Goal: Task Accomplishment & Management: Manage account settings

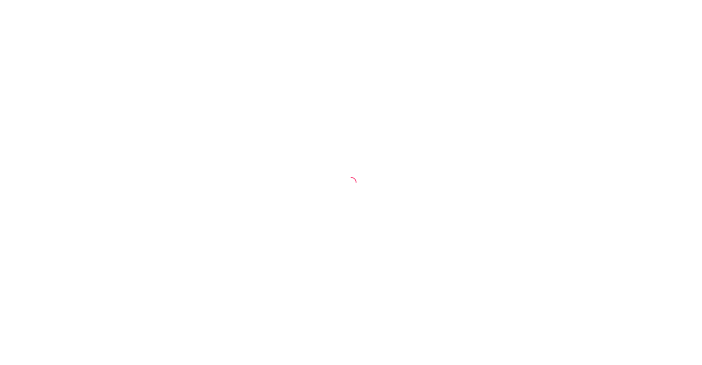
select select "30"
select select "HIGHEST_TOTAL_SPENT_WITH_ORDERS"
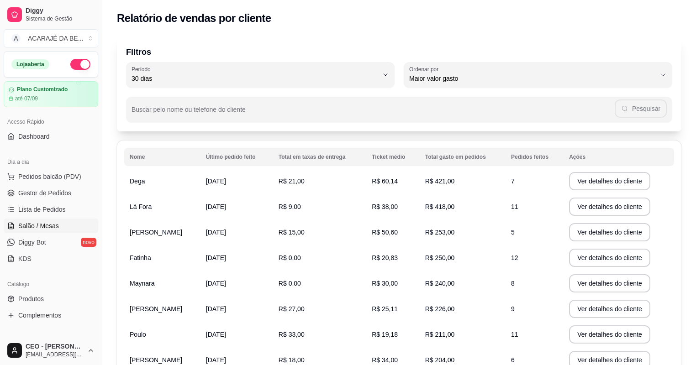
click at [49, 225] on span "Salão / Mesas" at bounding box center [38, 226] width 41 height 9
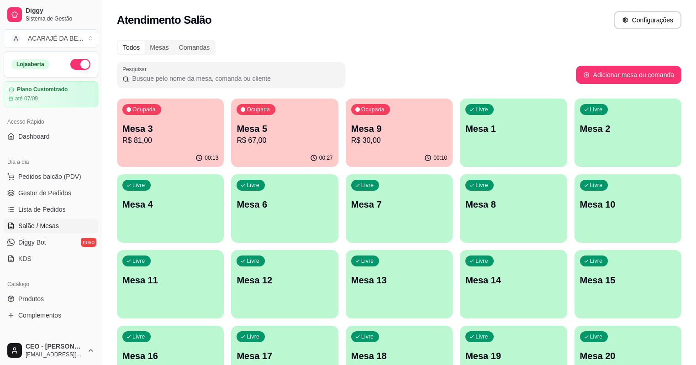
click at [145, 133] on p "Mesa 3" at bounding box center [170, 128] width 96 height 13
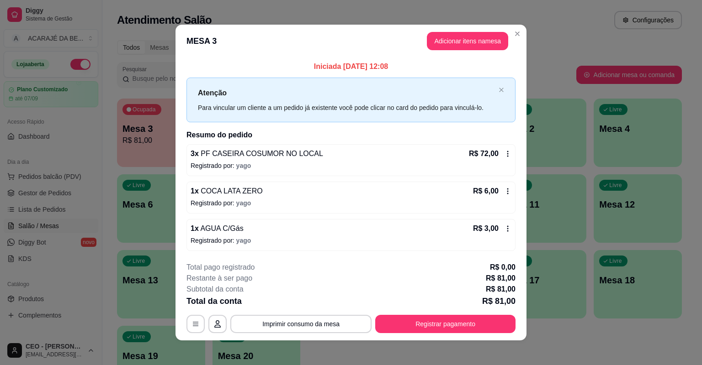
click at [504, 154] on icon at bounding box center [507, 153] width 7 height 7
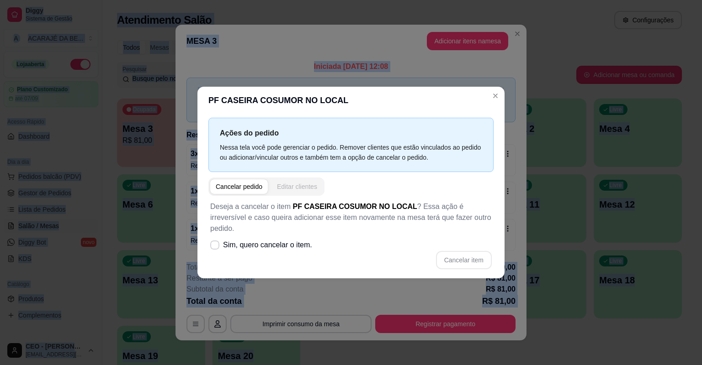
click at [279, 191] on div "Editar clientes" at bounding box center [297, 186] width 40 height 9
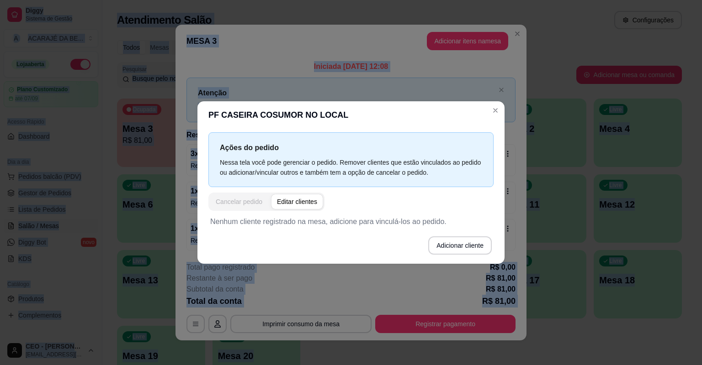
click at [254, 198] on div "Cancelar pedido" at bounding box center [239, 201] width 47 height 9
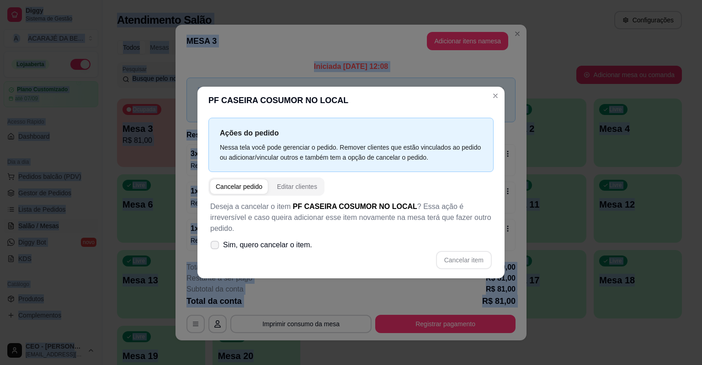
click at [267, 242] on span "Sim, quero cancelar o item." at bounding box center [267, 245] width 89 height 11
click at [216, 247] on input "Sim, quero cancelar o item." at bounding box center [213, 250] width 6 height 6
checkbox input "true"
click at [453, 251] on button "Cancelar item" at bounding box center [464, 260] width 56 height 18
click at [453, 251] on div "Cancelar item" at bounding box center [350, 260] width 281 height 18
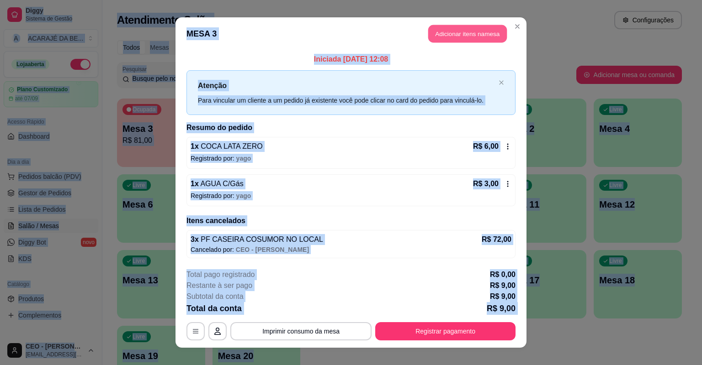
click at [429, 27] on button "Adicionar itens na mesa" at bounding box center [467, 34] width 79 height 18
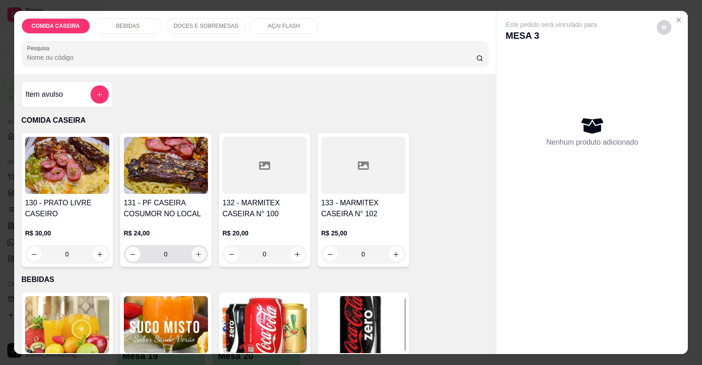
click at [191, 254] on button "increase-product-quantity" at bounding box center [198, 254] width 15 height 15
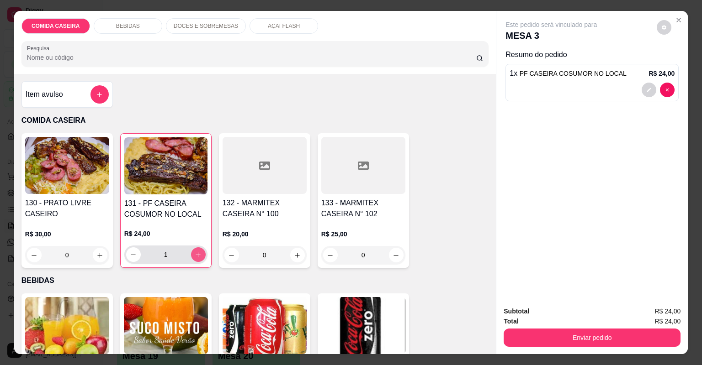
click at [191, 253] on button "increase-product-quantity" at bounding box center [198, 255] width 15 height 15
type input "2"
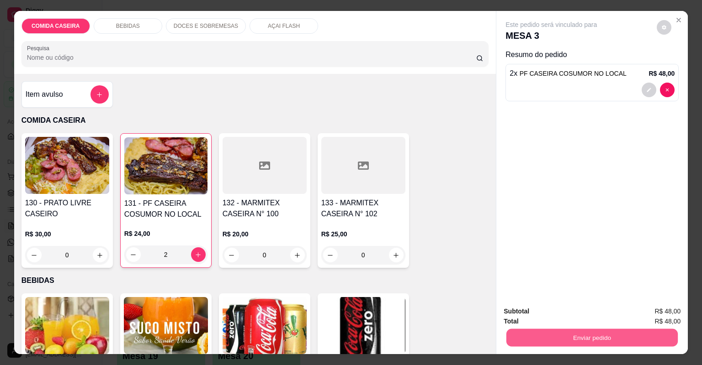
click at [548, 337] on button "Enviar pedido" at bounding box center [591, 338] width 171 height 18
click at [569, 322] on button "Não registrar e enviar pedido" at bounding box center [562, 315] width 95 height 17
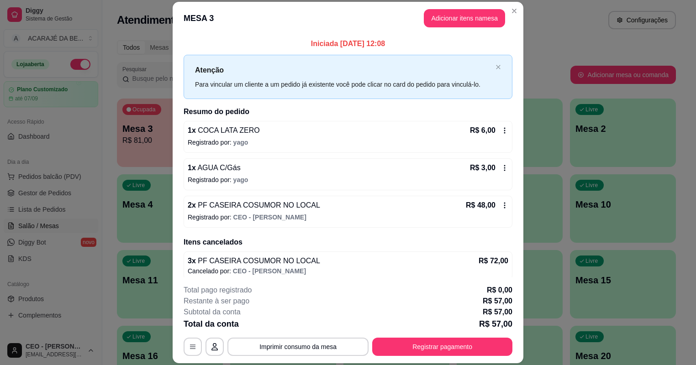
click at [570, 353] on div "Ocupada Mesa 3 R$ 81,00 00:13 Ocupada Mesa 5 R$ 67,00 00:27 Ocupada Mesa 9 R$ 3…" at bounding box center [396, 247] width 559 height 296
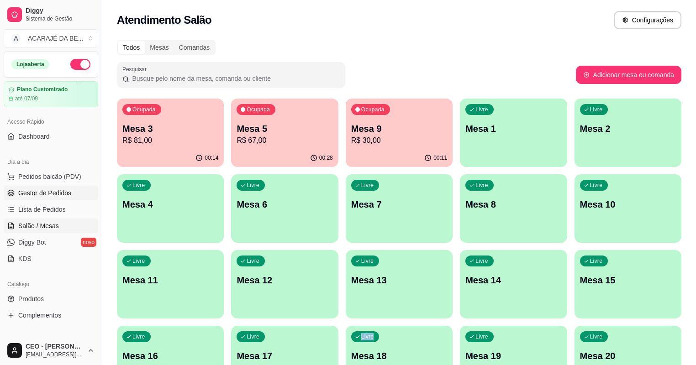
click at [50, 195] on span "Gestor de Pedidos" at bounding box center [44, 193] width 53 height 9
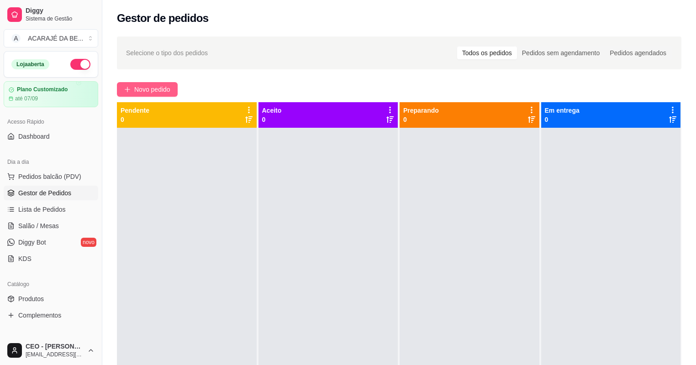
click at [164, 84] on button "Novo pedido" at bounding box center [147, 89] width 61 height 15
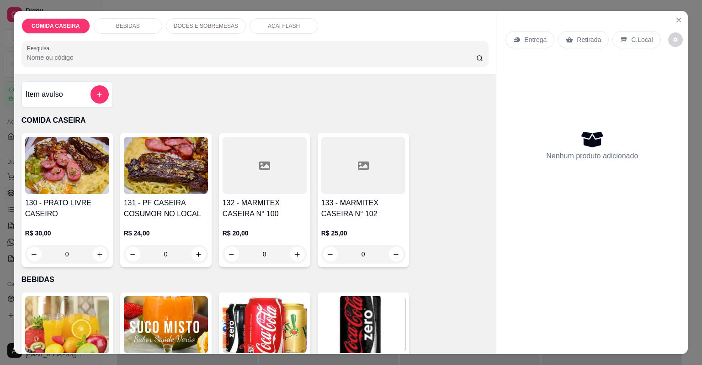
click at [336, 172] on div at bounding box center [363, 165] width 84 height 57
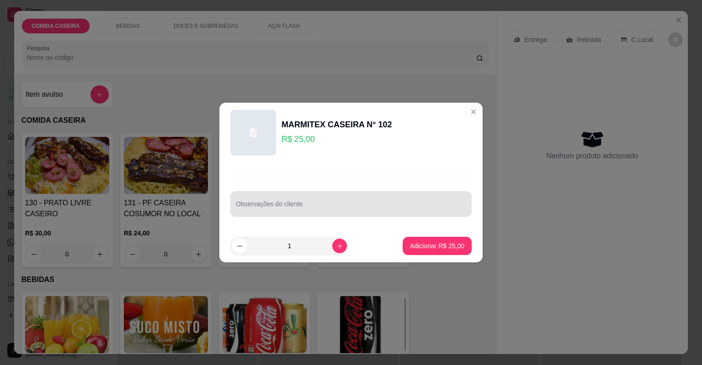
click at [328, 205] on input "Observações do cliente" at bounding box center [351, 207] width 230 height 9
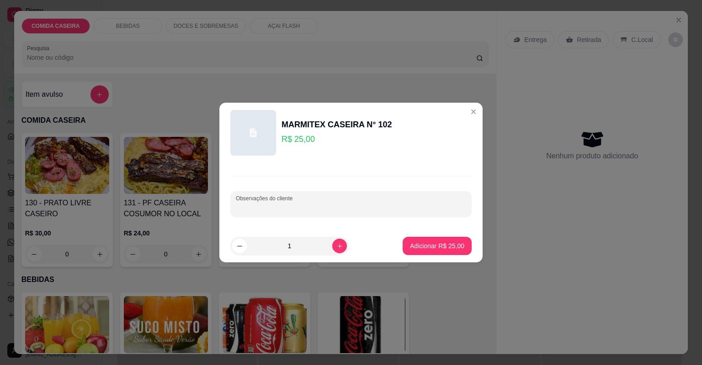
paste input "Feijão tropeiro Farofa de banana Purê de aipim Macarrão Alface com tomate Churr…"
type input "Feijão tropeiro Farofa de banana Purê de aipim Macarrão Alface com tomate Churr…"
click at [444, 246] on p "Adicionar R$ 25,00" at bounding box center [437, 246] width 54 height 9
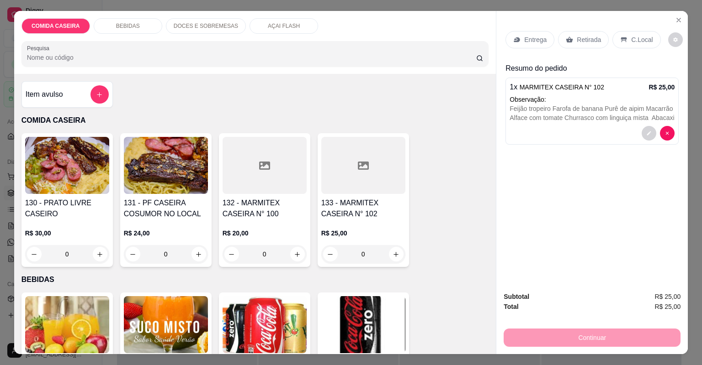
click at [538, 37] on p "Entrega" at bounding box center [535, 39] width 22 height 9
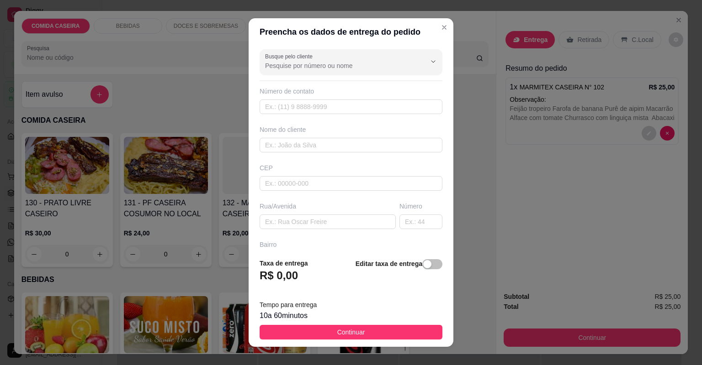
click at [448, 322] on div "Preencha os dados de entrega do pedido Busque pelo cliente Número de contato No…" at bounding box center [351, 182] width 702 height 365
click at [329, 219] on input "text" at bounding box center [327, 222] width 136 height 15
paste input "[STREET_ADDRESS]"
type input "[STREET_ADDRESS]"
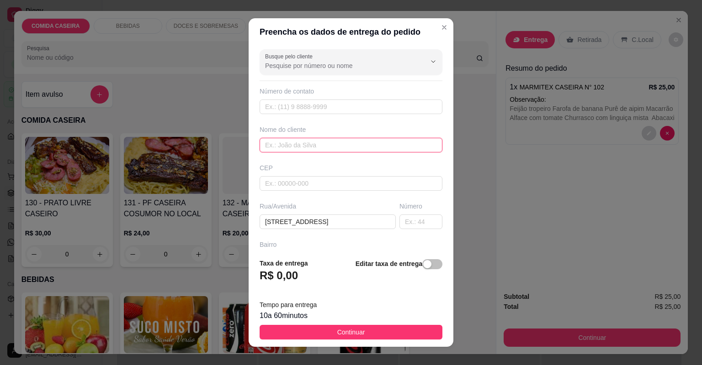
click at [343, 138] on input "text" at bounding box center [350, 145] width 183 height 15
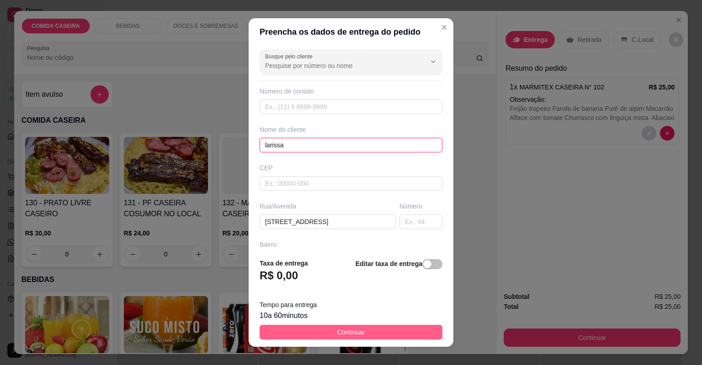
type input "larissa"
click at [383, 329] on button "Continuar" at bounding box center [350, 332] width 183 height 15
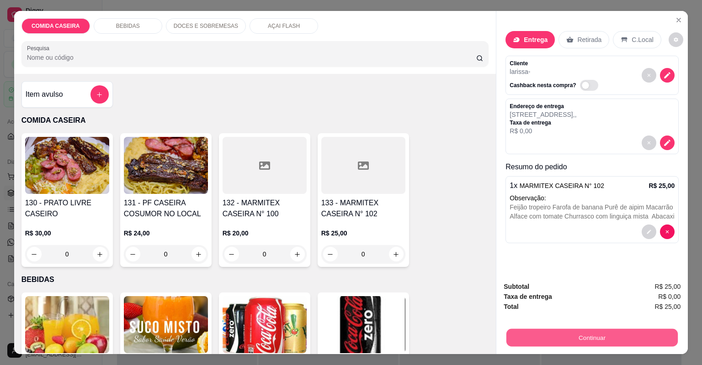
click at [523, 336] on button "Continuar" at bounding box center [591, 338] width 171 height 18
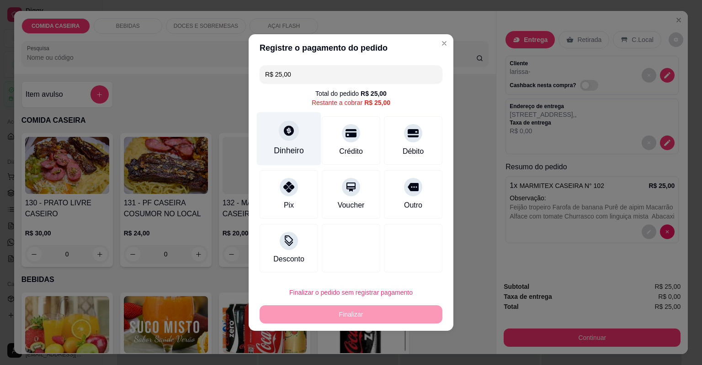
click at [293, 141] on div "Dinheiro" at bounding box center [289, 138] width 64 height 53
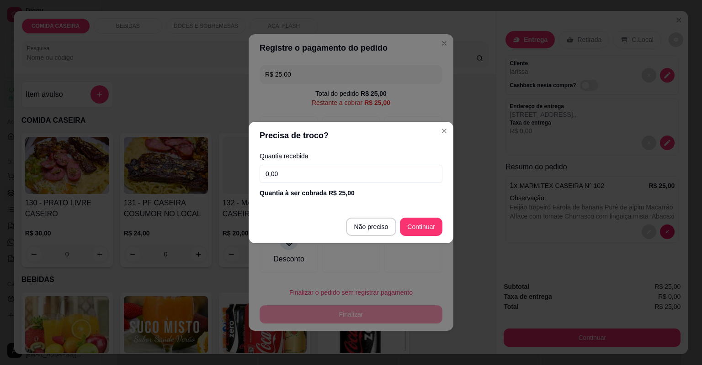
click at [298, 172] on input "0,00" at bounding box center [350, 174] width 183 height 18
type input "50,00"
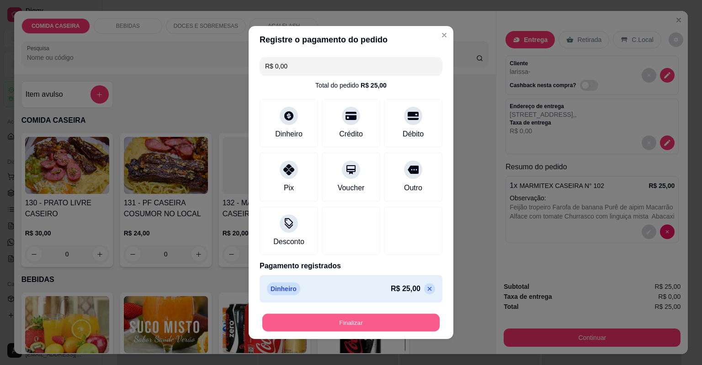
click at [407, 323] on button "Finalizar" at bounding box center [350, 323] width 177 height 18
click at [407, 322] on div "Finalizar" at bounding box center [350, 323] width 183 height 18
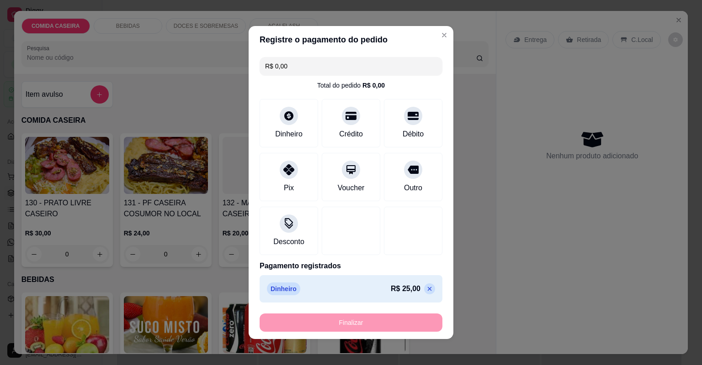
type input "-R$ 25,00"
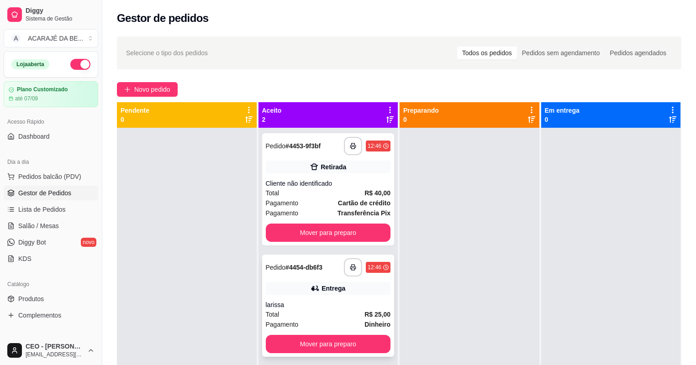
click at [326, 296] on div "**********" at bounding box center [328, 306] width 132 height 102
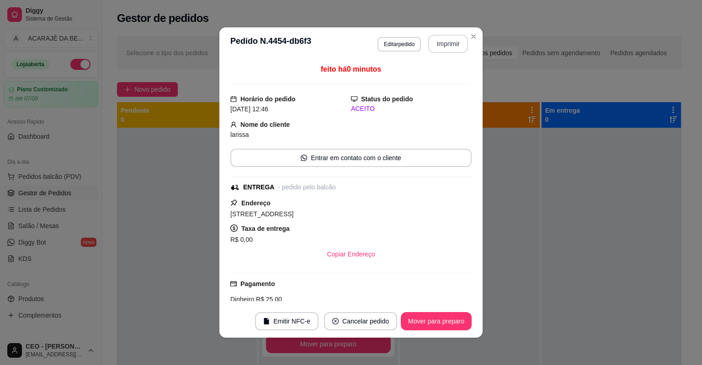
click at [455, 45] on button "Imprimir" at bounding box center [448, 44] width 40 height 18
click at [455, 45] on button "Imprimir" at bounding box center [448, 44] width 38 height 18
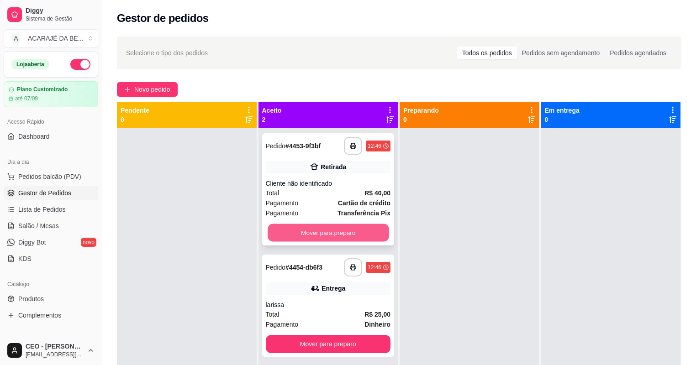
click at [370, 237] on button "Mover para preparo" at bounding box center [328, 233] width 121 height 18
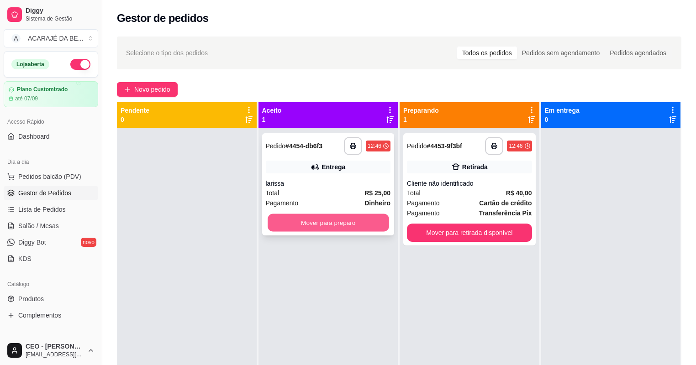
click at [376, 227] on button "Mover para preparo" at bounding box center [328, 223] width 121 height 18
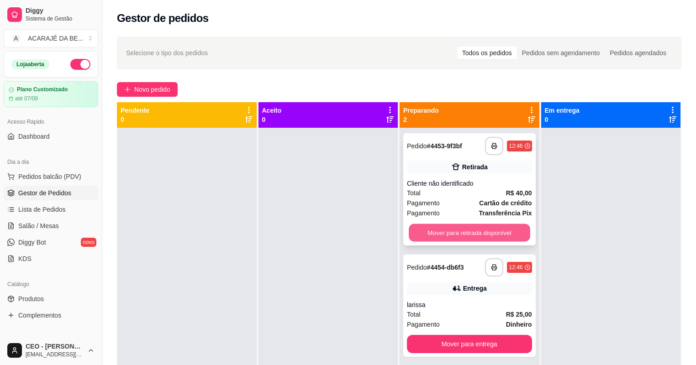
click at [443, 232] on button "Mover para retirada disponível" at bounding box center [469, 233] width 121 height 18
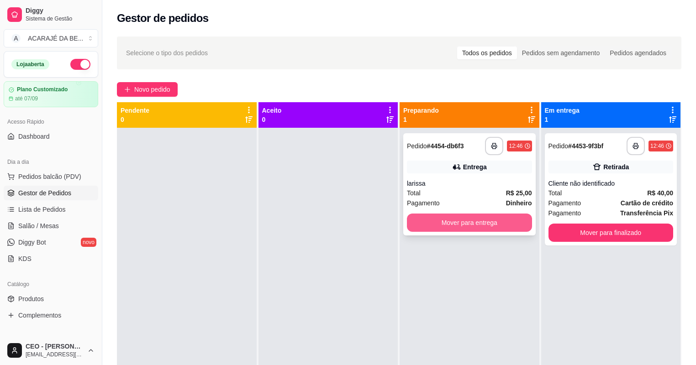
click at [454, 228] on button "Mover para entrega" at bounding box center [469, 223] width 125 height 18
click at [454, 228] on div "Mover para entrega" at bounding box center [469, 223] width 125 height 18
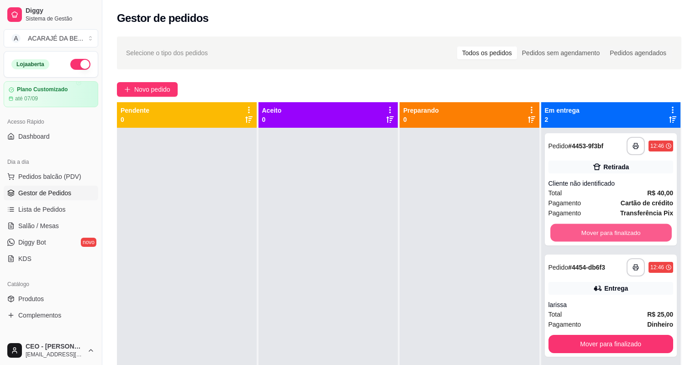
click at [559, 227] on button "Mover para finalizado" at bounding box center [610, 233] width 121 height 18
click at [559, 227] on div "Mover para finalizado" at bounding box center [611, 233] width 125 height 18
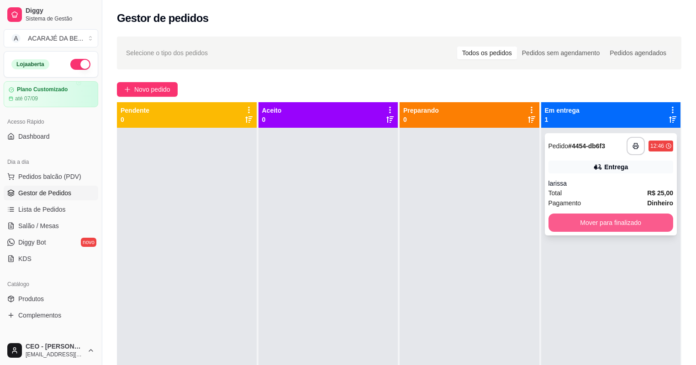
click at [567, 214] on button "Mover para finalizado" at bounding box center [611, 223] width 125 height 18
click at [567, 214] on div "Mover para finalizado" at bounding box center [611, 223] width 125 height 18
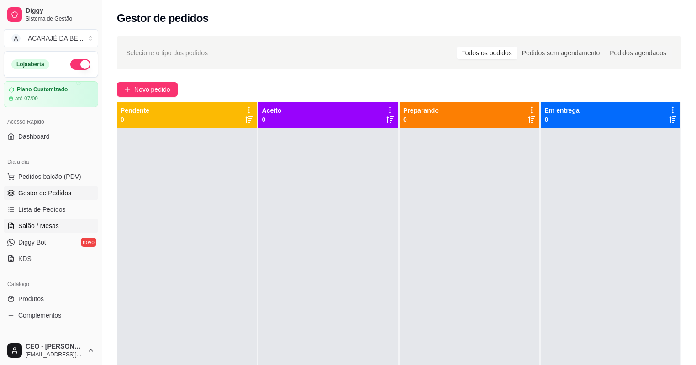
click at [56, 223] on span "Salão / Mesas" at bounding box center [38, 226] width 41 height 9
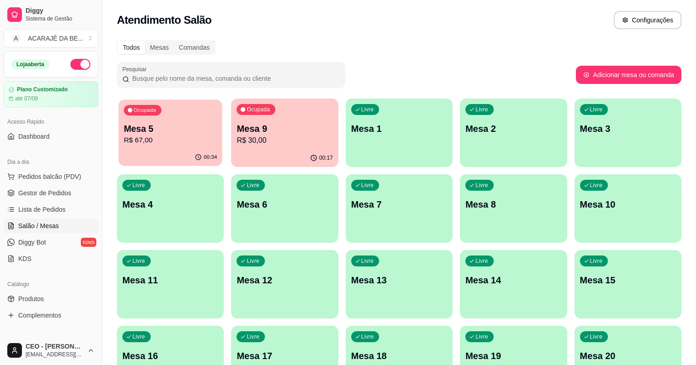
click at [164, 147] on div "Ocupada Mesa 5 R$ 67,00" at bounding box center [171, 124] width 104 height 49
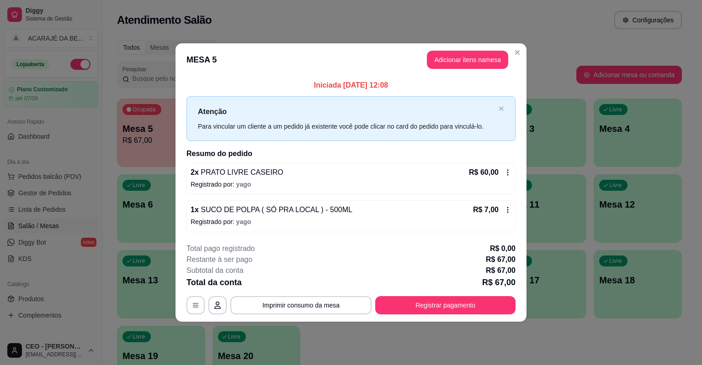
click at [509, 175] on icon at bounding box center [507, 172] width 7 height 7
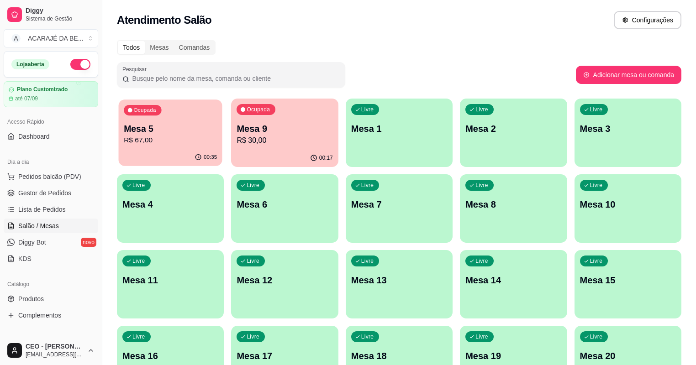
click at [168, 152] on div "00:35" at bounding box center [171, 157] width 104 height 17
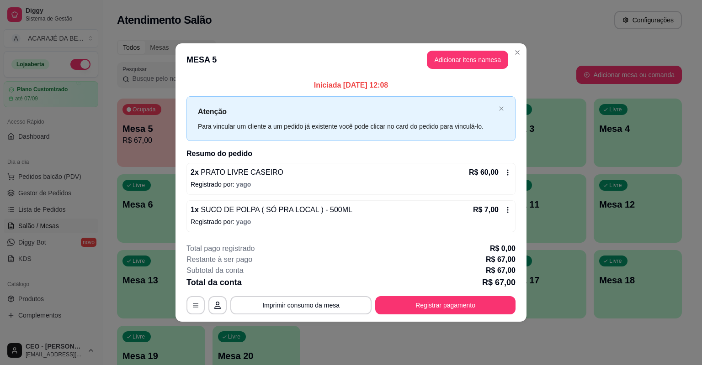
click at [506, 171] on icon at bounding box center [507, 172] width 7 height 7
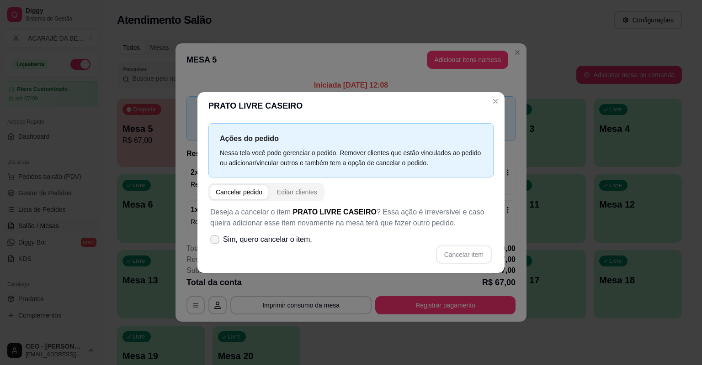
click at [215, 240] on icon at bounding box center [214, 239] width 7 height 5
click at [215, 242] on input "Sim, quero cancelar o item." at bounding box center [213, 245] width 6 height 6
click at [214, 240] on icon at bounding box center [214, 239] width 7 height 5
click at [214, 242] on input "Sim, quero cancelar o item." at bounding box center [213, 245] width 6 height 6
click at [214, 241] on icon at bounding box center [214, 239] width 7 height 5
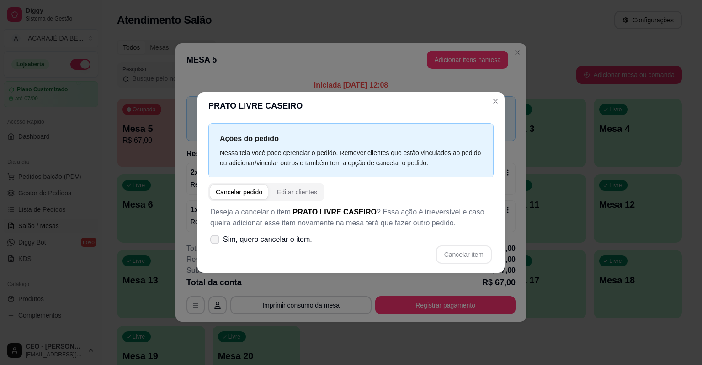
click at [214, 242] on input "Sim, quero cancelar o item." at bounding box center [213, 245] width 6 height 6
click at [214, 241] on icon at bounding box center [214, 239] width 7 height 5
click at [214, 242] on input "Sim, quero cancelar o item." at bounding box center [213, 245] width 6 height 6
click at [214, 241] on icon at bounding box center [214, 239] width 7 height 5
click at [214, 242] on input "Sim, quero cancelar o item." at bounding box center [213, 245] width 6 height 6
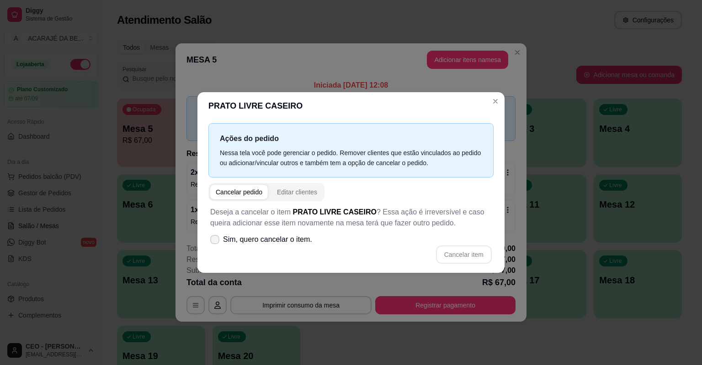
checkbox input "true"
click at [464, 255] on button "Cancelar item" at bounding box center [464, 255] width 56 height 18
click at [464, 255] on div "Cancelar item" at bounding box center [350, 255] width 281 height 18
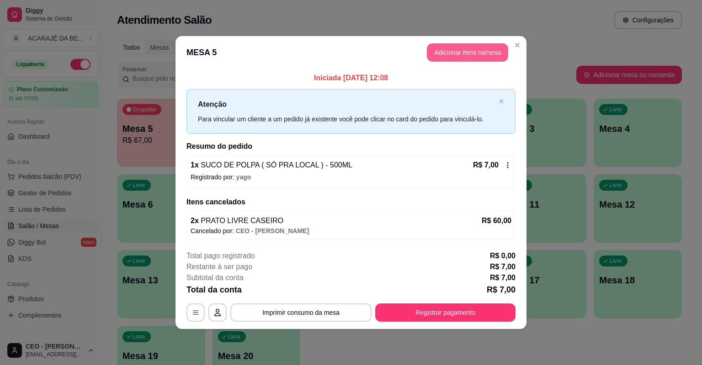
click at [451, 52] on button "Adicionar itens na mesa" at bounding box center [467, 52] width 81 height 18
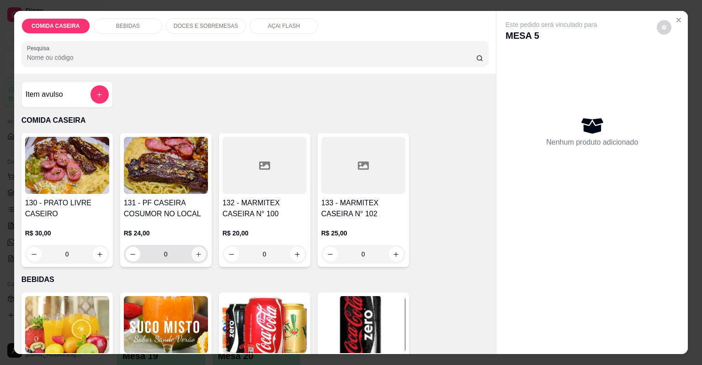
click at [198, 252] on icon "increase-product-quantity" at bounding box center [198, 254] width 7 height 7
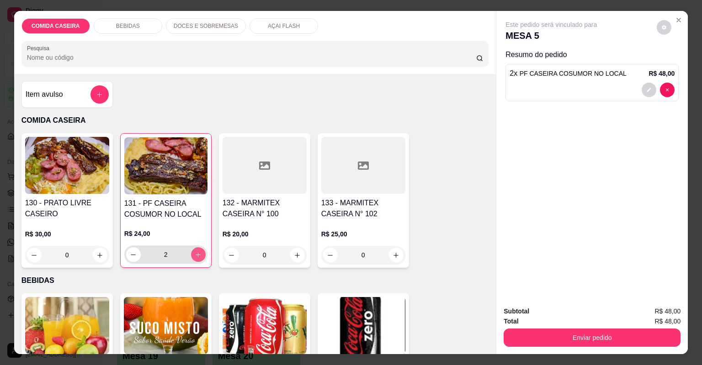
click at [198, 252] on icon "increase-product-quantity" at bounding box center [198, 255] width 7 height 7
click at [124, 258] on div "4" at bounding box center [165, 255] width 83 height 18
click at [126, 256] on div "4" at bounding box center [165, 255] width 79 height 18
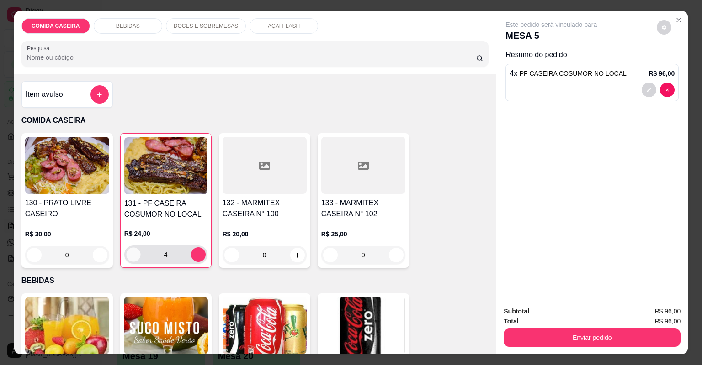
click at [130, 254] on icon "decrease-product-quantity" at bounding box center [133, 255] width 7 height 7
click at [199, 257] on button "increase-product-quantity" at bounding box center [198, 255] width 15 height 15
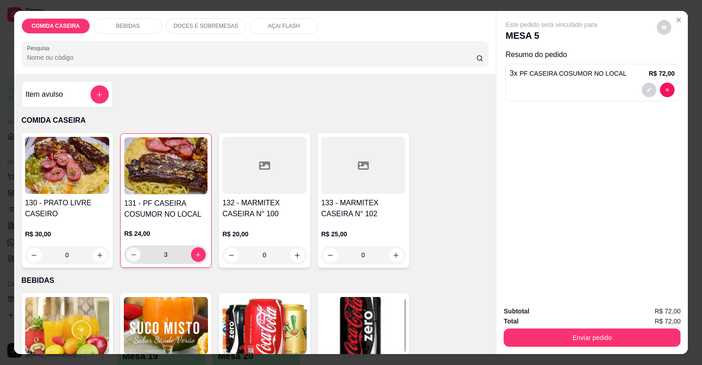
click at [128, 258] on button "decrease-product-quantity" at bounding box center [133, 255] width 14 height 14
type input "2"
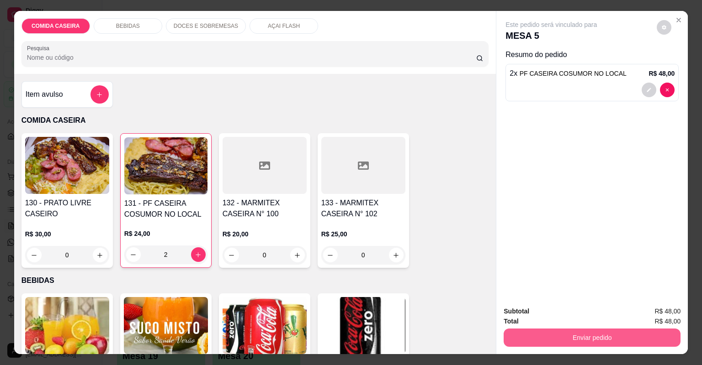
click at [585, 338] on button "Enviar pedido" at bounding box center [591, 338] width 177 height 18
click at [585, 338] on button "Enviar pedido" at bounding box center [591, 338] width 171 height 18
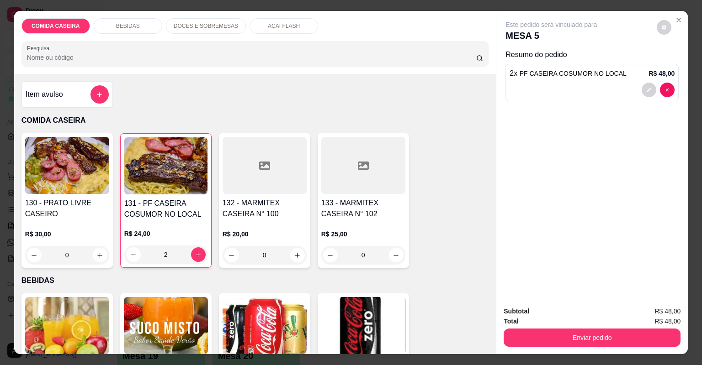
click at [547, 335] on button "Enviar pedido" at bounding box center [591, 338] width 177 height 18
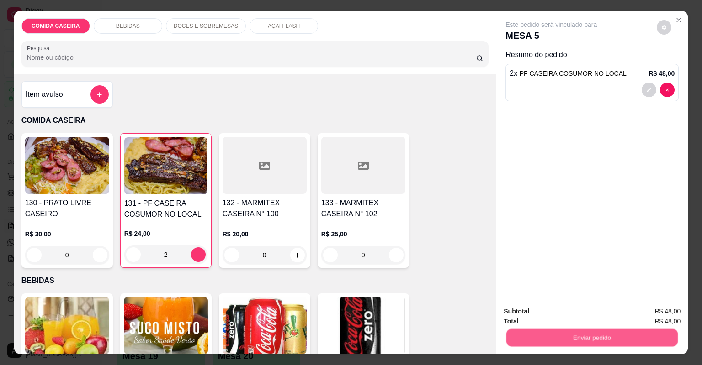
click at [547, 335] on button "Enviar pedido" at bounding box center [591, 338] width 171 height 18
click at [580, 337] on button "Enviar pedido" at bounding box center [591, 338] width 177 height 18
click at [570, 338] on button "Enviar pedido" at bounding box center [591, 338] width 177 height 18
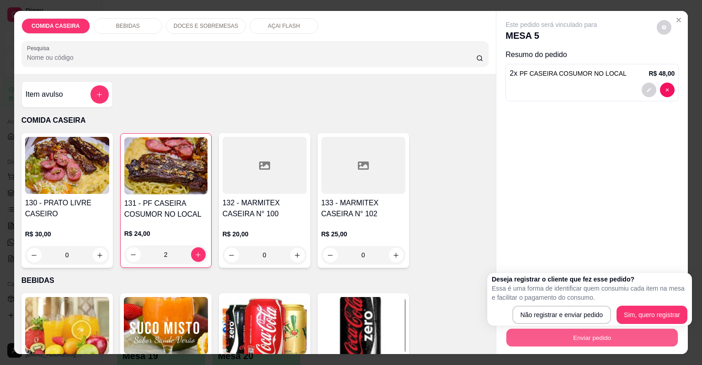
click at [570, 338] on button "Enviar pedido" at bounding box center [591, 338] width 171 height 18
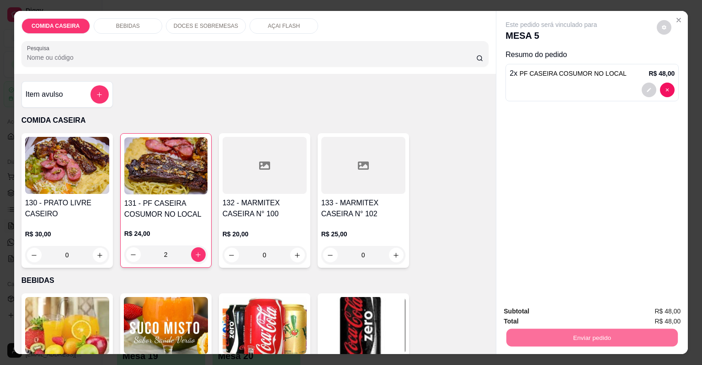
click at [565, 313] on button "Não registrar e enviar pedido" at bounding box center [562, 315] width 92 height 17
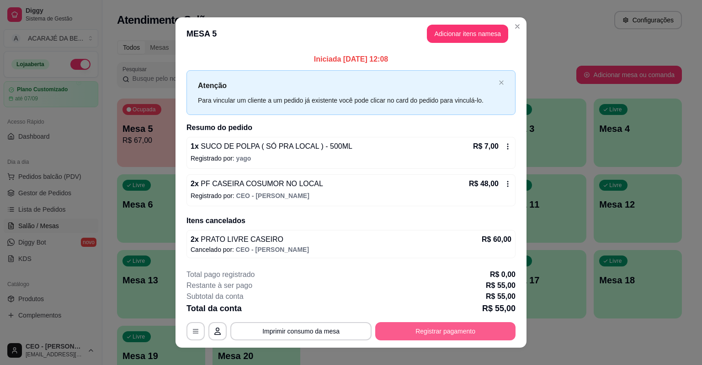
click at [441, 332] on button "Registrar pagamento" at bounding box center [445, 331] width 140 height 18
click at [441, 332] on footer "**********" at bounding box center [351, 310] width 208 height 70
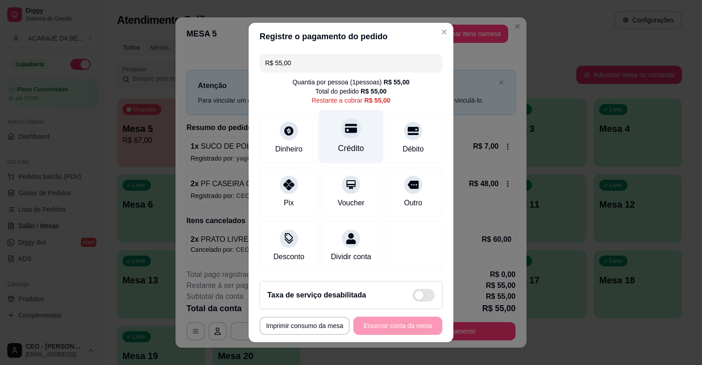
click at [362, 138] on div "Crédito" at bounding box center [351, 136] width 64 height 53
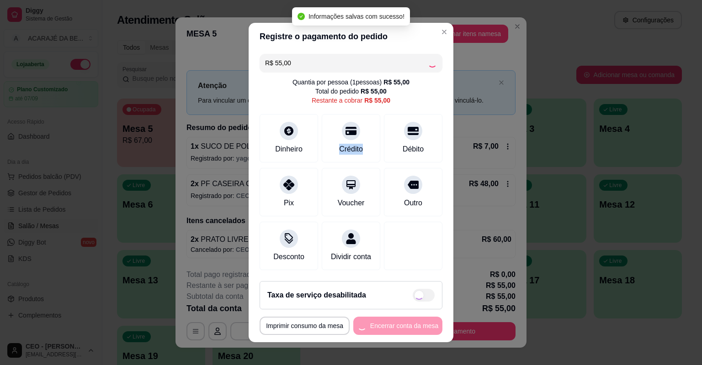
type input "R$ 0,00"
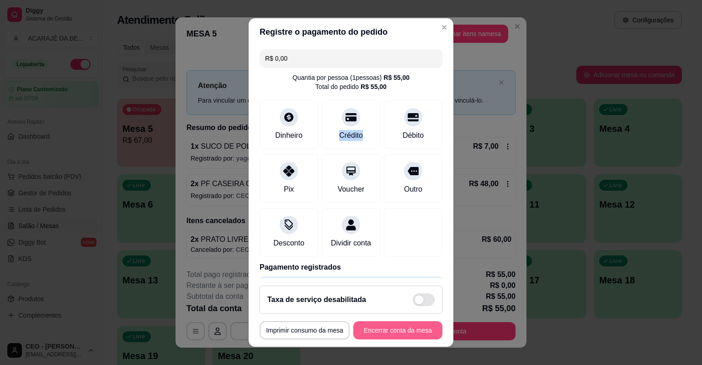
click at [407, 331] on button "Encerrar conta da mesa" at bounding box center [397, 331] width 89 height 18
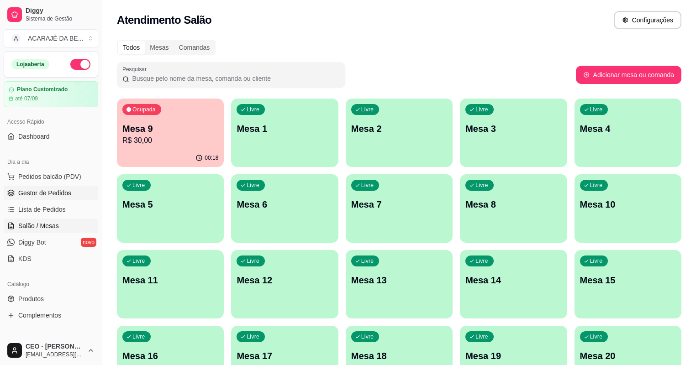
click at [48, 193] on span "Gestor de Pedidos" at bounding box center [44, 193] width 53 height 9
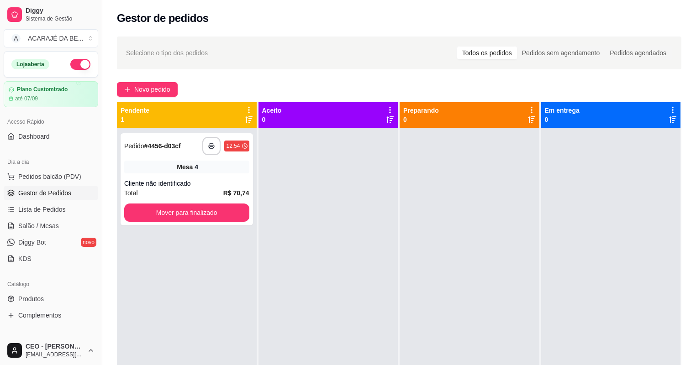
click at [522, 340] on div at bounding box center [470, 310] width 140 height 365
click at [155, 85] on span "Novo pedido" at bounding box center [152, 89] width 36 height 10
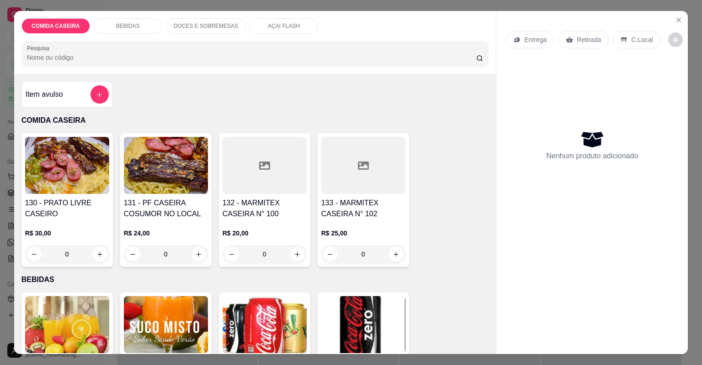
click at [362, 179] on div at bounding box center [363, 165] width 84 height 57
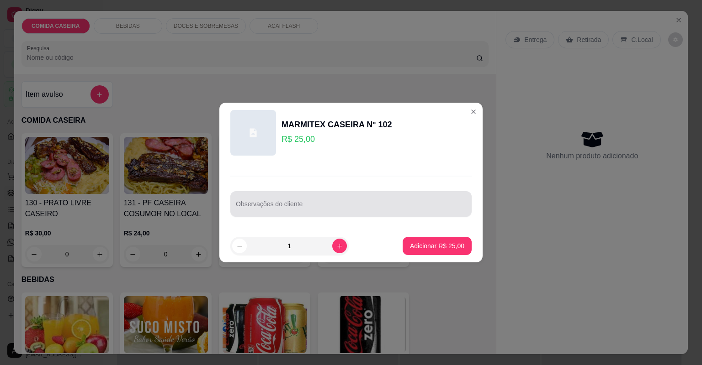
click at [340, 205] on input "Observações do cliente" at bounding box center [351, 207] width 230 height 9
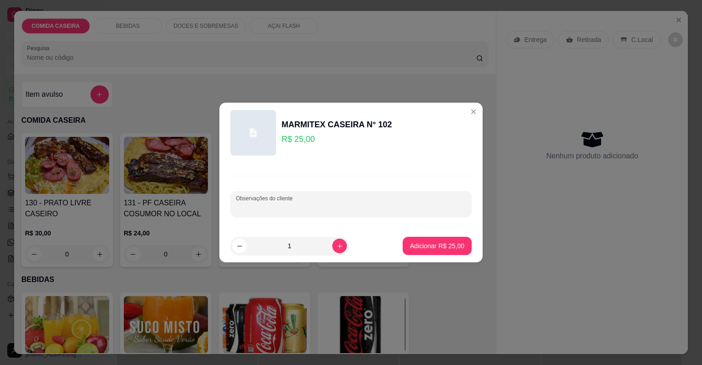
paste input "Feijão tropeiro, arroz, vinagrete, macarrão, linguiça carne, contra filé"
type input "Feijão tropeiro, arroz, vinagrete, macarrão, linguiça carne, contra filé"
click at [432, 245] on p "Adicionar R$ 25,00" at bounding box center [437, 246] width 54 height 9
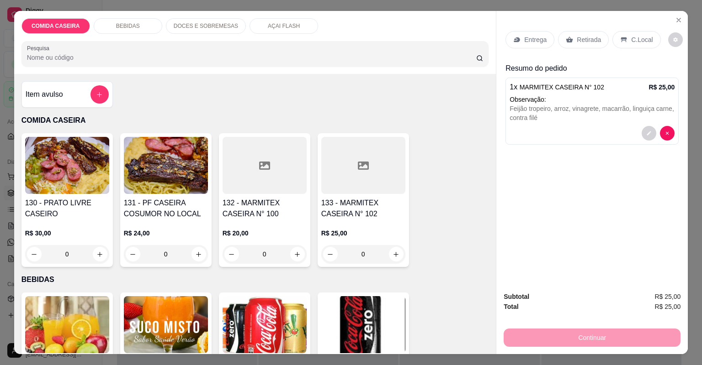
click at [539, 40] on p "Entrega" at bounding box center [535, 39] width 22 height 9
click at [536, 39] on p "Entrega" at bounding box center [535, 39] width 22 height 9
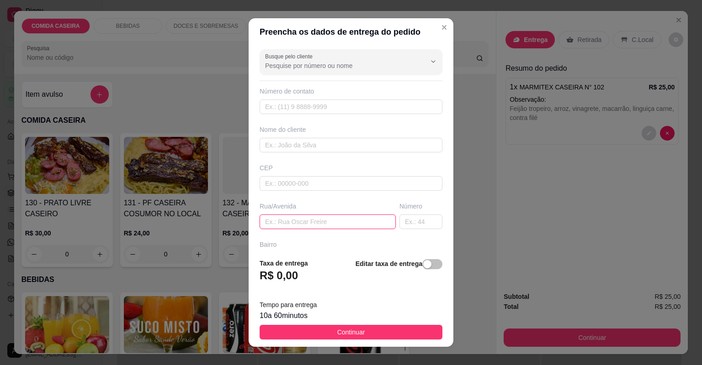
click at [343, 224] on input "text" at bounding box center [327, 222] width 136 height 15
paste input "[STREET_ADDRESS][PERSON_NAME]"
type input "[STREET_ADDRESS][PERSON_NAME]"
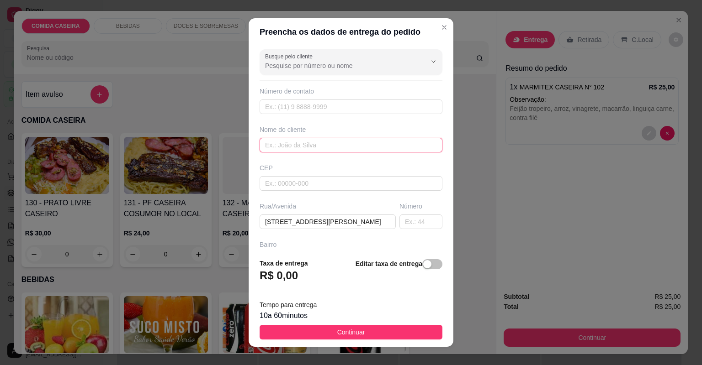
click at [308, 144] on input "text" at bounding box center [350, 145] width 183 height 15
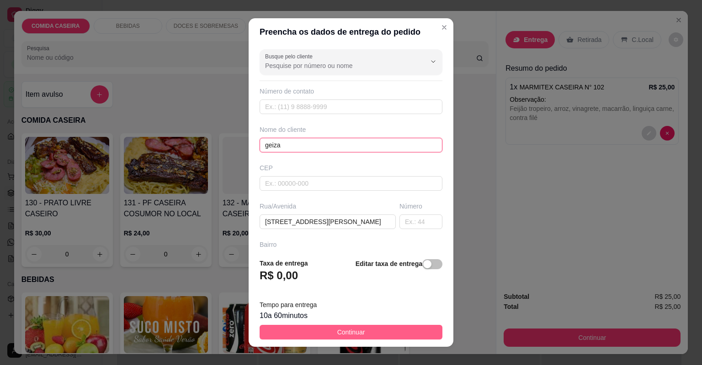
type input "geiza"
click at [357, 329] on span "Continuar" at bounding box center [351, 332] width 28 height 10
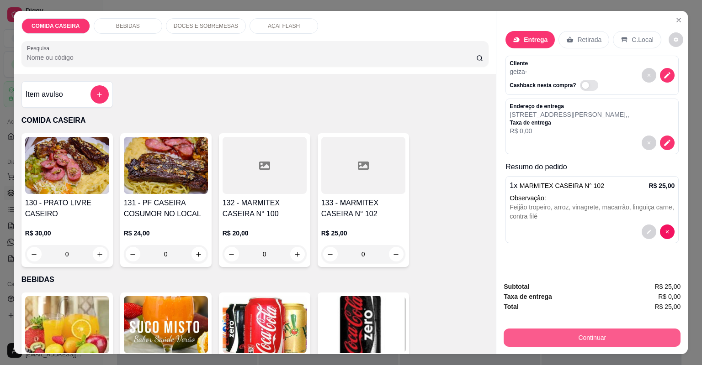
click at [594, 338] on button "Continuar" at bounding box center [591, 338] width 177 height 18
click at [590, 338] on button "Continuar" at bounding box center [591, 338] width 177 height 18
click at [590, 338] on button "Continuar" at bounding box center [591, 338] width 171 height 18
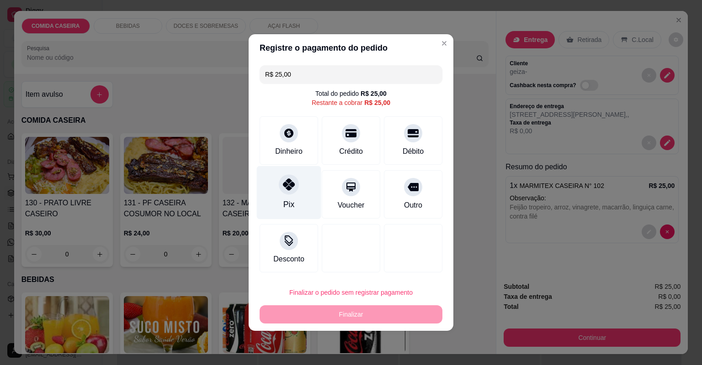
click at [283, 201] on div "Pix" at bounding box center [288, 205] width 11 height 12
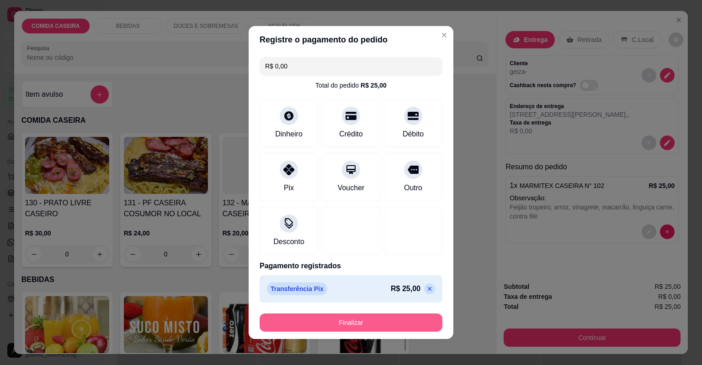
click at [358, 326] on button "Finalizar" at bounding box center [350, 323] width 183 height 18
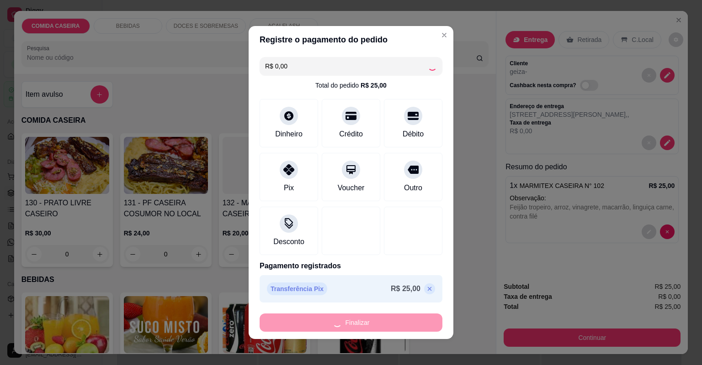
click at [358, 326] on div "Finalizar" at bounding box center [350, 323] width 183 height 18
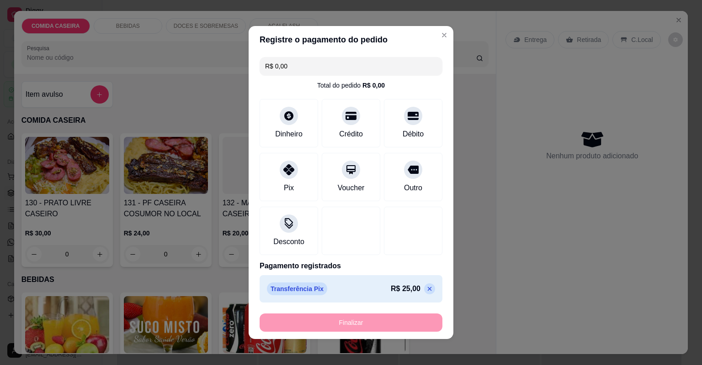
type input "-R$ 25,00"
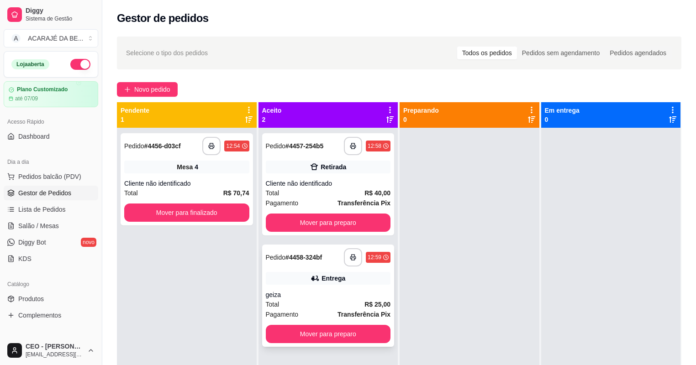
click at [329, 301] on div "Total R$ 25,00" at bounding box center [328, 305] width 125 height 10
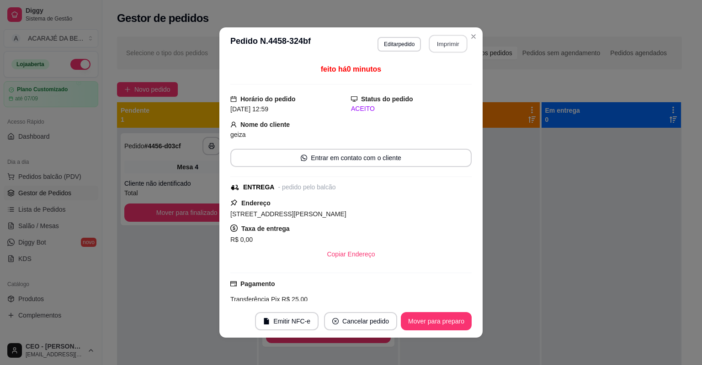
click at [443, 42] on button "Imprimir" at bounding box center [448, 44] width 38 height 18
click at [150, 256] on div "**********" at bounding box center [351, 182] width 702 height 365
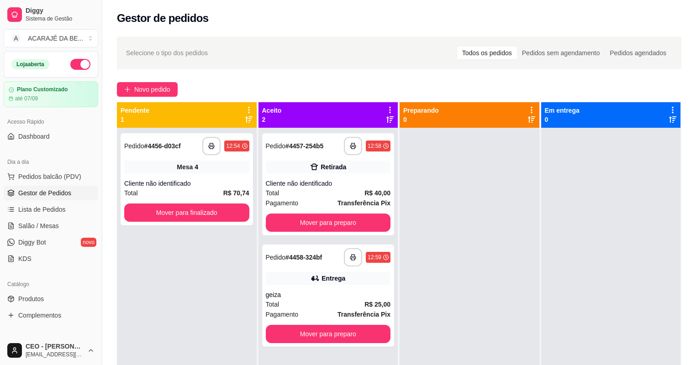
click at [149, 257] on div "**********" at bounding box center [187, 310] width 140 height 365
click at [210, 206] on button "Mover para finalizado" at bounding box center [186, 213] width 121 height 18
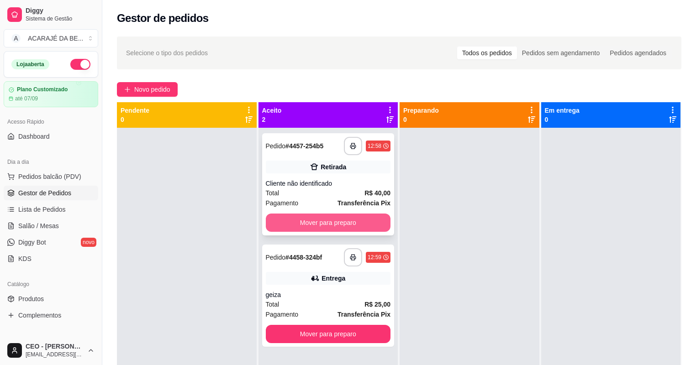
click at [292, 225] on button "Mover para preparo" at bounding box center [328, 223] width 125 height 18
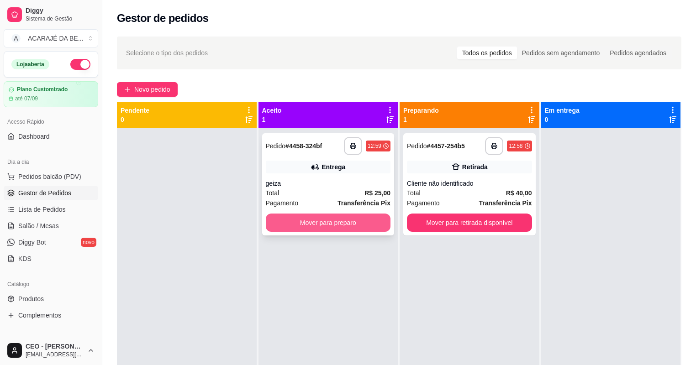
click at [296, 224] on button "Mover para preparo" at bounding box center [328, 223] width 125 height 18
click at [297, 223] on div "Mover para preparo" at bounding box center [328, 223] width 125 height 18
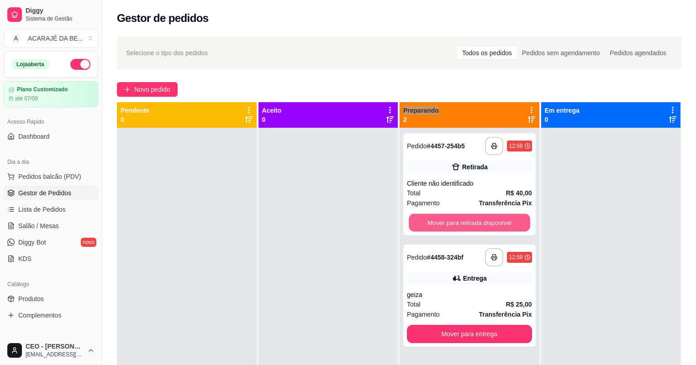
click at [515, 224] on button "Mover para retirada disponível" at bounding box center [469, 223] width 121 height 18
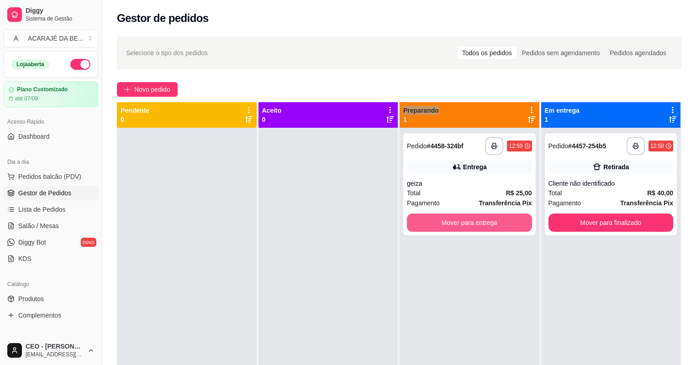
click at [513, 226] on button "Mover para entrega" at bounding box center [469, 223] width 125 height 18
click at [513, 226] on div "Mover para entrega" at bounding box center [469, 223] width 125 height 18
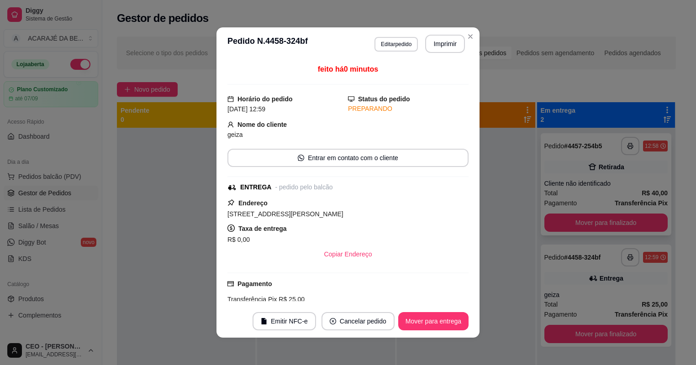
click at [567, 222] on button "Mover para finalizado" at bounding box center [606, 223] width 124 height 18
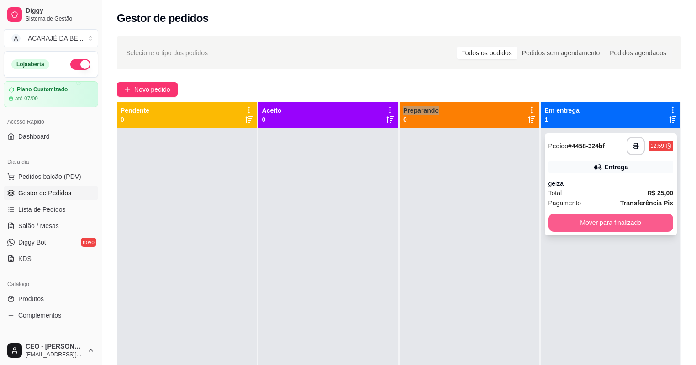
click at [567, 223] on button "Mover para finalizado" at bounding box center [611, 223] width 125 height 18
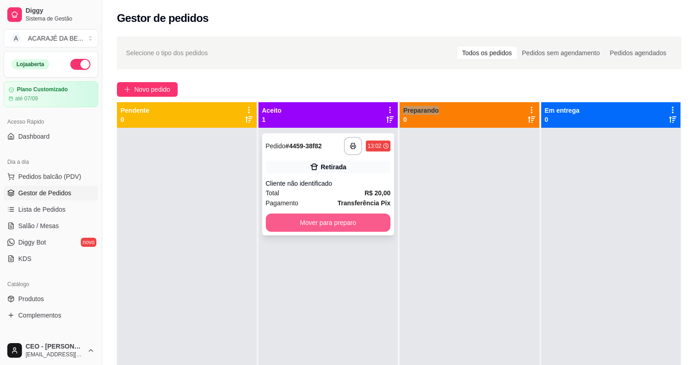
click at [348, 218] on button "Mover para preparo" at bounding box center [328, 223] width 125 height 18
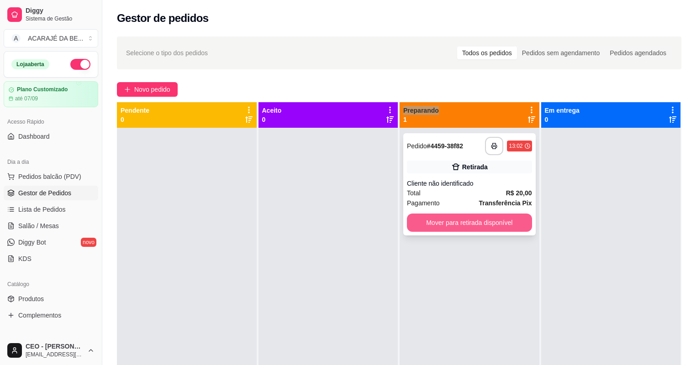
click at [427, 220] on button "Mover para retirada disponível" at bounding box center [469, 223] width 125 height 18
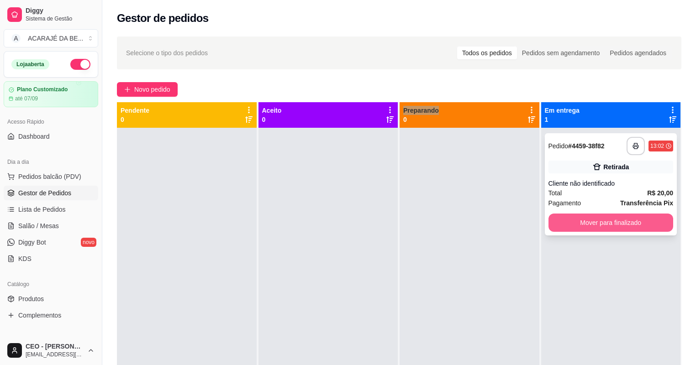
click at [577, 214] on button "Mover para finalizado" at bounding box center [611, 223] width 125 height 18
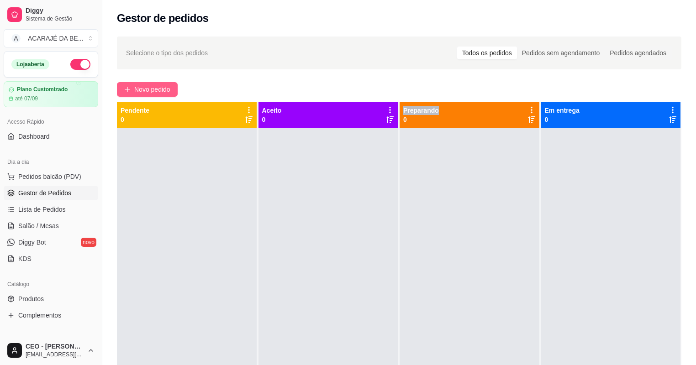
click at [160, 95] on button "Novo pedido" at bounding box center [147, 89] width 61 height 15
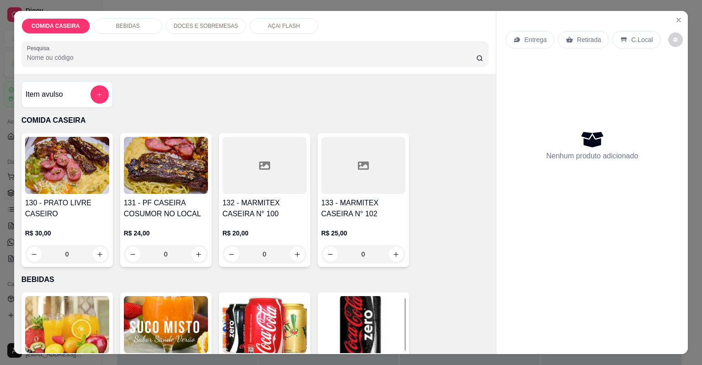
click at [253, 169] on div at bounding box center [264, 165] width 84 height 57
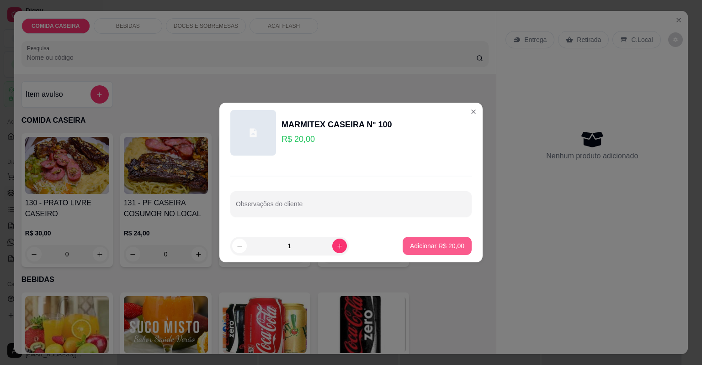
click at [417, 247] on p "Adicionar R$ 20,00" at bounding box center [437, 246] width 54 height 9
type input "1"
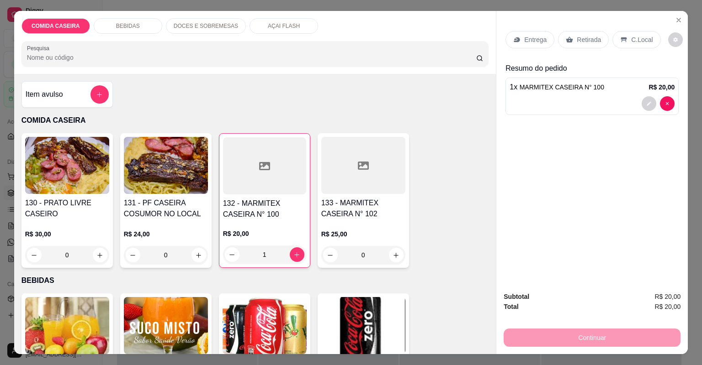
click at [581, 37] on p "Retirada" at bounding box center [588, 39] width 24 height 9
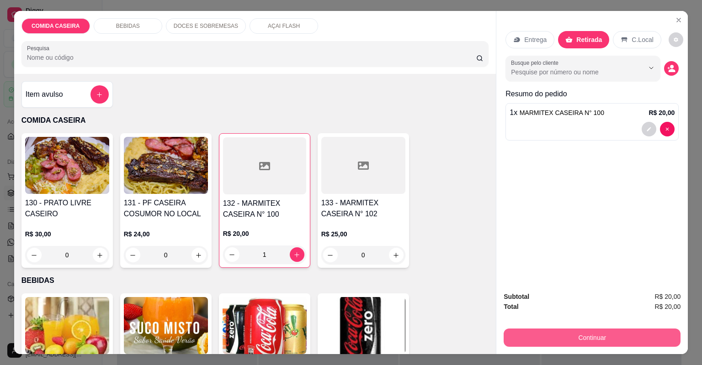
click at [546, 338] on button "Continuar" at bounding box center [591, 338] width 177 height 18
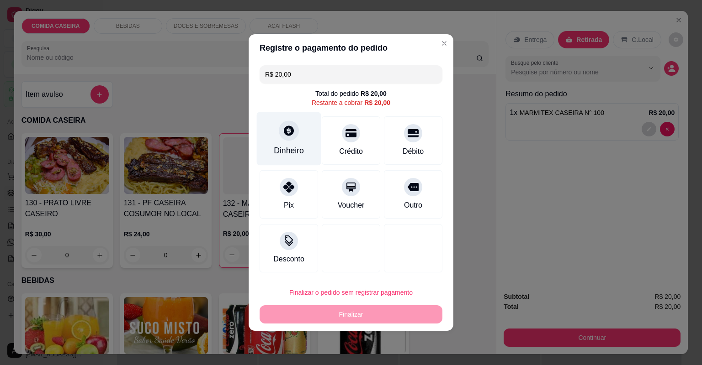
click at [278, 156] on div "Dinheiro" at bounding box center [289, 151] width 30 height 12
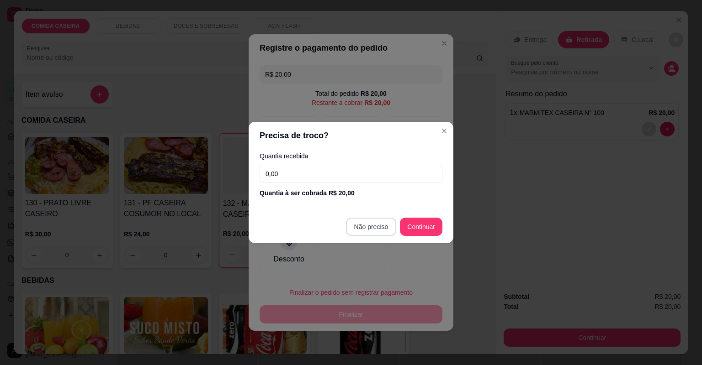
type input "R$ 0,00"
click at [364, 224] on div at bounding box center [351, 248] width 58 height 48
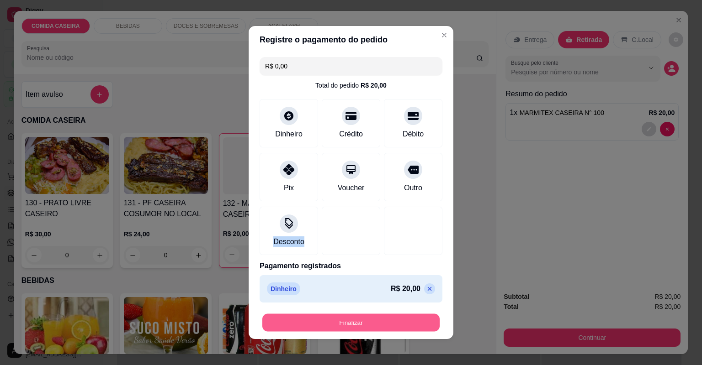
click at [369, 318] on button "Finalizar" at bounding box center [350, 323] width 177 height 18
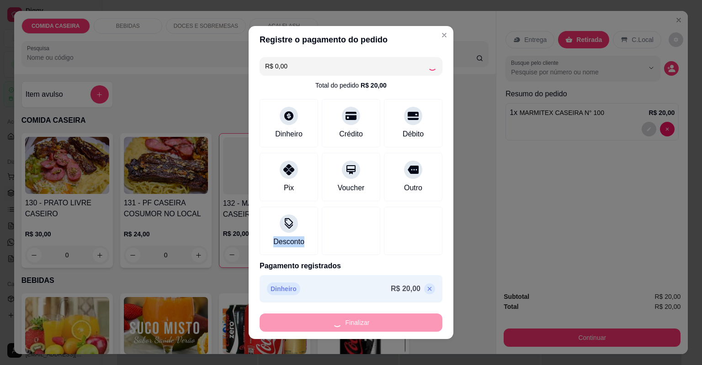
type input "0"
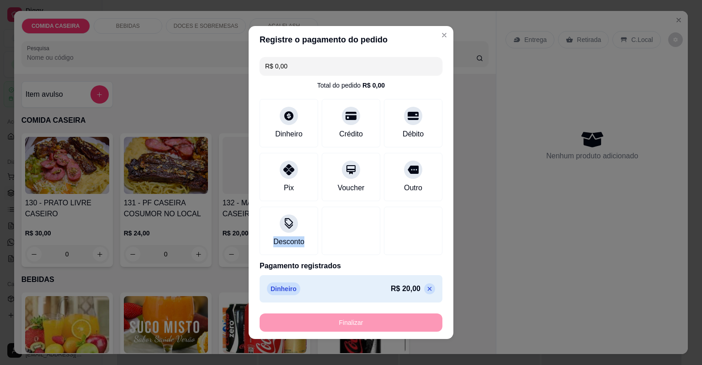
type input "-R$ 20,00"
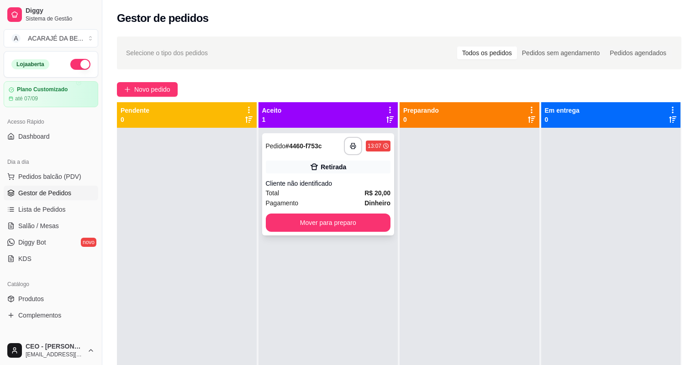
click at [341, 213] on div "**********" at bounding box center [328, 184] width 132 height 102
click at [491, 253] on div at bounding box center [470, 310] width 140 height 365
click at [374, 224] on button "Mover para preparo" at bounding box center [328, 223] width 125 height 18
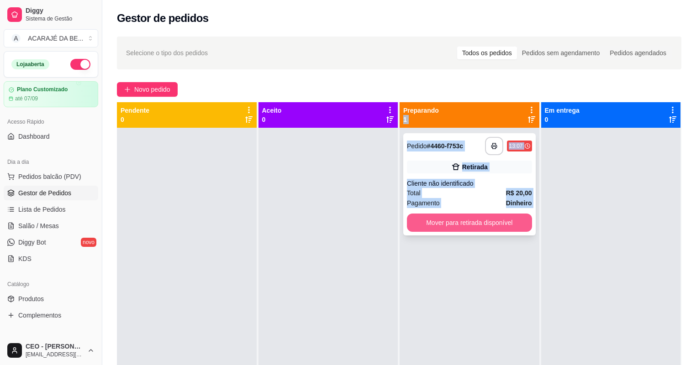
click at [507, 224] on button "Mover para retirada disponível" at bounding box center [469, 223] width 125 height 18
click at [507, 224] on div "Mover para retirada disponível" at bounding box center [469, 223] width 125 height 18
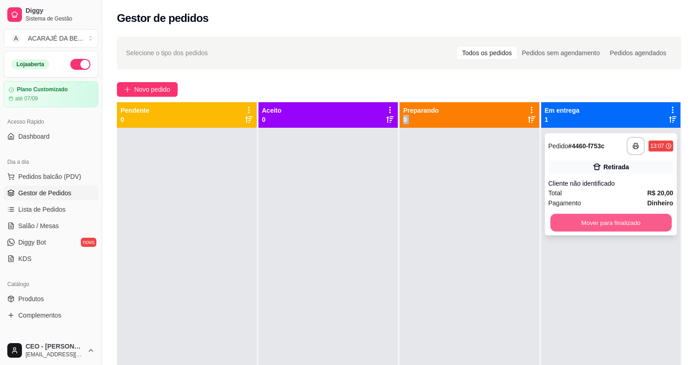
click at [612, 221] on button "Mover para finalizado" at bounding box center [610, 223] width 121 height 18
click at [612, 221] on div "Mover para finalizado" at bounding box center [611, 223] width 125 height 18
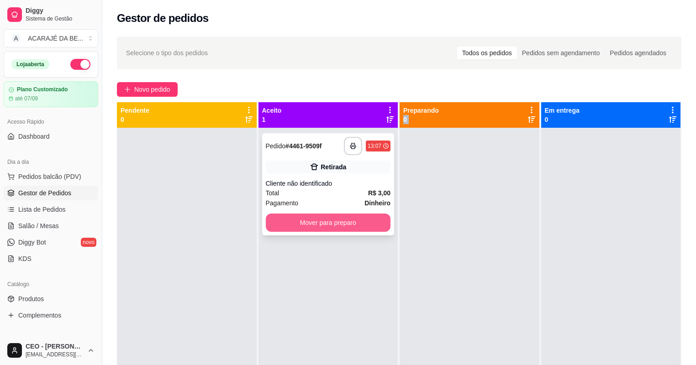
click at [360, 220] on button "Mover para preparo" at bounding box center [328, 223] width 125 height 18
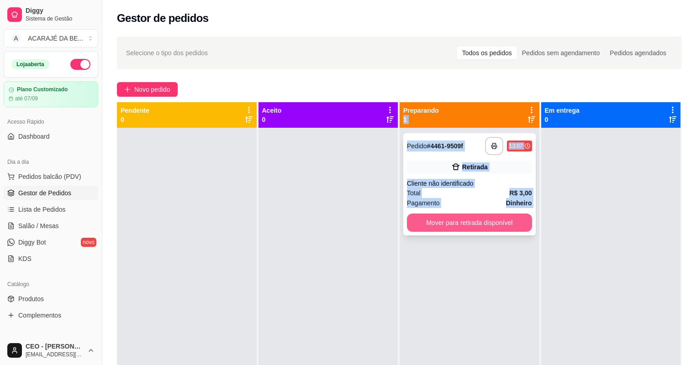
click at [439, 223] on button "Mover para retirada disponível" at bounding box center [469, 223] width 125 height 18
click at [440, 223] on div "Mover para retirada disponível" at bounding box center [469, 223] width 125 height 18
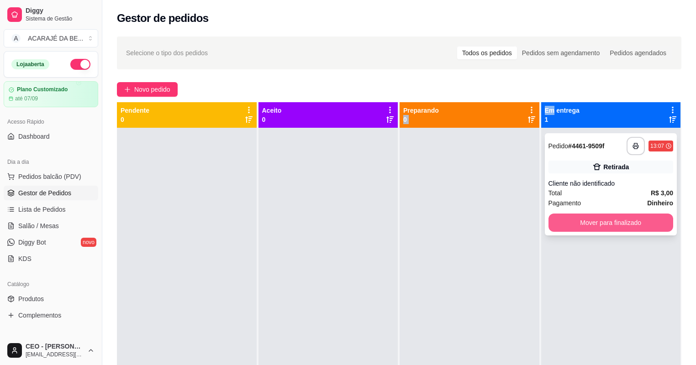
click at [558, 225] on button "Mover para finalizado" at bounding box center [611, 223] width 125 height 18
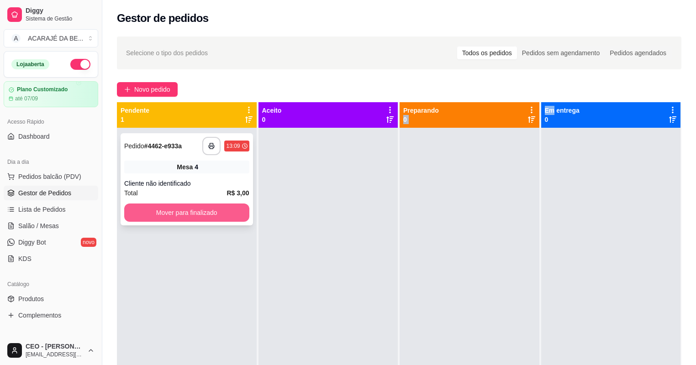
click at [210, 205] on button "Mover para finalizado" at bounding box center [186, 213] width 125 height 18
click at [210, 205] on div "Mover para finalizado" at bounding box center [186, 213] width 125 height 18
click at [192, 210] on button "Mover para finalizado" at bounding box center [186, 213] width 125 height 18
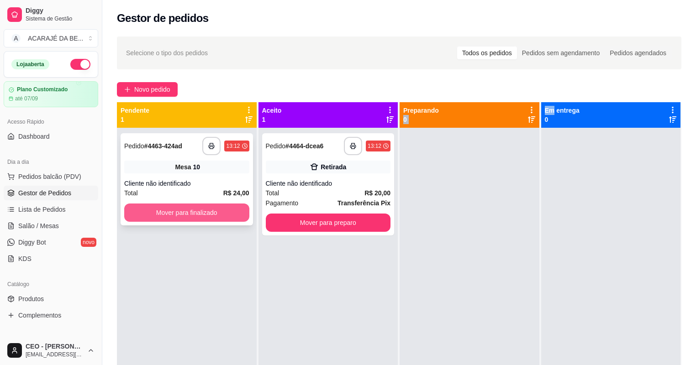
click at [218, 207] on button "Mover para finalizado" at bounding box center [186, 213] width 125 height 18
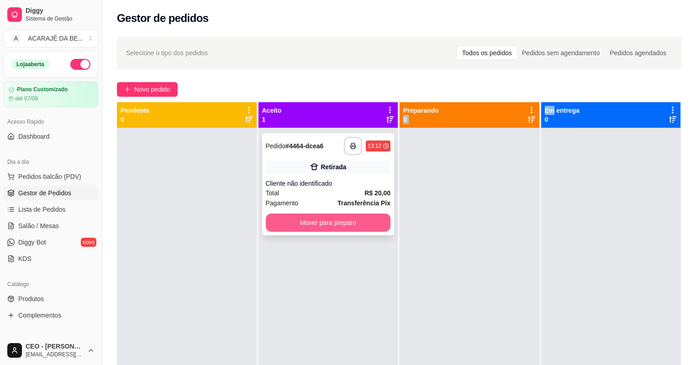
click at [307, 227] on button "Mover para preparo" at bounding box center [328, 223] width 125 height 18
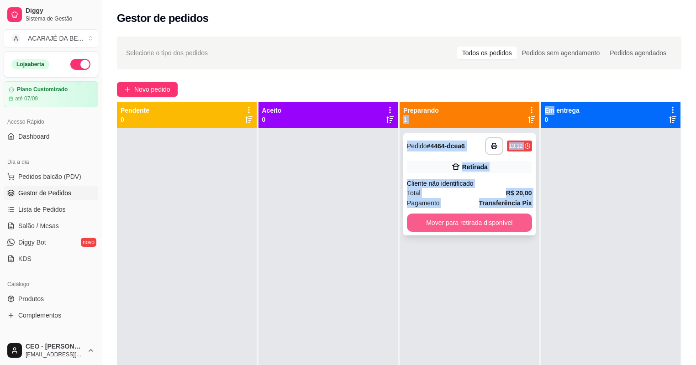
click at [413, 222] on button "Mover para retirada disponível" at bounding box center [469, 223] width 125 height 18
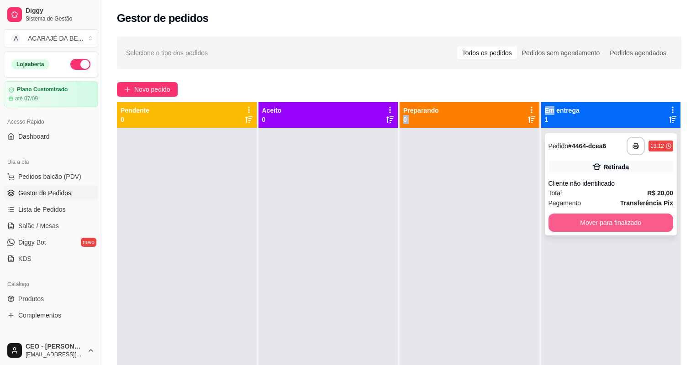
click at [569, 231] on button "Mover para finalizado" at bounding box center [611, 223] width 125 height 18
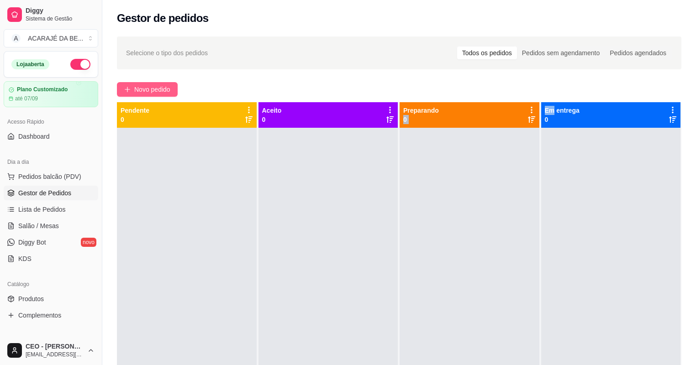
click at [121, 90] on button "Novo pedido" at bounding box center [147, 89] width 61 height 15
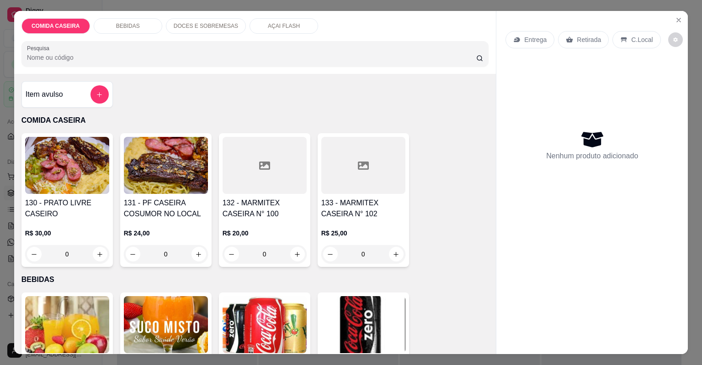
click at [230, 185] on div at bounding box center [264, 165] width 84 height 57
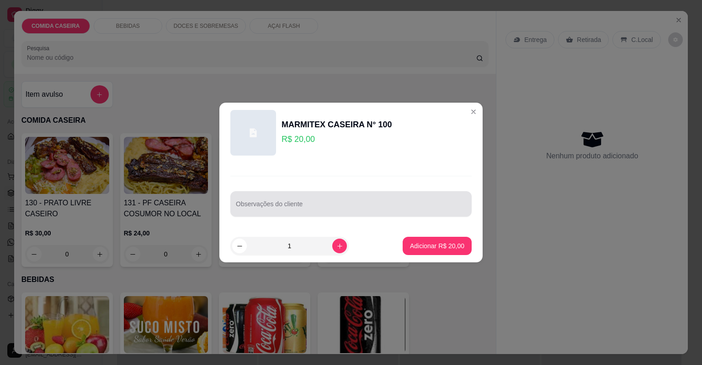
click at [271, 206] on div "Observações do cliente" at bounding box center [350, 204] width 241 height 26
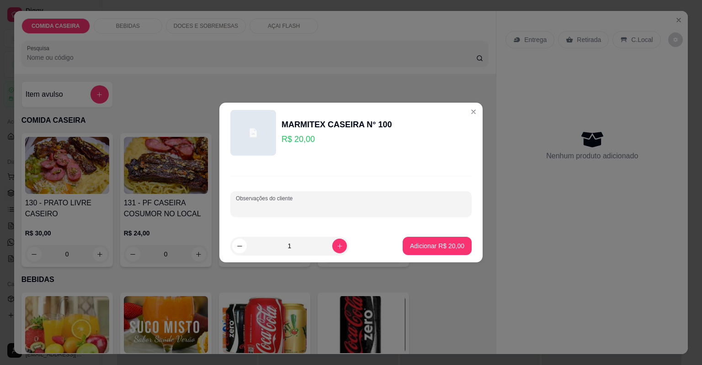
paste input "feijão tropreiro arroz salada de maionese batata frita purê farofa de jaba frut…"
type input "feijão tropreiro arroz salada de maionese batata frita purê farofa de jaba frut…"
click at [411, 247] on p "Adicionar R$ 20,00" at bounding box center [437, 246] width 54 height 9
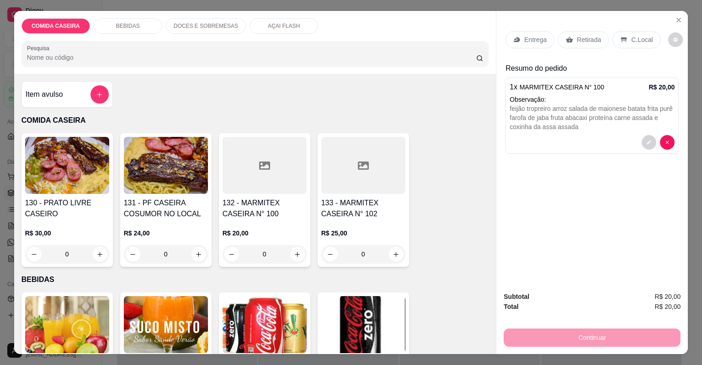
click at [533, 37] on p "Entrega" at bounding box center [535, 39] width 22 height 9
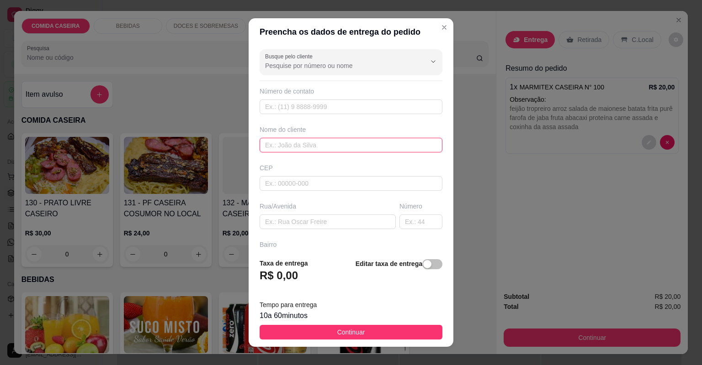
click at [339, 144] on input "text" at bounding box center [350, 145] width 183 height 15
type input "n"
type input "nai"
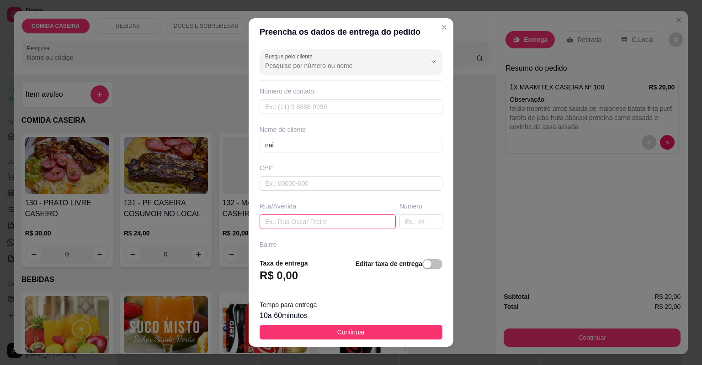
click at [311, 223] on input "text" at bounding box center [327, 222] width 136 height 15
paste input "[STREET_ADDRESS][PERSON_NAME]"
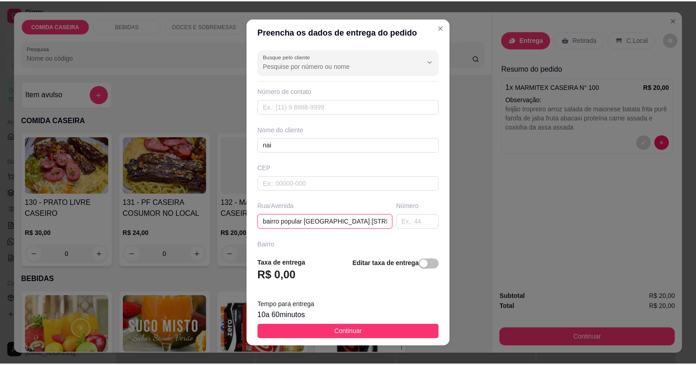
scroll to position [0, 84]
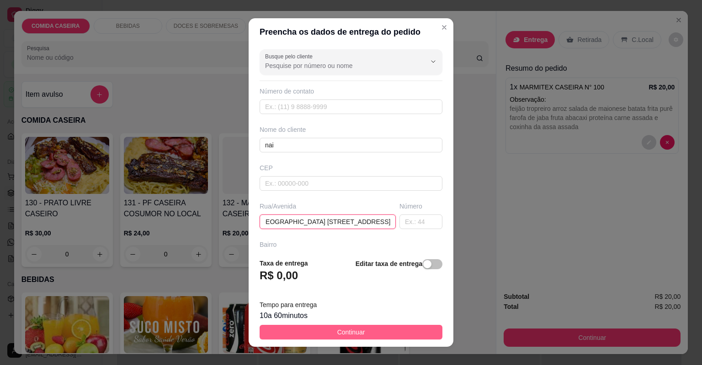
type input "bairro popular [GEOGRAPHIC_DATA] [STREET_ADDRESS]"
click at [382, 331] on button "Continuar" at bounding box center [350, 332] width 183 height 15
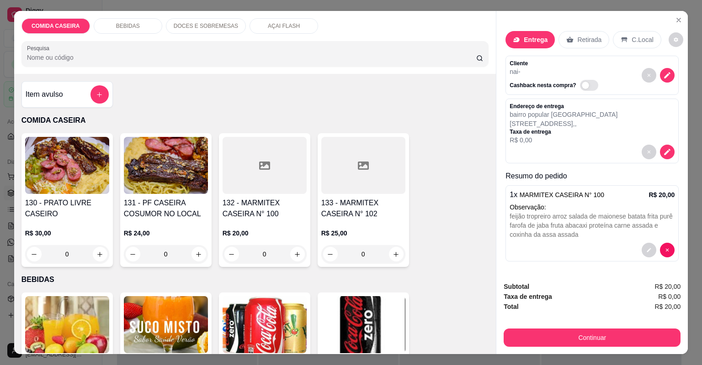
click at [533, 333] on button "Continuar" at bounding box center [591, 338] width 177 height 18
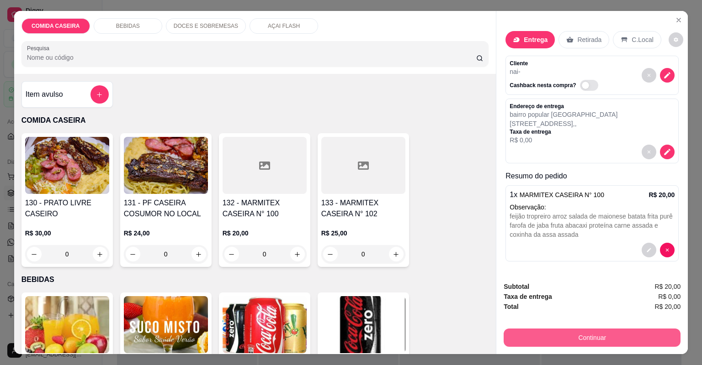
click at [529, 331] on button "Continuar" at bounding box center [591, 338] width 177 height 18
click at [534, 341] on button "Continuar" at bounding box center [591, 338] width 177 height 18
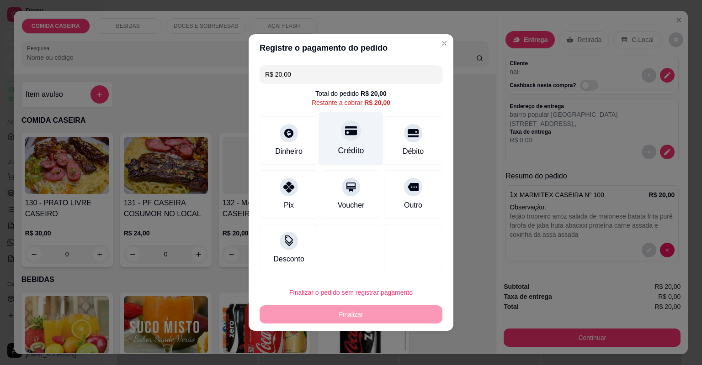
click at [349, 143] on div "Crédito" at bounding box center [351, 138] width 64 height 53
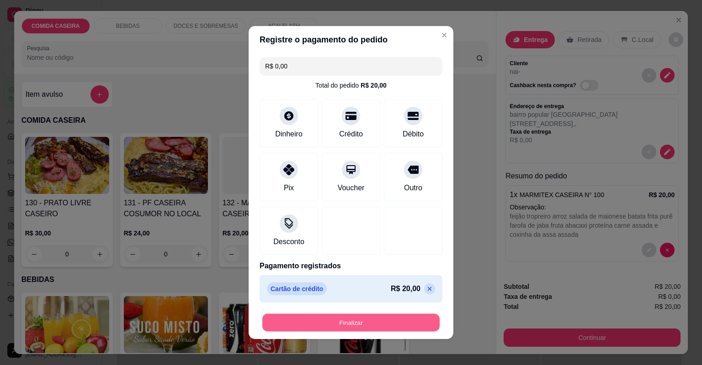
click at [362, 324] on button "Finalizar" at bounding box center [350, 323] width 177 height 18
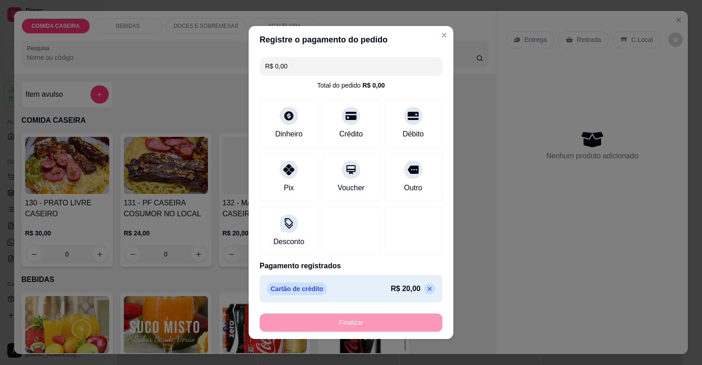
type input "-R$ 20,00"
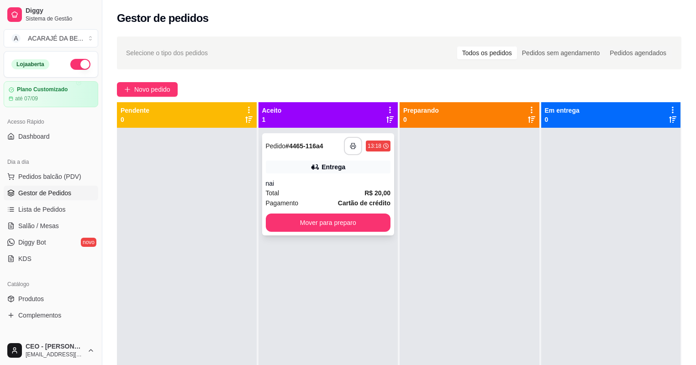
click at [350, 146] on icon "button" at bounding box center [353, 146] width 6 height 6
click at [350, 219] on button "Mover para preparo" at bounding box center [328, 223] width 121 height 18
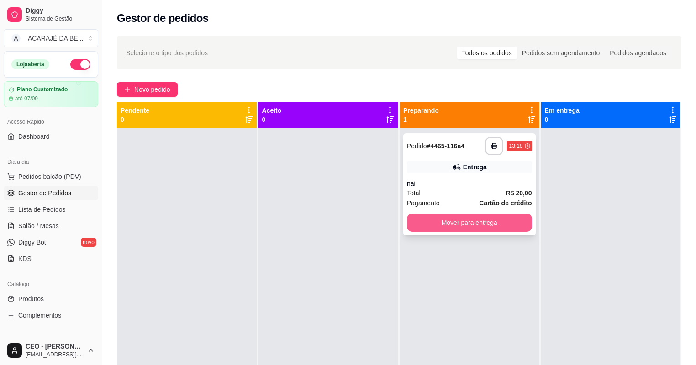
click at [511, 227] on button "Mover para entrega" at bounding box center [469, 223] width 125 height 18
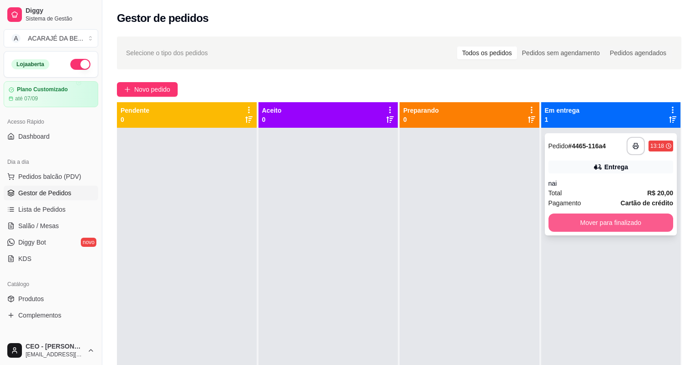
click at [580, 228] on button "Mover para finalizado" at bounding box center [611, 223] width 125 height 18
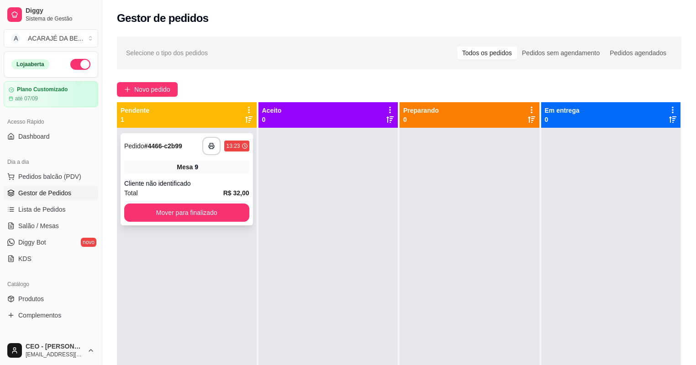
click at [211, 219] on button "Mover para finalizado" at bounding box center [186, 213] width 125 height 18
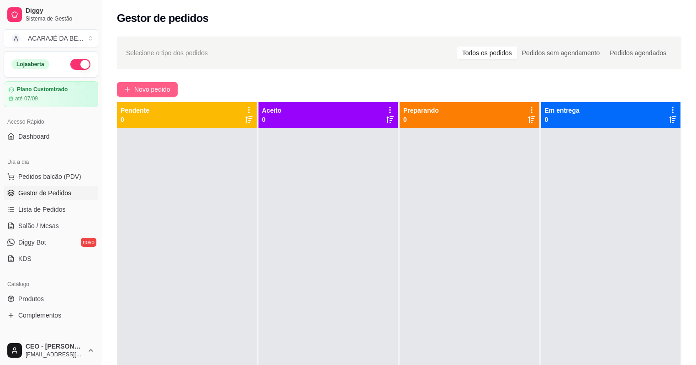
click at [156, 91] on span "Novo pedido" at bounding box center [152, 89] width 36 height 10
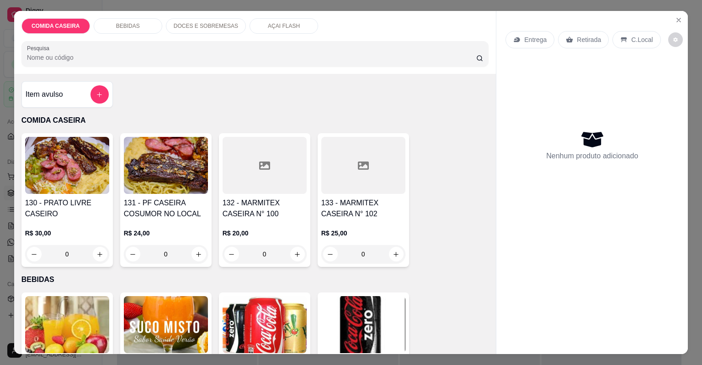
click at [252, 157] on div at bounding box center [264, 165] width 84 height 57
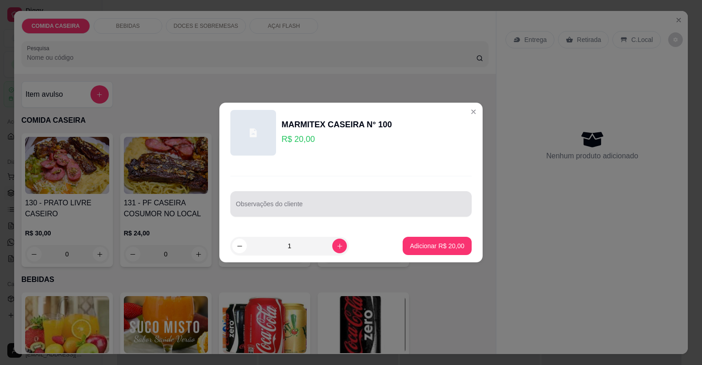
click at [335, 201] on div at bounding box center [351, 204] width 230 height 18
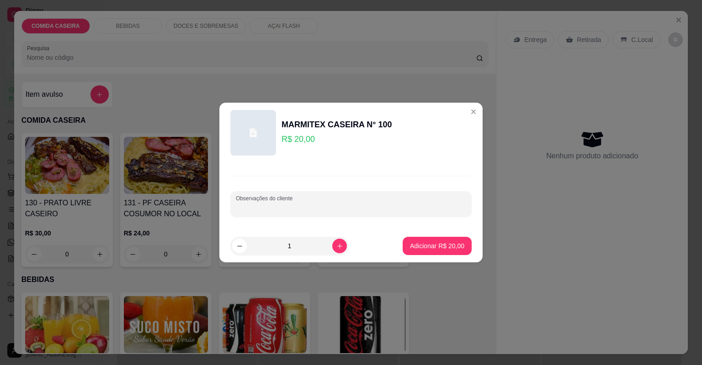
paste input "Feijão de tropeiro Arroz Cortado de abóbora Beteraba cenoura Chuchu Abacaxi [GE…"
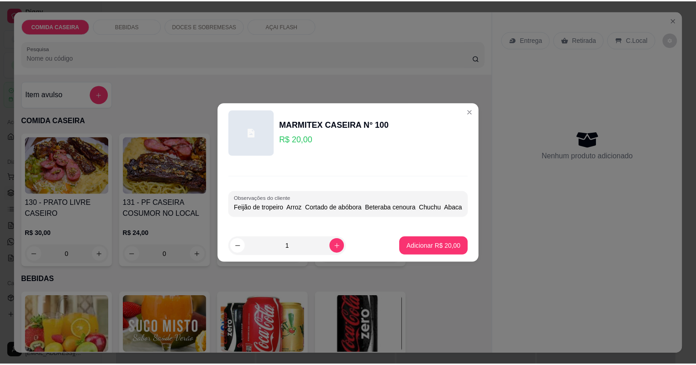
scroll to position [0, 47]
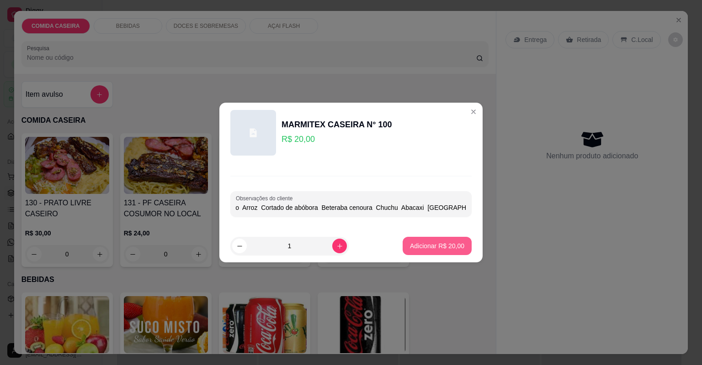
type input "Feijão de tropeiro Arroz Cortado de abóbora Beteraba cenoura Chuchu Abacaxi [GE…"
click at [428, 237] on button "Adicionar R$ 20,00" at bounding box center [436, 246] width 69 height 18
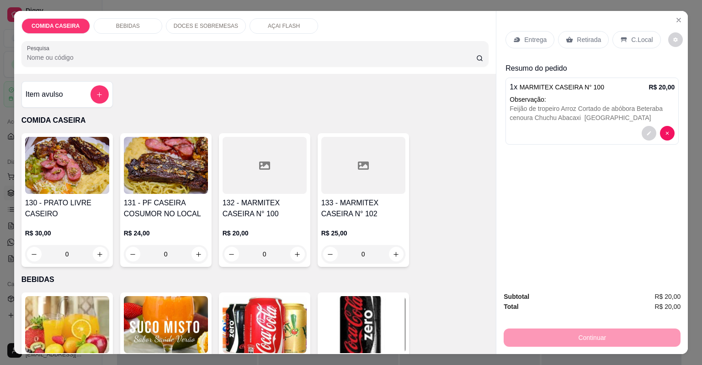
click at [533, 35] on p "Entrega" at bounding box center [535, 39] width 22 height 9
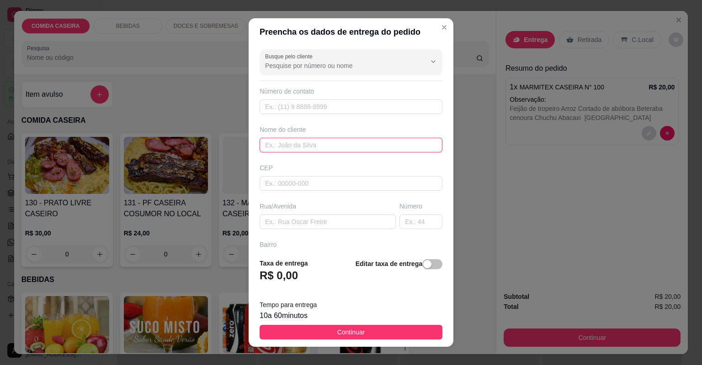
click at [317, 146] on input "text" at bounding box center [350, 145] width 183 height 15
type input "valeria"
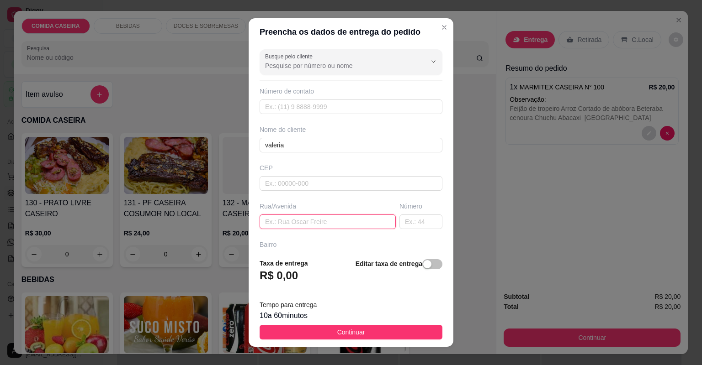
click at [307, 222] on input "text" at bounding box center [327, 222] width 136 height 15
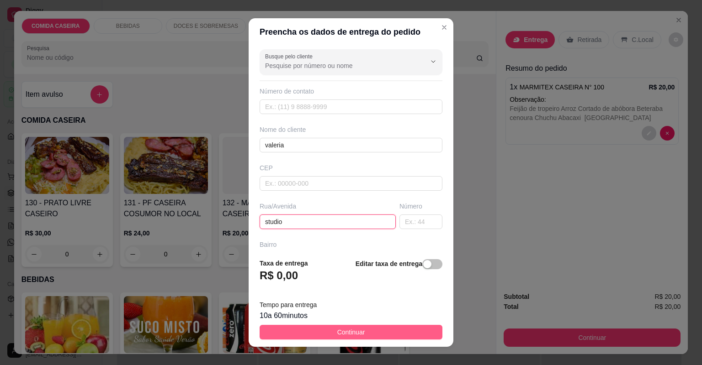
type input "studio"
click at [362, 329] on button "Continuar" at bounding box center [350, 332] width 183 height 15
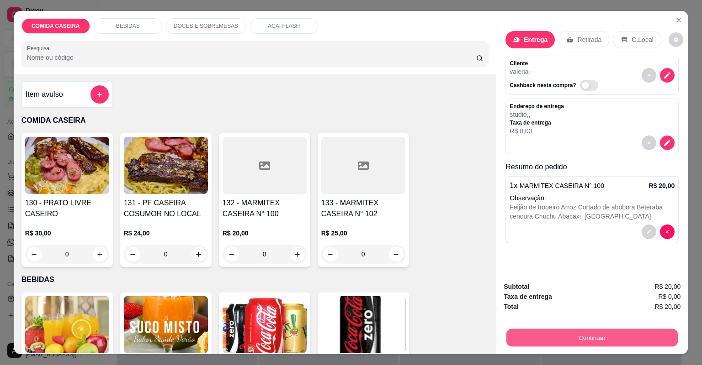
click at [597, 342] on button "Continuar" at bounding box center [591, 338] width 171 height 18
click at [528, 339] on button "Continuar" at bounding box center [591, 338] width 171 height 18
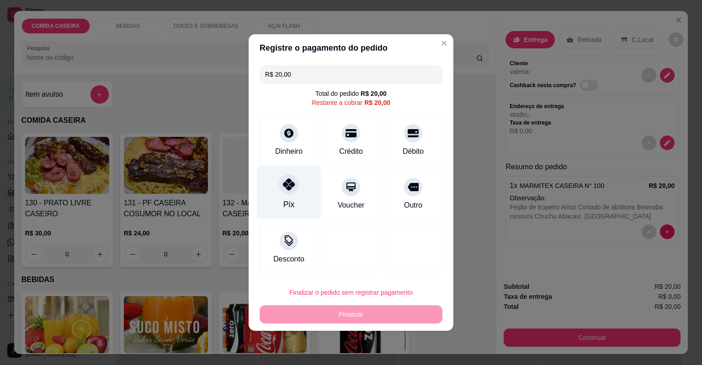
click at [291, 194] on div "Pix" at bounding box center [289, 192] width 64 height 53
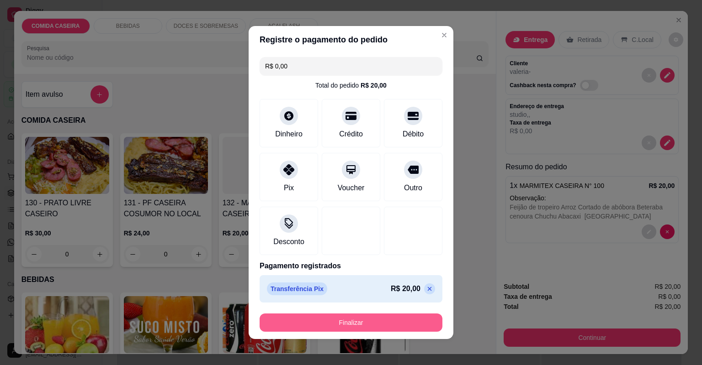
click at [384, 324] on button "Finalizar" at bounding box center [350, 323] width 183 height 18
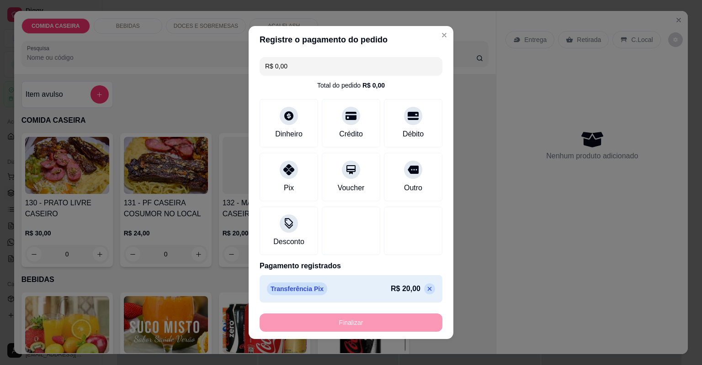
type input "-R$ 20,00"
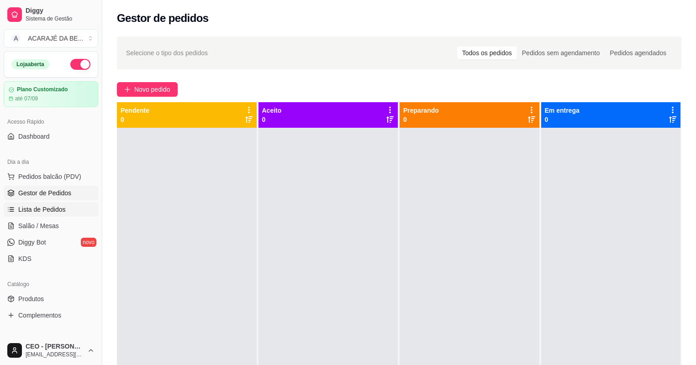
click at [60, 208] on span "Lista de Pedidos" at bounding box center [41, 209] width 47 height 9
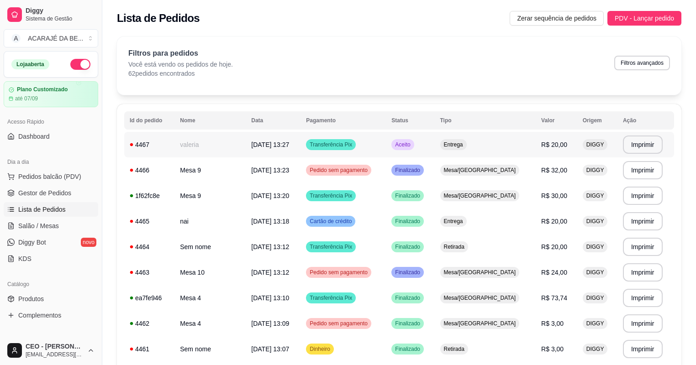
click at [271, 148] on span "[DATE] 13:27" at bounding box center [270, 144] width 38 height 7
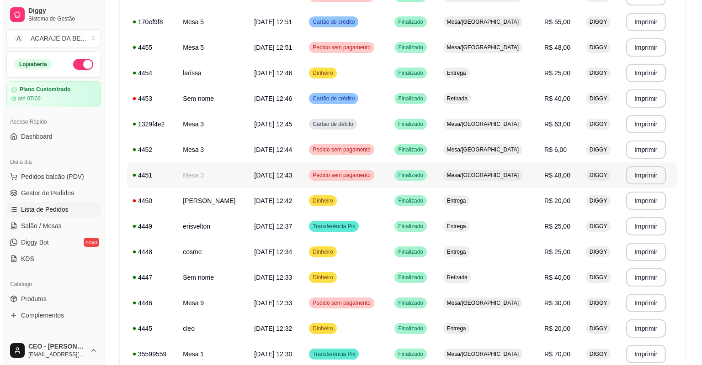
scroll to position [548, 0]
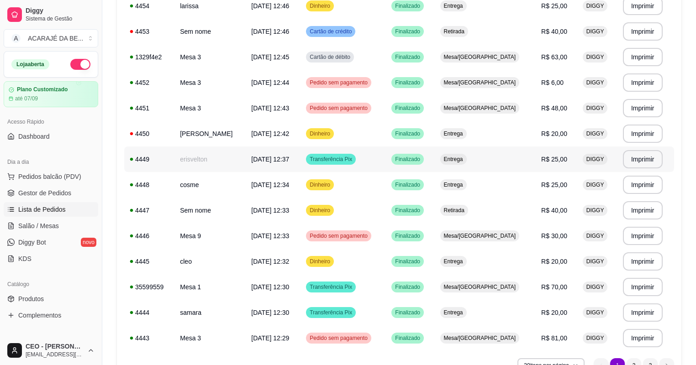
click at [216, 166] on td "erisvelton" at bounding box center [209, 160] width 71 height 26
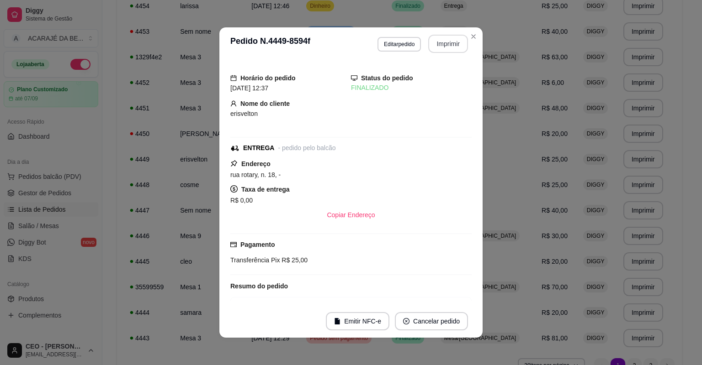
click at [440, 42] on button "Imprimir" at bounding box center [448, 44] width 40 height 18
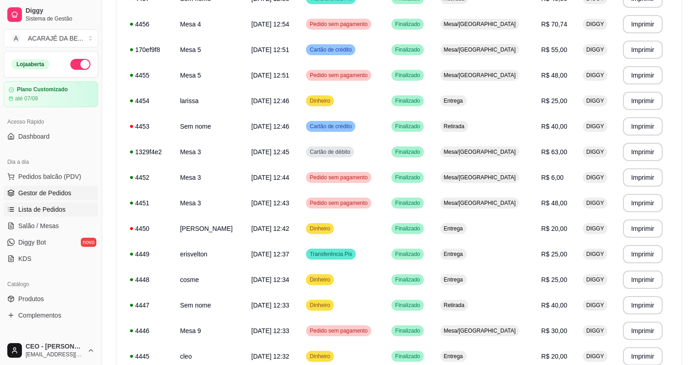
scroll to position [438, 0]
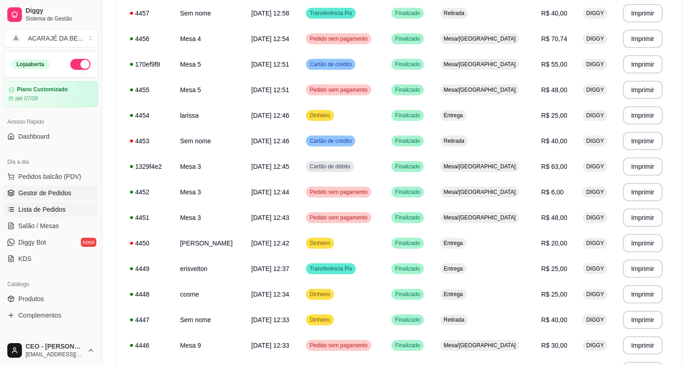
click at [73, 191] on link "Gestor de Pedidos" at bounding box center [51, 193] width 95 height 15
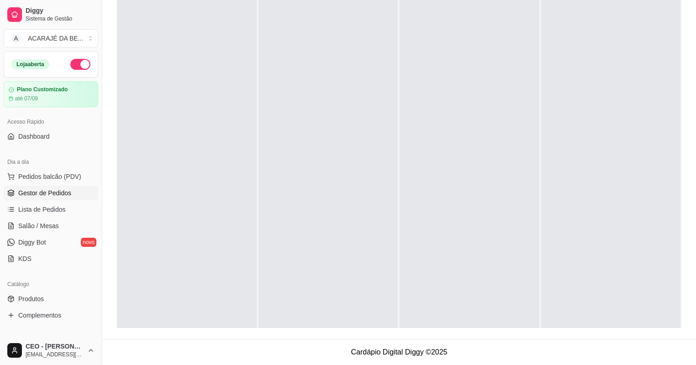
click at [73, 191] on link "Gestor de Pedidos" at bounding box center [51, 193] width 95 height 15
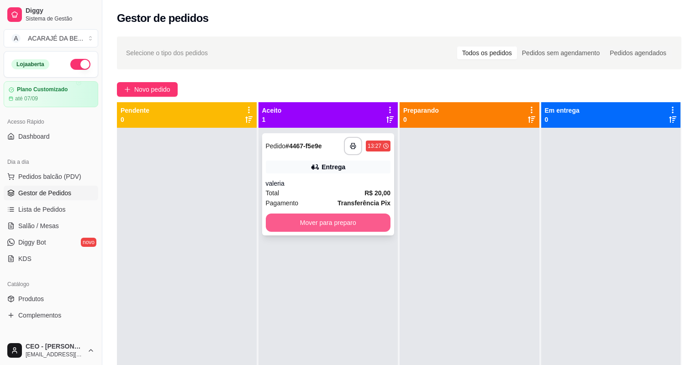
click at [348, 222] on button "Mover para preparo" at bounding box center [328, 223] width 125 height 18
click at [348, 222] on div "Mover para preparo" at bounding box center [328, 223] width 125 height 18
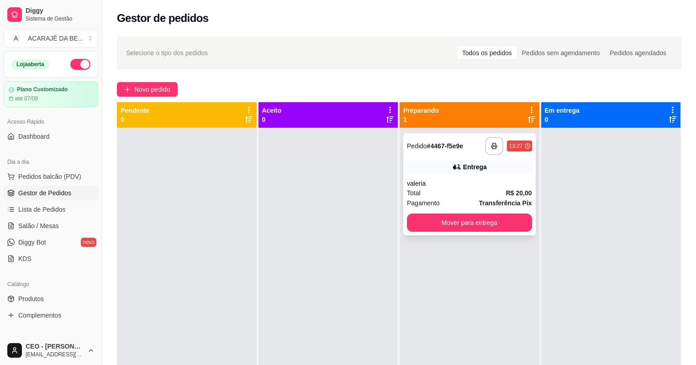
click at [462, 197] on div "Total R$ 20,00" at bounding box center [469, 193] width 125 height 10
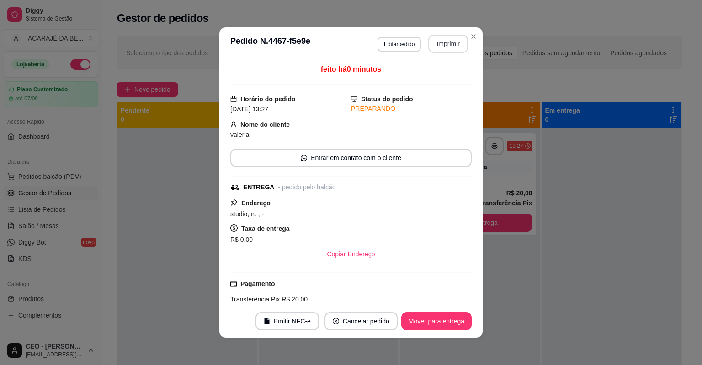
click at [455, 39] on button "Imprimir" at bounding box center [448, 44] width 40 height 18
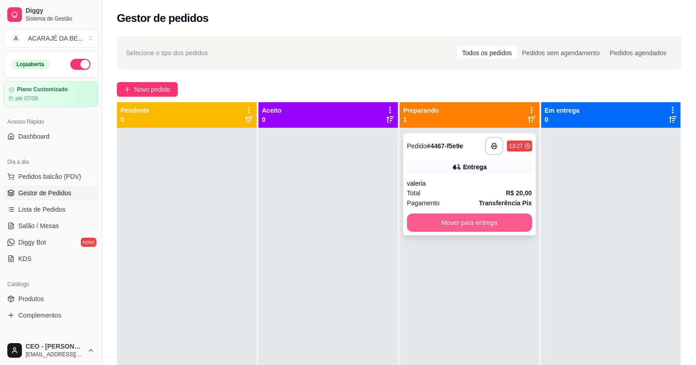
click at [514, 223] on button "Mover para entrega" at bounding box center [469, 223] width 125 height 18
click at [514, 223] on div "Mover para entrega" at bounding box center [469, 223] width 125 height 18
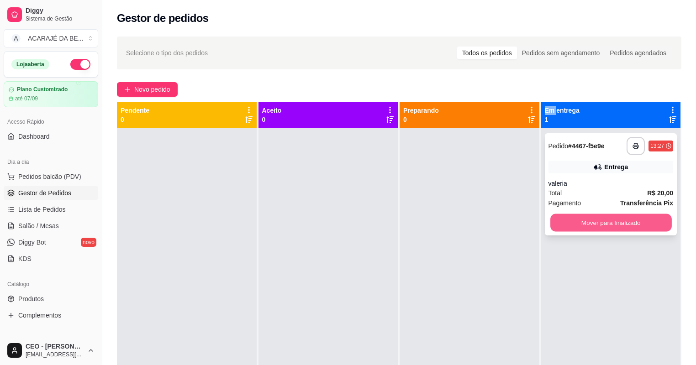
click at [619, 217] on button "Mover para finalizado" at bounding box center [610, 223] width 121 height 18
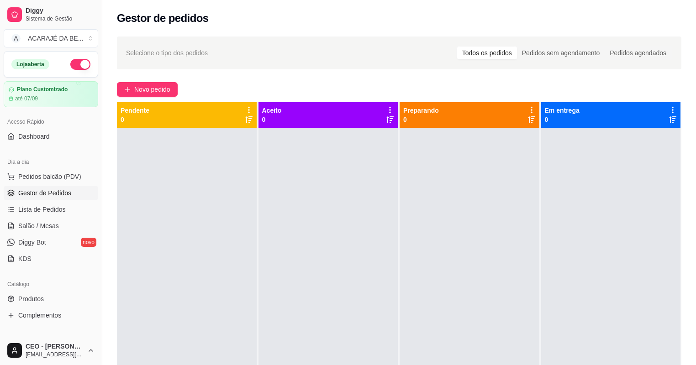
click at [439, 315] on div at bounding box center [470, 310] width 140 height 365
click at [159, 88] on span "Novo pedido" at bounding box center [152, 89] width 36 height 10
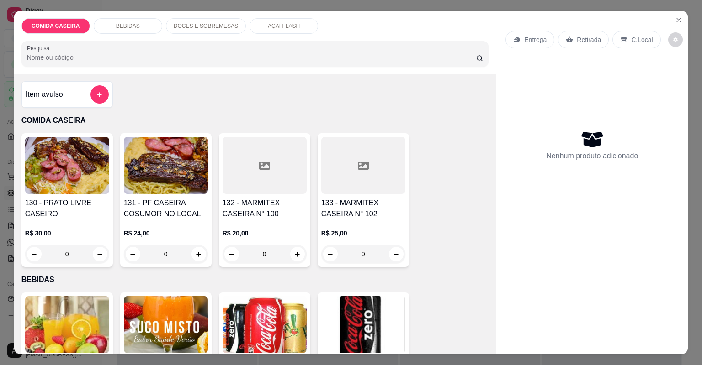
click at [365, 176] on div at bounding box center [363, 165] width 84 height 57
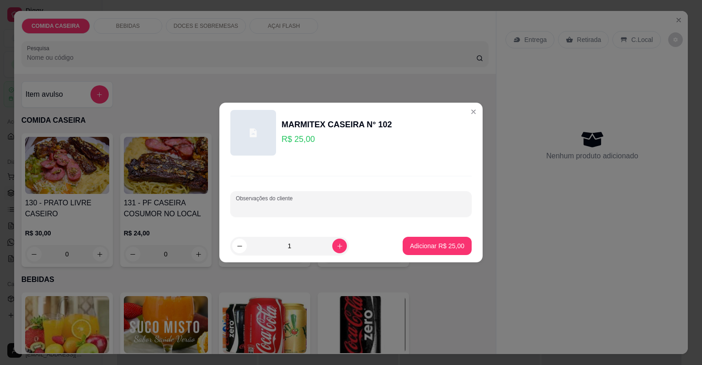
click at [343, 205] on input "Observações do cliente" at bounding box center [351, 207] width 230 height 9
paste input "Feijão tropeiro Arroz branco Salada alface com tomate Coxinha da assa Purê de a…"
type input "Feijão tropeiro Arroz branco Salada alface com tomate Coxinha da assa Purê de a…"
click at [449, 248] on p "Adicionar R$ 25,00" at bounding box center [437, 246] width 54 height 9
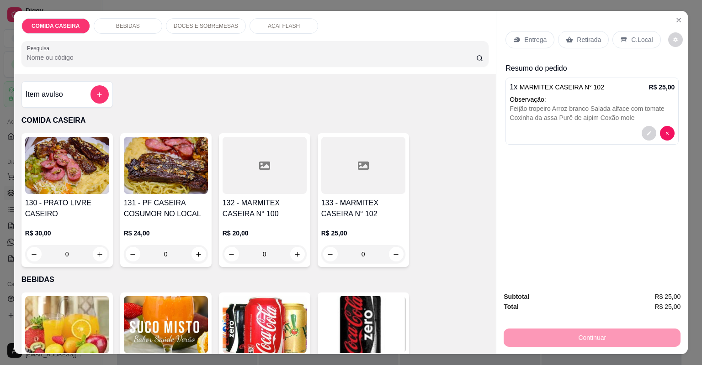
click at [532, 34] on div "Entrega" at bounding box center [529, 39] width 49 height 17
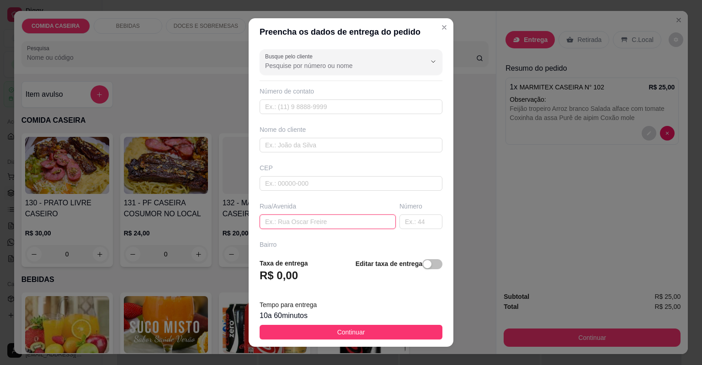
click at [351, 222] on input "text" at bounding box center [327, 222] width 136 height 15
paste input "Aqui no lojão [GEOGRAPHIC_DATA] em frente o mercado Isamary"
type input "Aqui no lojão [GEOGRAPHIC_DATA] em frente o mercado Isamary"
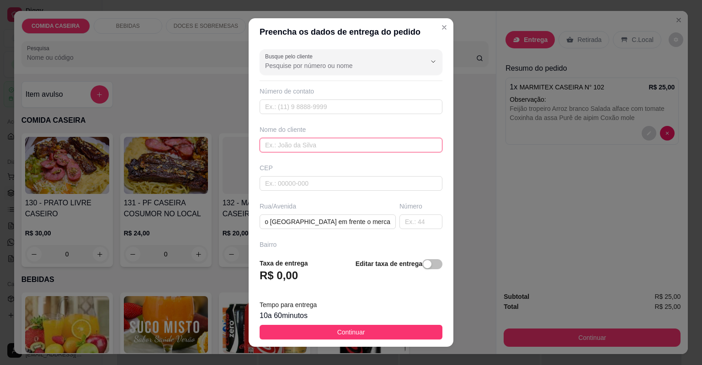
click at [374, 147] on input "text" at bounding box center [350, 145] width 183 height 15
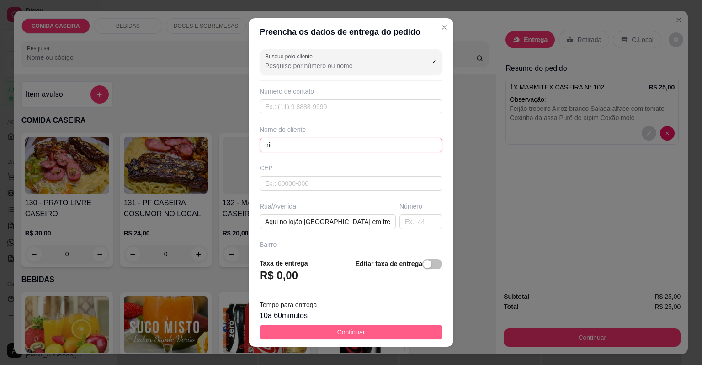
type input "nil"
click at [397, 332] on button "Continuar" at bounding box center [350, 332] width 183 height 15
click at [397, 332] on img at bounding box center [363, 324] width 84 height 57
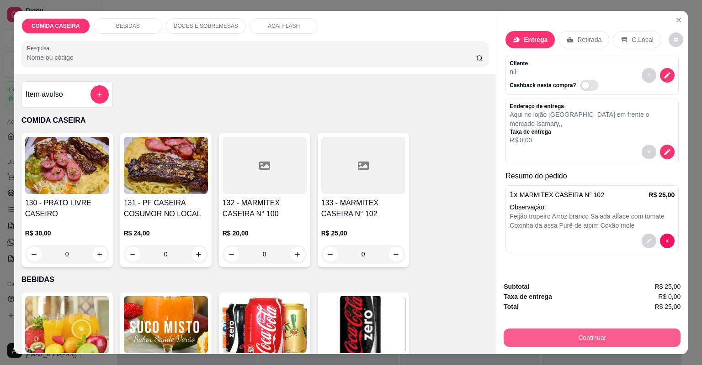
click at [566, 332] on button "Continuar" at bounding box center [591, 338] width 177 height 18
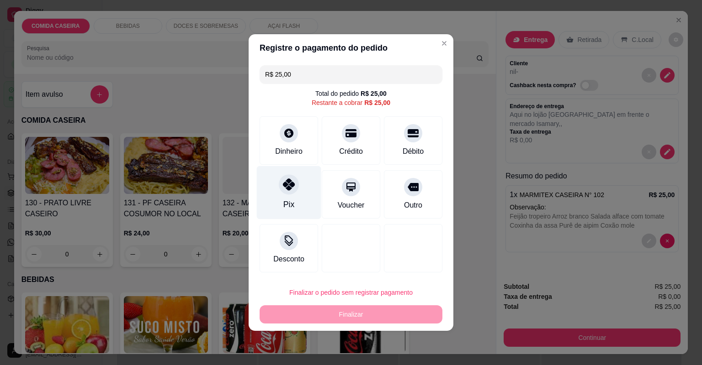
click at [289, 200] on div "Pix" at bounding box center [288, 205] width 11 height 12
click at [289, 200] on div "Pix" at bounding box center [289, 192] width 64 height 53
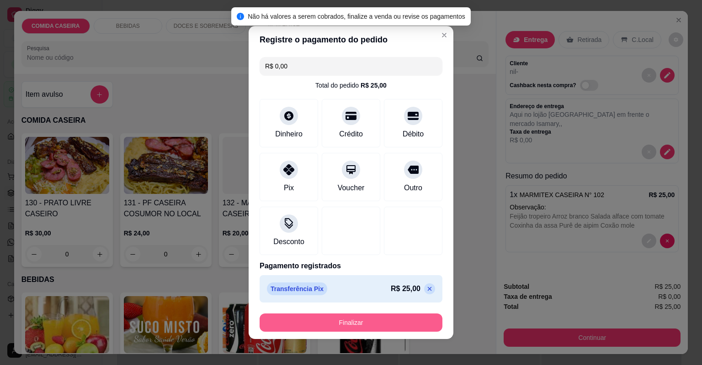
click at [357, 327] on button "Finalizar" at bounding box center [350, 323] width 183 height 18
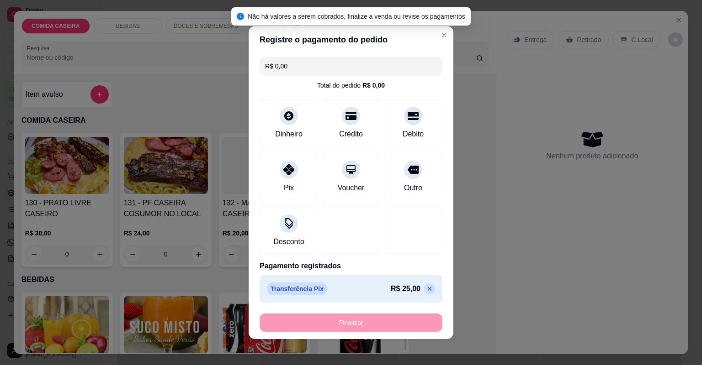
type input "-R$ 25,00"
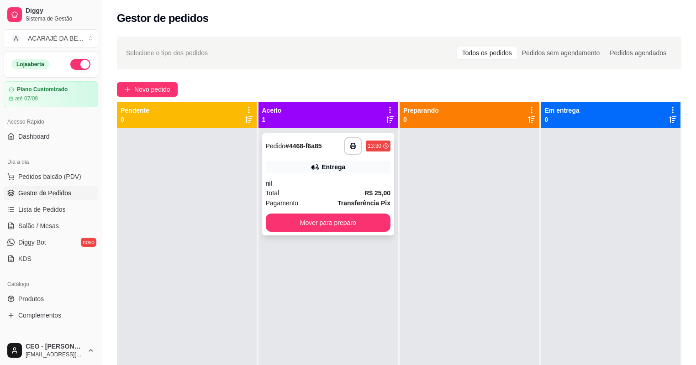
click at [307, 189] on div "Total R$ 25,00" at bounding box center [328, 193] width 125 height 10
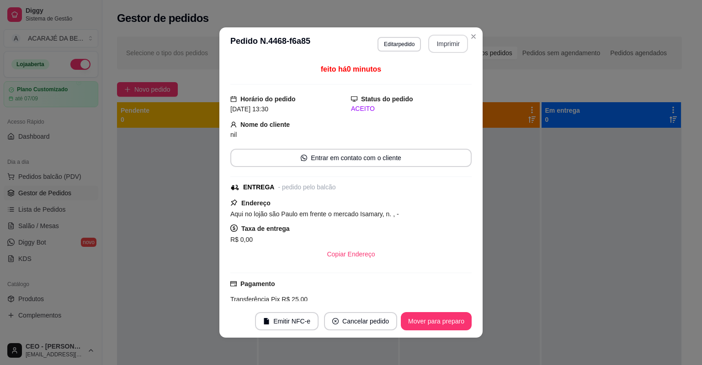
click at [442, 37] on button "Imprimir" at bounding box center [448, 44] width 40 height 18
click at [161, 251] on div at bounding box center [187, 310] width 140 height 365
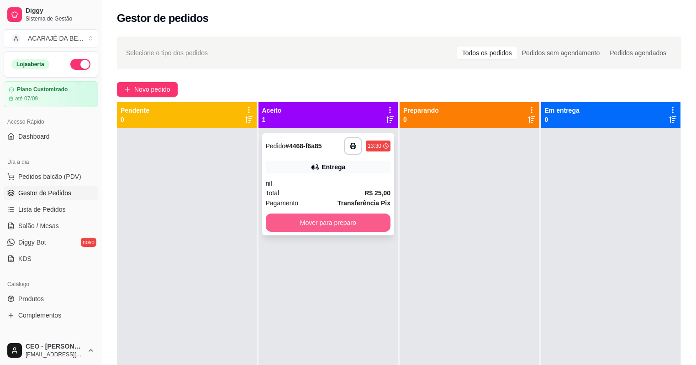
click at [376, 221] on button "Mover para preparo" at bounding box center [328, 223] width 125 height 18
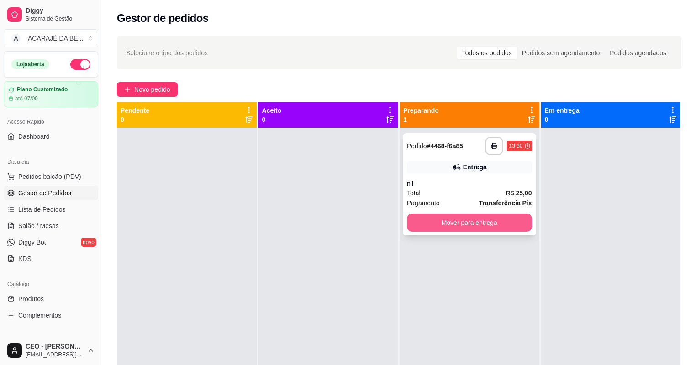
click at [445, 221] on button "Mover para entrega" at bounding box center [469, 223] width 125 height 18
click at [445, 222] on div "Mover para entrega" at bounding box center [469, 223] width 125 height 18
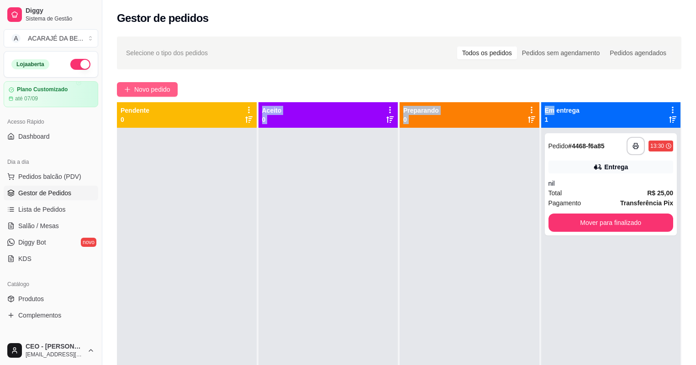
click at [140, 84] on button "Novo pedido" at bounding box center [147, 89] width 61 height 15
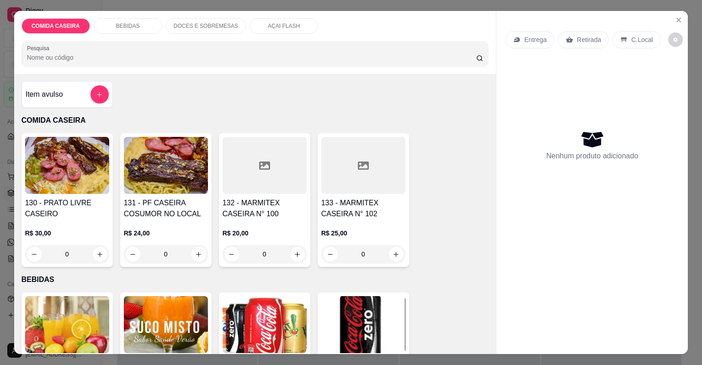
click at [256, 158] on div at bounding box center [264, 165] width 84 height 57
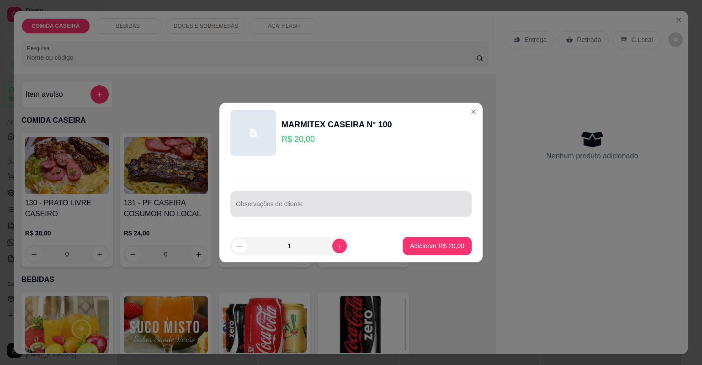
click at [294, 200] on div at bounding box center [351, 204] width 230 height 18
click at [294, 200] on div "Observações do cliente" at bounding box center [350, 204] width 241 height 26
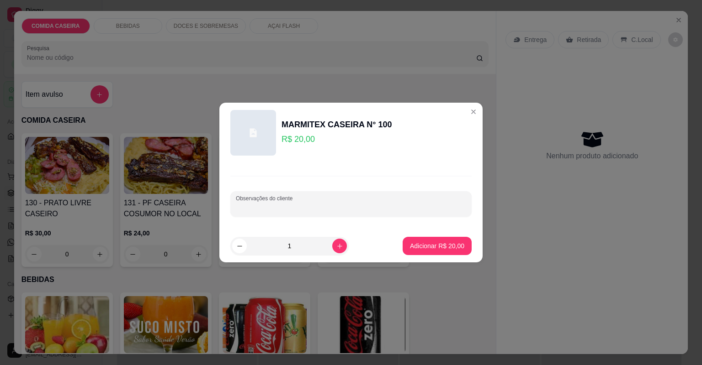
paste input "Com purê de aipim , arroz , feijão tropeiro , chuchu , medalhão de frango , vac…"
type input "Com purê de aipim , arroz , feijão tropeiro , chuchu , medalhão de frango , vac…"
click at [438, 247] on p "Adicionar R$ 20,00" at bounding box center [437, 246] width 54 height 9
click at [437, 247] on div "130 - PRATO LIVRE CASEIRO R$ 30,00 0 131 - PF CASEIRA COSUMOR NO LOCAL R$ 24,00…" at bounding box center [254, 200] width 467 height 134
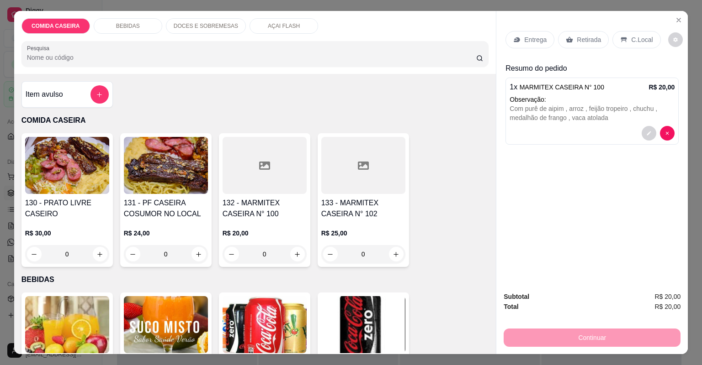
click at [540, 32] on div "Entrega" at bounding box center [529, 39] width 49 height 17
click at [536, 40] on p "Entrega" at bounding box center [535, 39] width 22 height 9
click at [541, 40] on p "Entrega" at bounding box center [535, 39] width 22 height 9
click at [540, 41] on p "Entrega" at bounding box center [535, 39] width 22 height 9
click at [541, 41] on p "Entrega" at bounding box center [535, 39] width 22 height 9
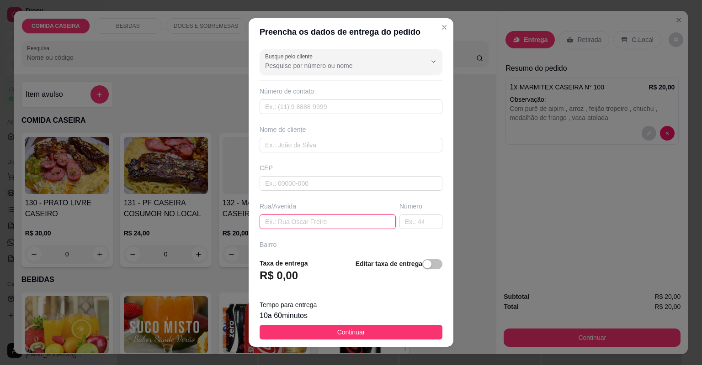
click at [344, 219] on input "text" at bounding box center [327, 222] width 136 height 15
paste input "Entrega : prefeitura de [GEOGRAPHIC_DATA]"
type input "Entrega : prefeitura de [GEOGRAPHIC_DATA]"
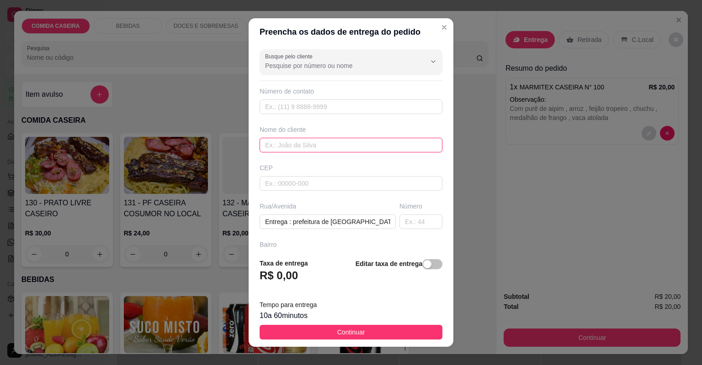
click at [304, 145] on input "text" at bounding box center [350, 145] width 183 height 15
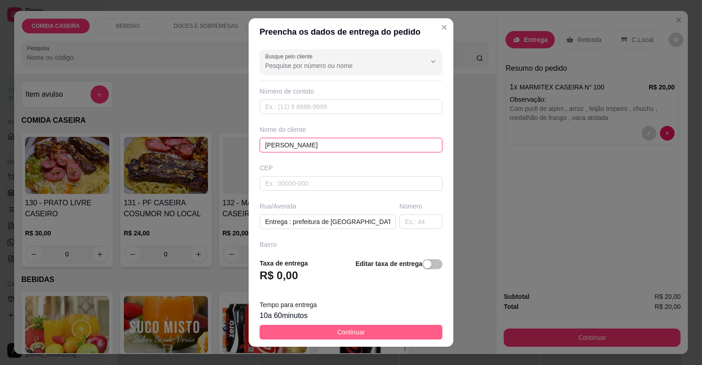
type input "[PERSON_NAME]"
click at [373, 332] on button "Continuar" at bounding box center [350, 332] width 183 height 15
click at [373, 332] on img at bounding box center [363, 324] width 84 height 57
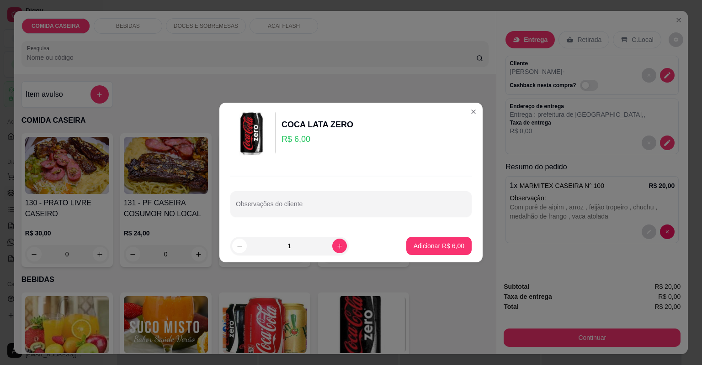
click at [614, 340] on button "Continuar" at bounding box center [591, 338] width 177 height 18
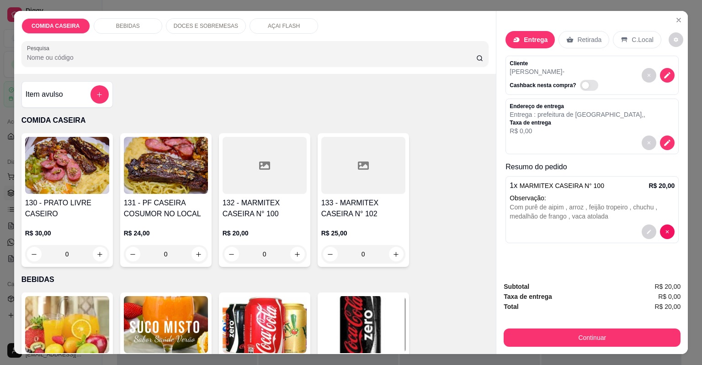
click at [614, 340] on button "Continuar" at bounding box center [591, 338] width 177 height 18
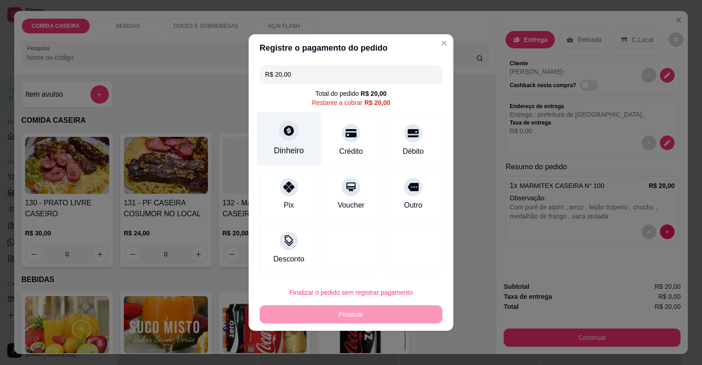
click at [298, 131] on div "Dinheiro" at bounding box center [289, 138] width 64 height 53
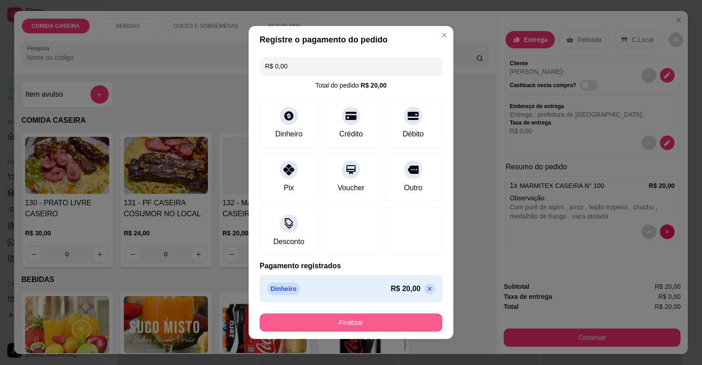
click at [400, 318] on button "Finalizar" at bounding box center [350, 323] width 183 height 18
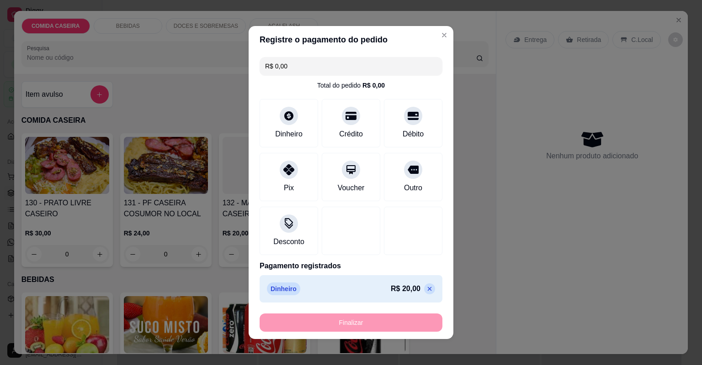
type input "-R$ 20,00"
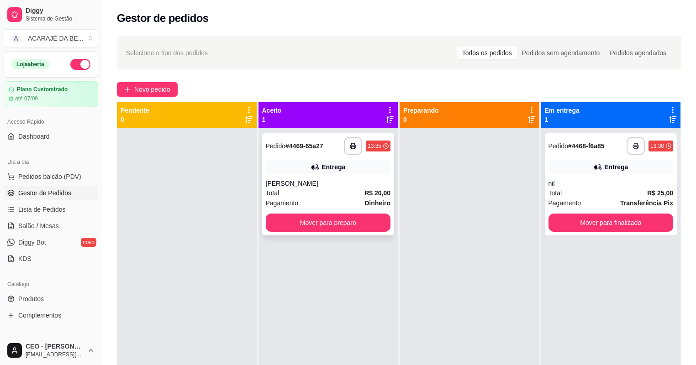
click at [339, 185] on div "[PERSON_NAME]" at bounding box center [328, 183] width 125 height 9
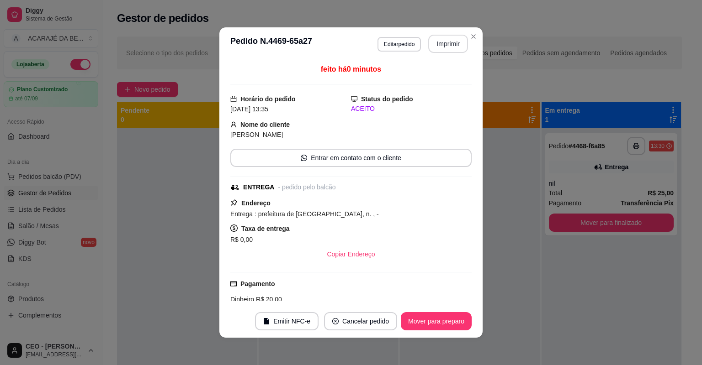
click at [454, 46] on button "Imprimir" at bounding box center [448, 44] width 40 height 18
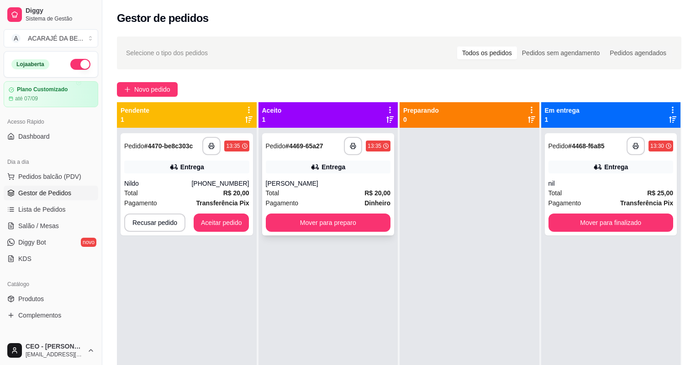
click at [383, 232] on div "**********" at bounding box center [328, 184] width 132 height 102
click at [570, 224] on button "Mover para finalizado" at bounding box center [611, 223] width 125 height 18
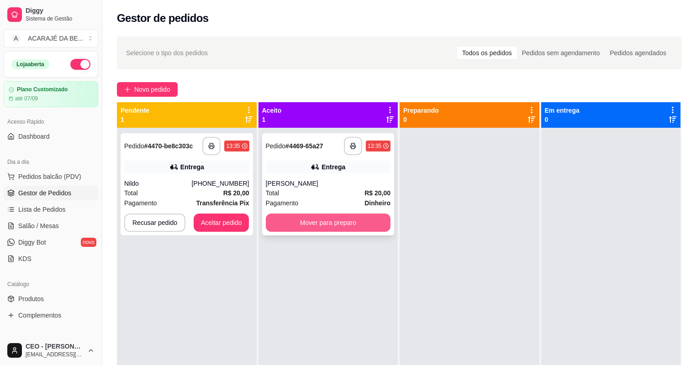
click at [348, 229] on button "Mover para preparo" at bounding box center [328, 223] width 125 height 18
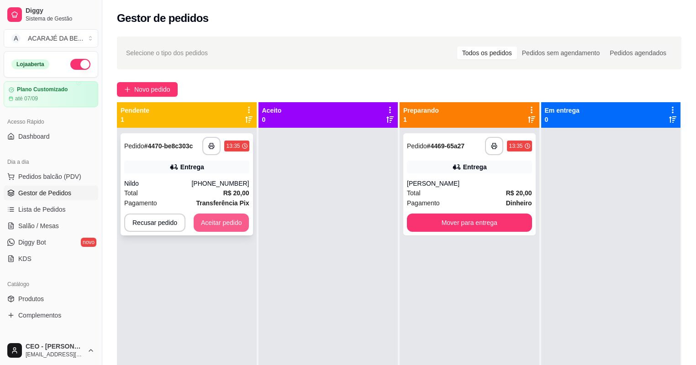
click at [221, 223] on button "Aceitar pedido" at bounding box center [222, 223] width 56 height 18
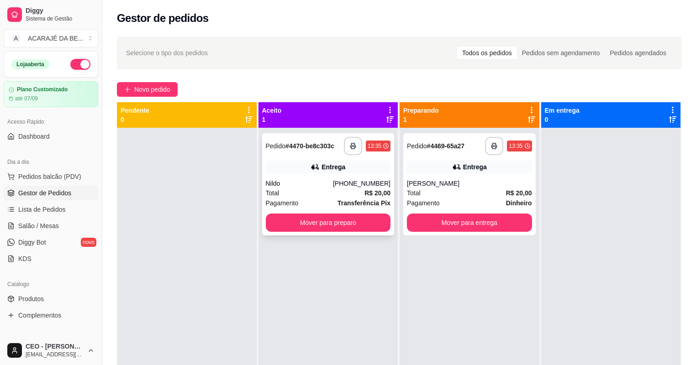
click at [325, 183] on div "Nildo" at bounding box center [299, 183] width 67 height 9
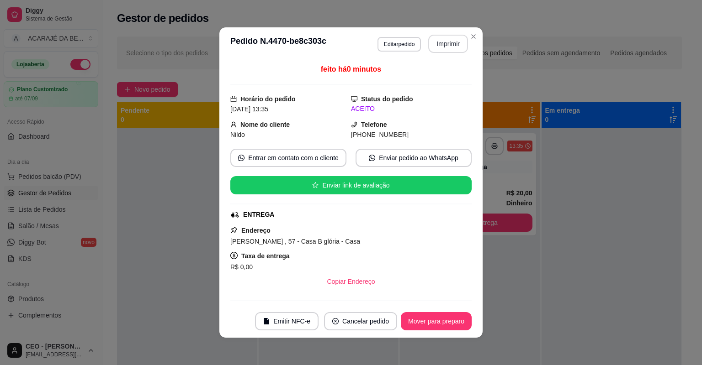
click at [460, 42] on button "Imprimir" at bounding box center [448, 44] width 40 height 18
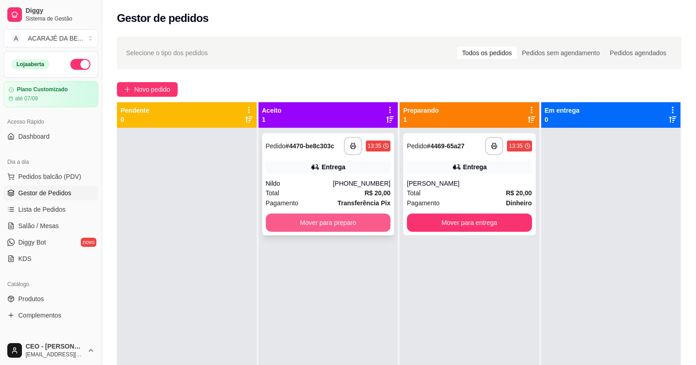
click at [362, 226] on button "Mover para preparo" at bounding box center [328, 223] width 125 height 18
click at [362, 226] on div "Mover para preparo" at bounding box center [328, 223] width 125 height 18
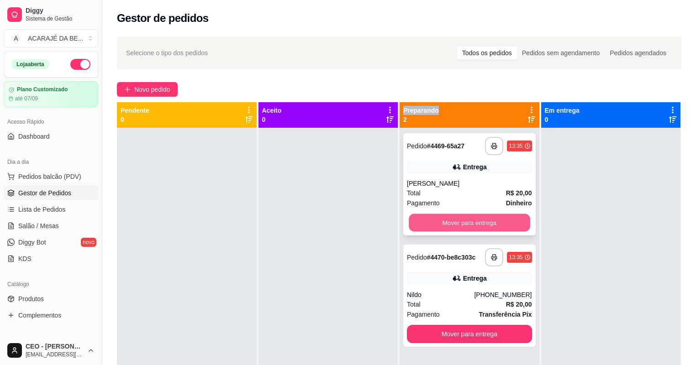
click at [511, 227] on button "Mover para entrega" at bounding box center [469, 223] width 121 height 18
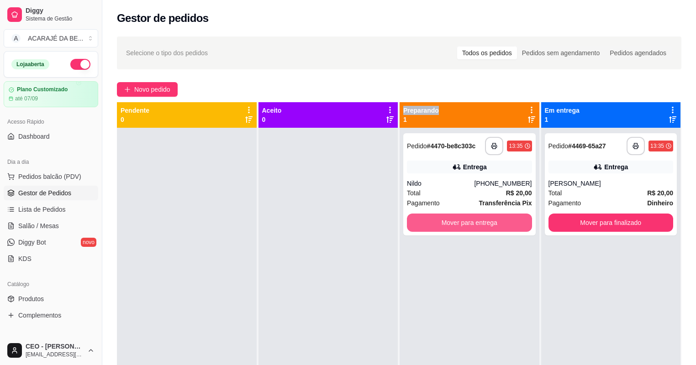
click at [511, 227] on button "Mover para entrega" at bounding box center [469, 223] width 125 height 18
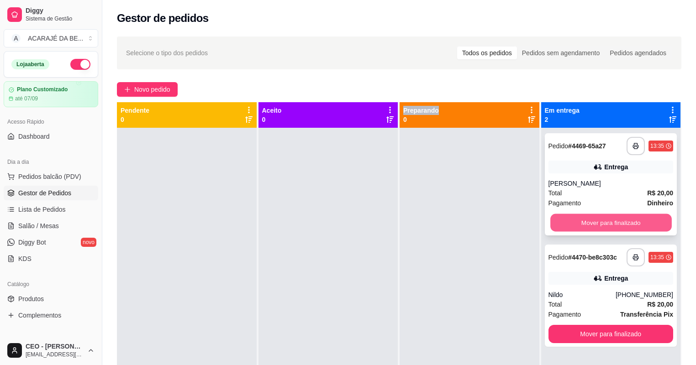
click at [586, 228] on button "Mover para finalizado" at bounding box center [610, 223] width 121 height 18
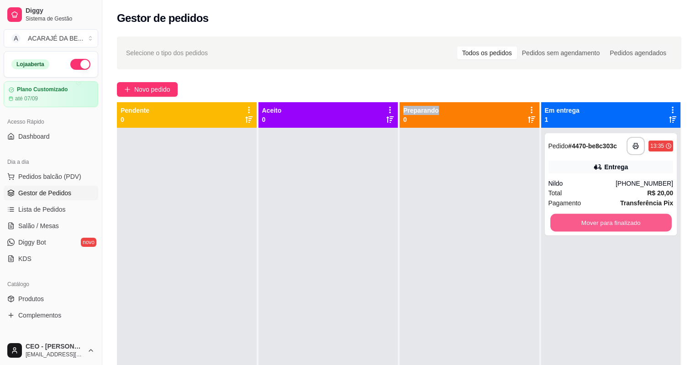
click at [575, 228] on button "Mover para finalizado" at bounding box center [610, 223] width 121 height 18
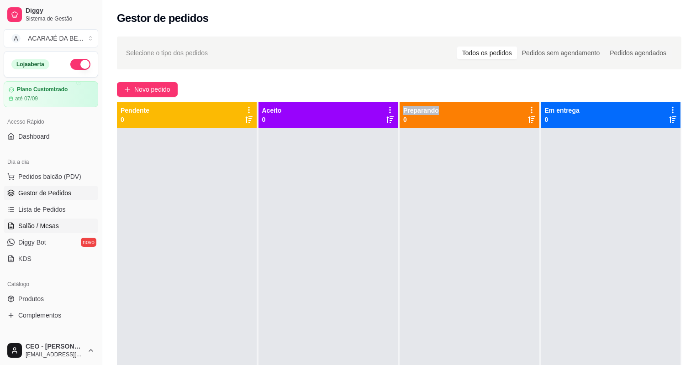
click at [42, 230] on link "Salão / Mesas" at bounding box center [51, 226] width 95 height 15
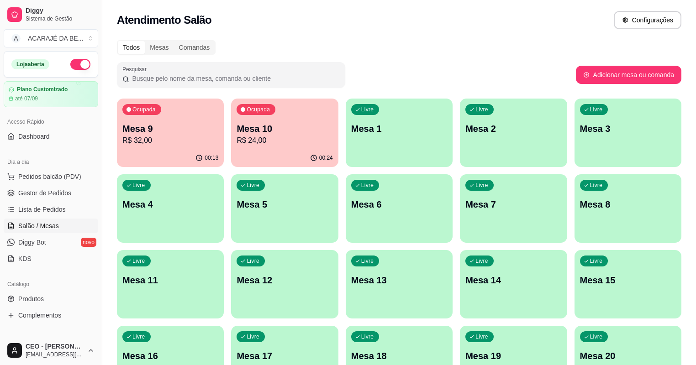
click at [201, 163] on div "00:13" at bounding box center [170, 158] width 107 height 18
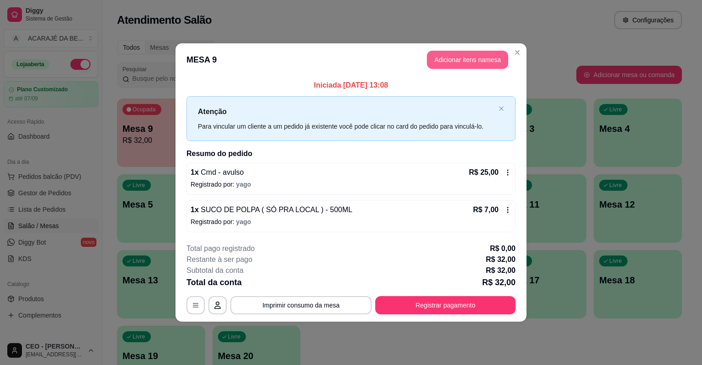
click at [481, 54] on button "Adicionar itens na mesa" at bounding box center [467, 60] width 81 height 18
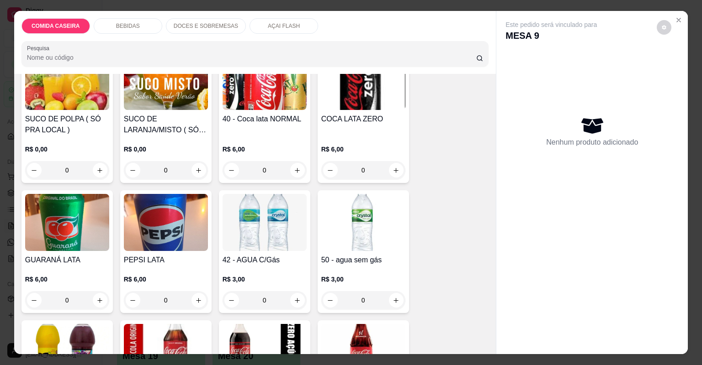
scroll to position [292, 0]
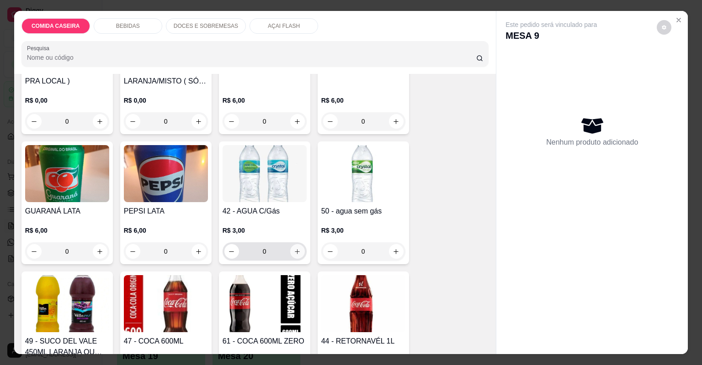
click at [290, 252] on button "increase-product-quantity" at bounding box center [297, 251] width 15 height 15
type input "1"
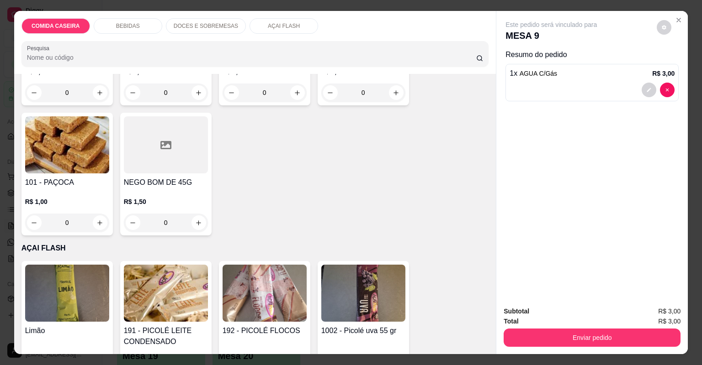
scroll to position [913, 0]
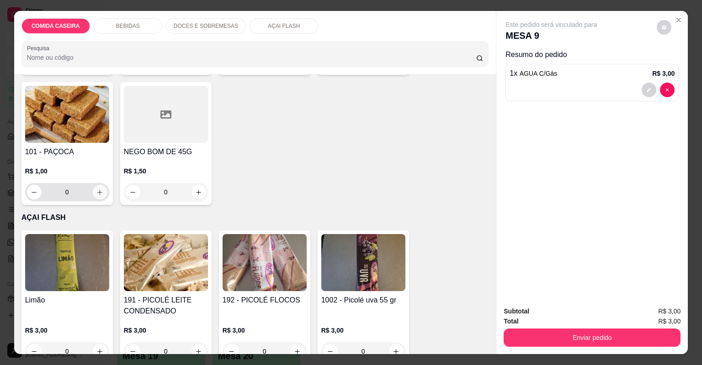
click at [96, 195] on icon "increase-product-quantity" at bounding box center [99, 192] width 7 height 7
type input "1"
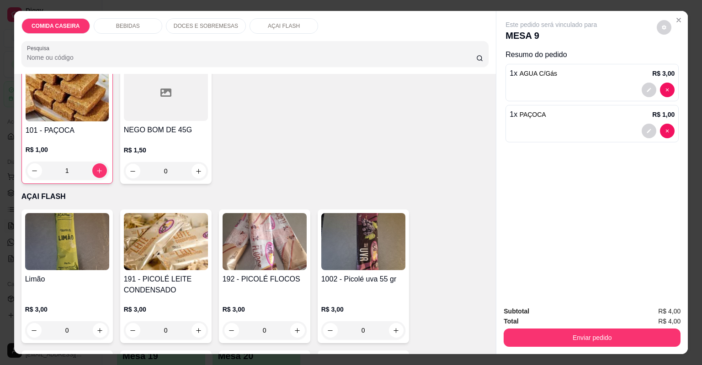
scroll to position [950, 0]
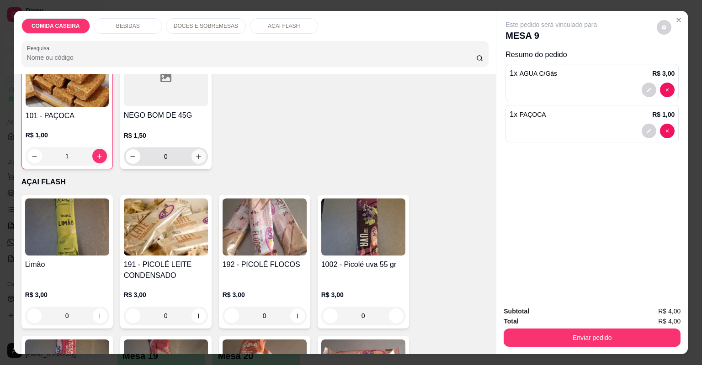
click at [195, 159] on icon "increase-product-quantity" at bounding box center [198, 156] width 7 height 7
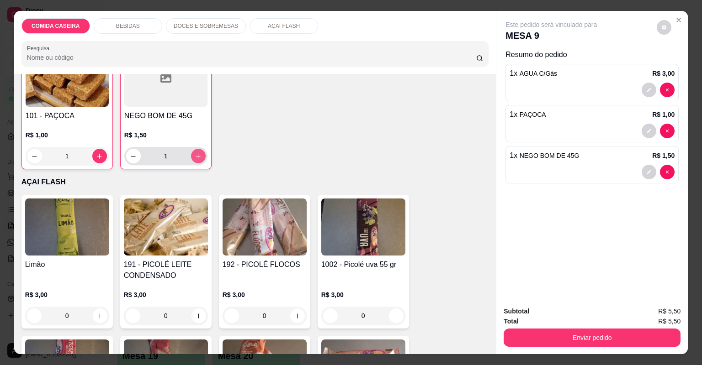
type input "1"
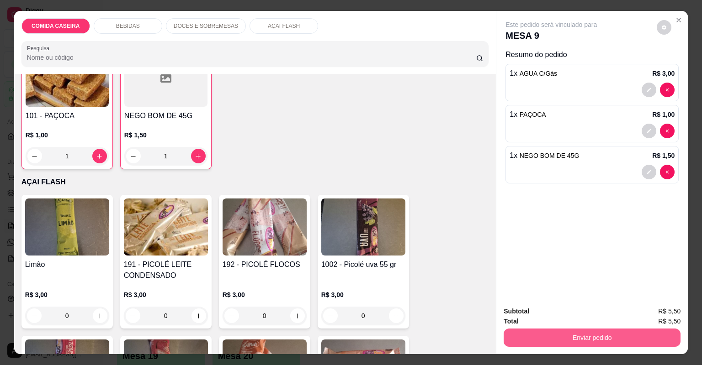
click at [607, 332] on button "Enviar pedido" at bounding box center [591, 338] width 177 height 18
click at [602, 338] on button "Enviar pedido" at bounding box center [591, 338] width 177 height 18
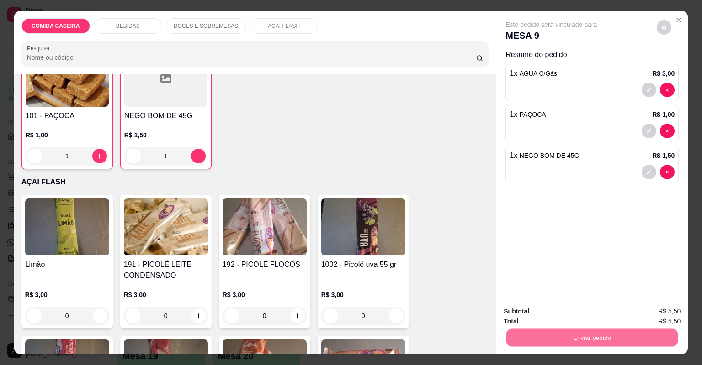
click at [555, 312] on button "Não registrar e enviar pedido" at bounding box center [562, 315] width 92 height 17
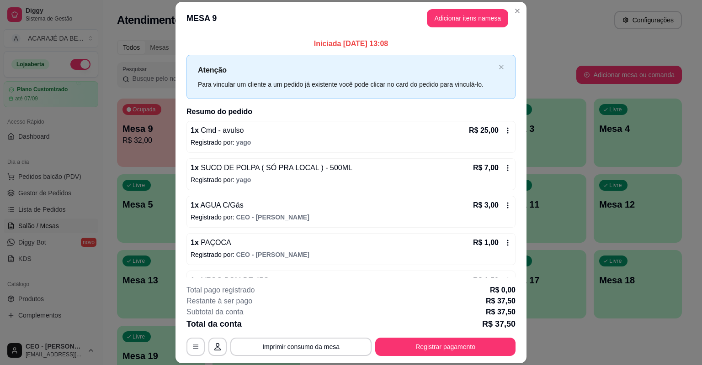
scroll to position [27, 0]
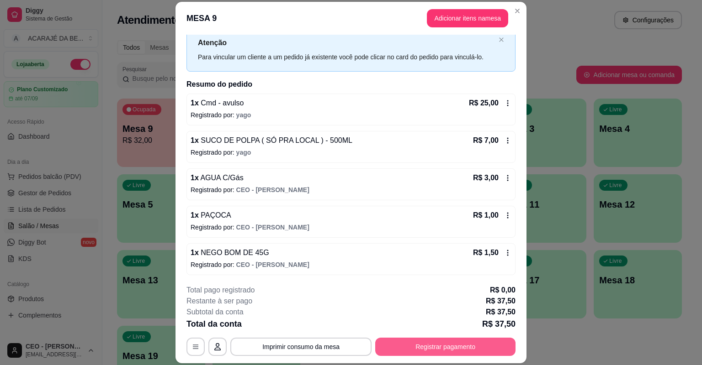
click at [433, 344] on button "Registrar pagamento" at bounding box center [445, 347] width 140 height 18
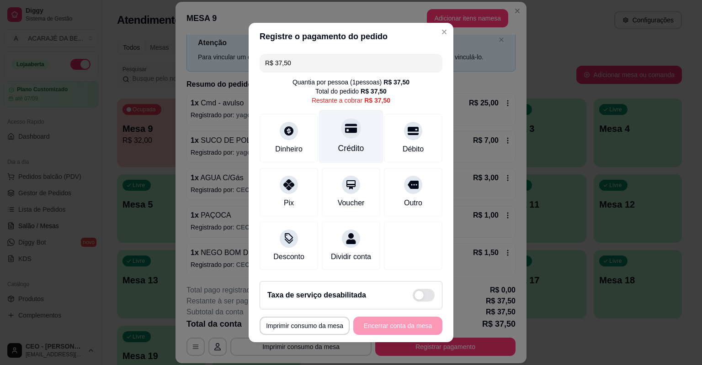
click at [360, 134] on div "Crédito" at bounding box center [351, 136] width 64 height 53
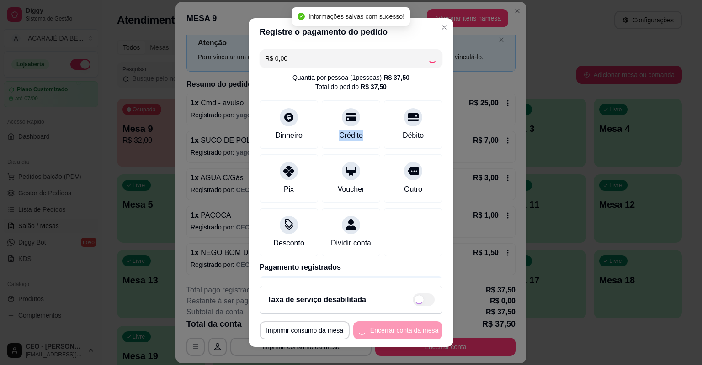
type input "R$ 0,00"
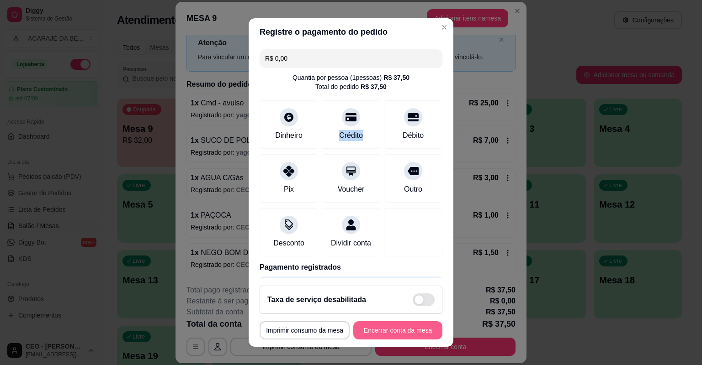
click at [418, 336] on button "Encerrar conta da mesa" at bounding box center [397, 331] width 89 height 18
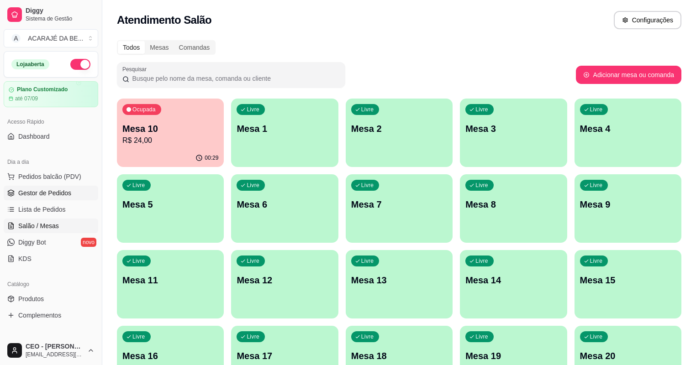
click at [40, 193] on span "Gestor de Pedidos" at bounding box center [44, 193] width 53 height 9
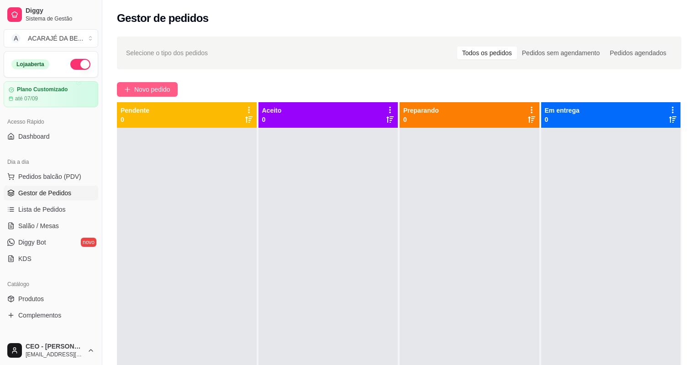
click at [173, 85] on button "Novo pedido" at bounding box center [147, 89] width 61 height 15
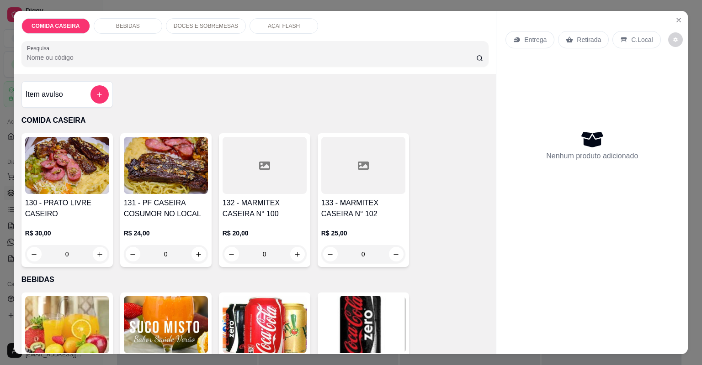
click at [285, 171] on div at bounding box center [264, 165] width 84 height 57
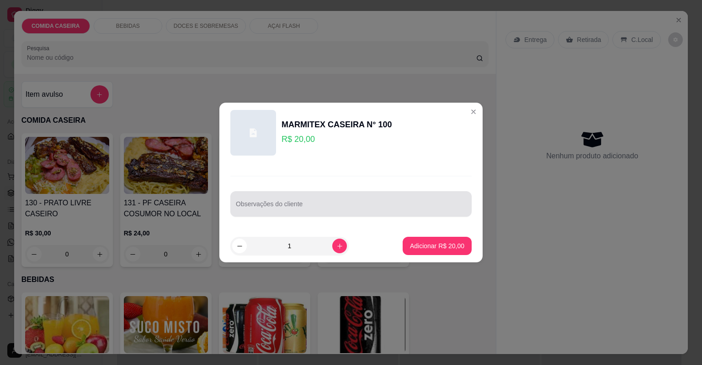
click at [329, 205] on input "Observações do cliente" at bounding box center [351, 207] width 230 height 9
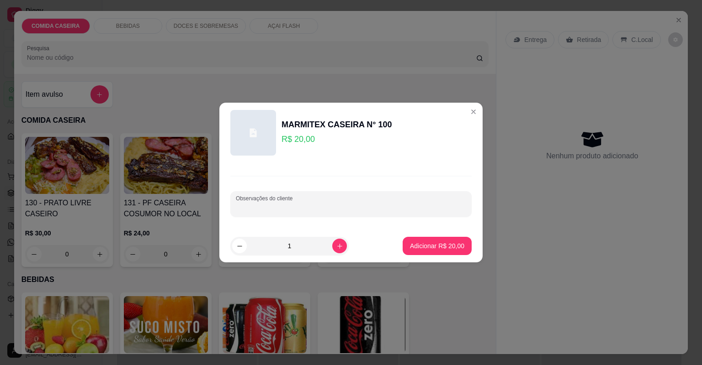
paste input "Feijão de caldo, arroz branco, macarrão, vinagrete, linguiça de frango ou medal…"
type input "Feijão de caldo, arroz branco, macarrão, vinagrete, linguiça de frango ou medal…"
click at [442, 237] on footer "1 Adicionar R$ 20,00" at bounding box center [350, 246] width 263 height 33
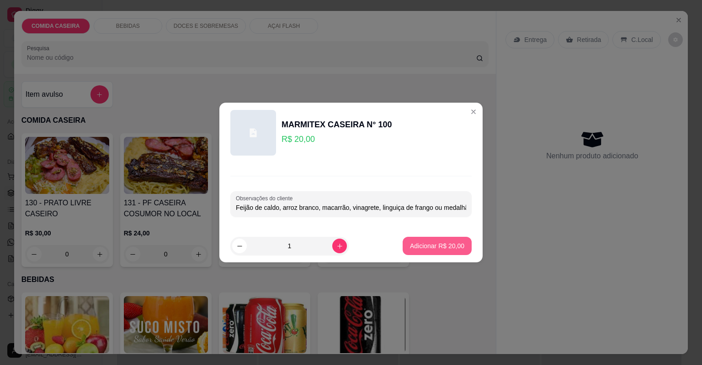
click at [440, 243] on p "Adicionar R$ 20,00" at bounding box center [437, 246] width 54 height 9
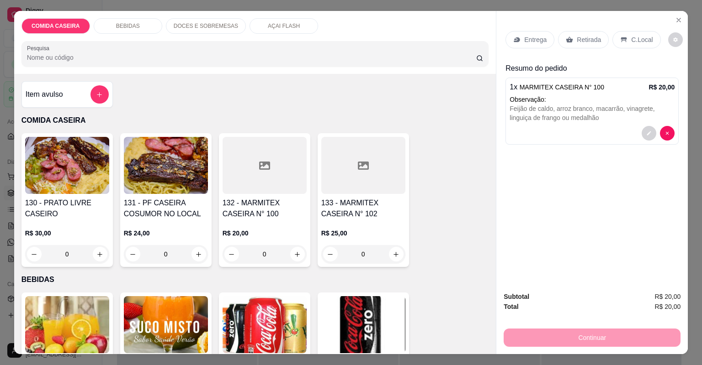
click at [527, 41] on p "Entrega" at bounding box center [535, 39] width 22 height 9
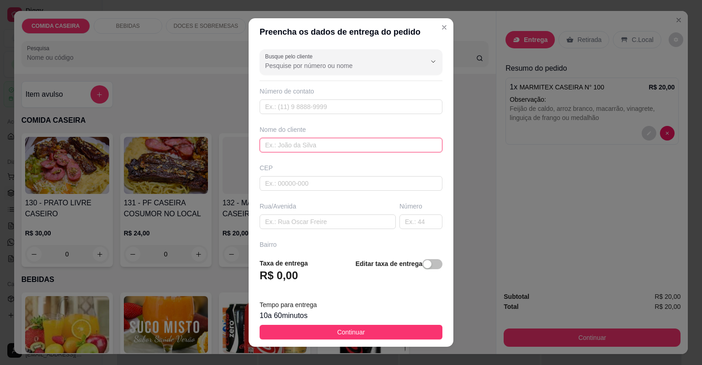
click at [340, 147] on input "text" at bounding box center [350, 145] width 183 height 15
type input "[DEMOGRAPHIC_DATA] [PERSON_NAME]"
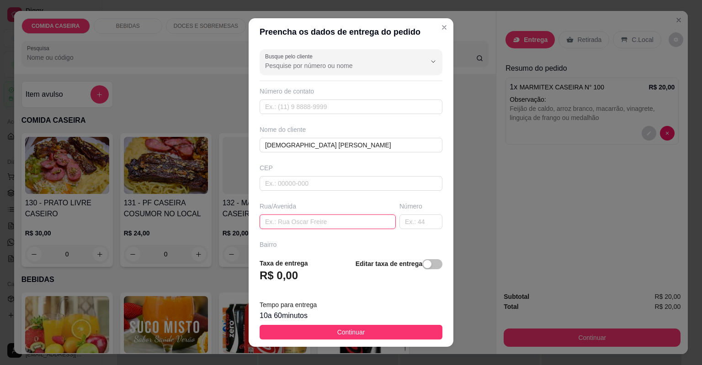
click at [345, 222] on input "text" at bounding box center [327, 222] width 136 height 15
type input "na [DEMOGRAPHIC_DATA]"
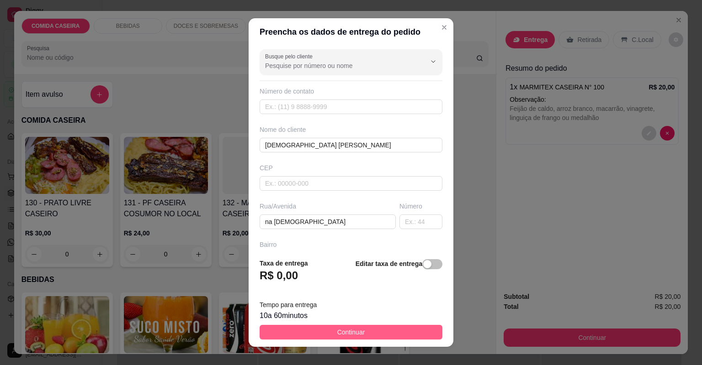
click at [372, 332] on button "Continuar" at bounding box center [350, 332] width 183 height 15
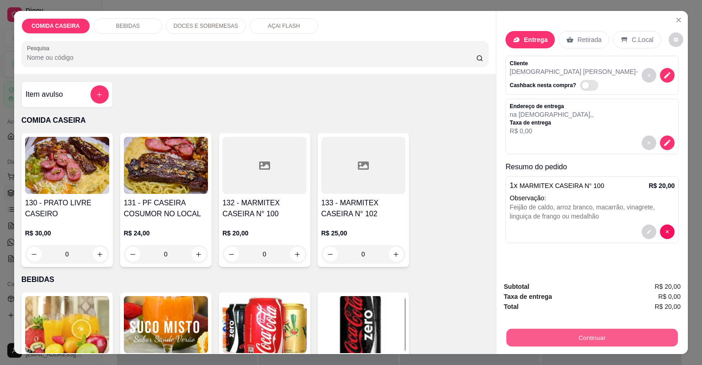
click at [549, 339] on button "Continuar" at bounding box center [591, 338] width 171 height 18
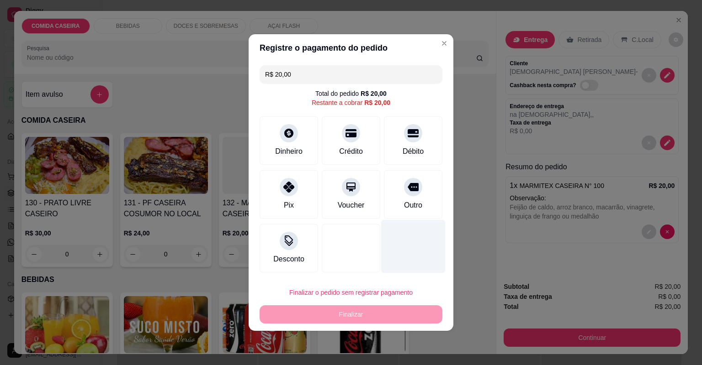
drag, startPoint x: 402, startPoint y: 202, endPoint x: 399, endPoint y: 213, distance: 11.6
click at [404, 210] on div "Outro" at bounding box center [413, 205] width 18 height 11
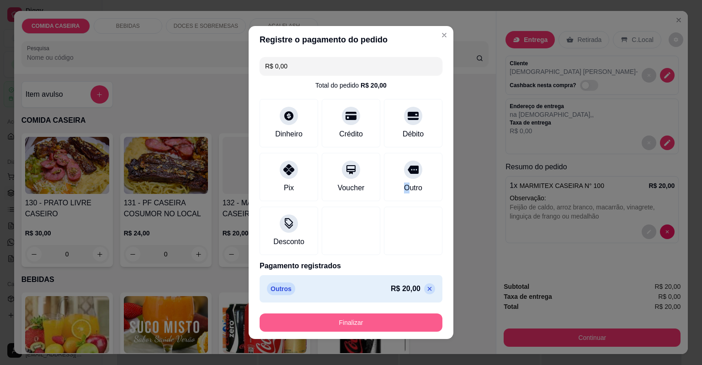
click at [383, 322] on button "Finalizar" at bounding box center [350, 323] width 183 height 18
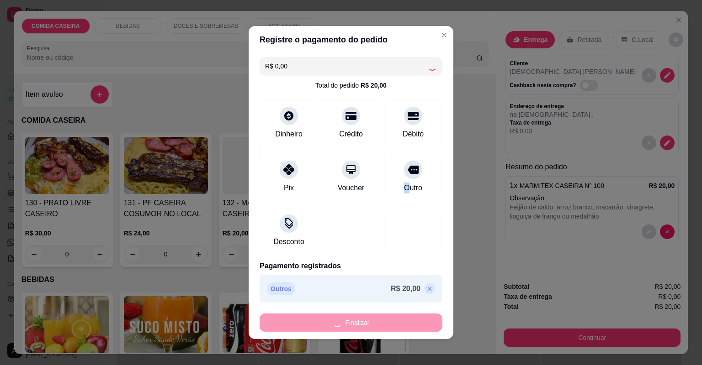
click at [383, 322] on div "Finalizar" at bounding box center [350, 323] width 183 height 18
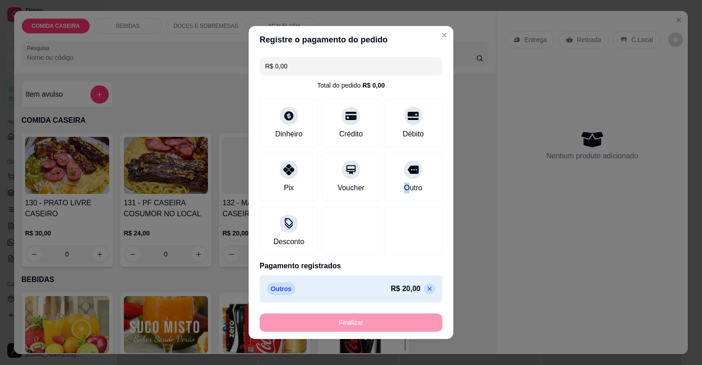
type input "-R$ 20,00"
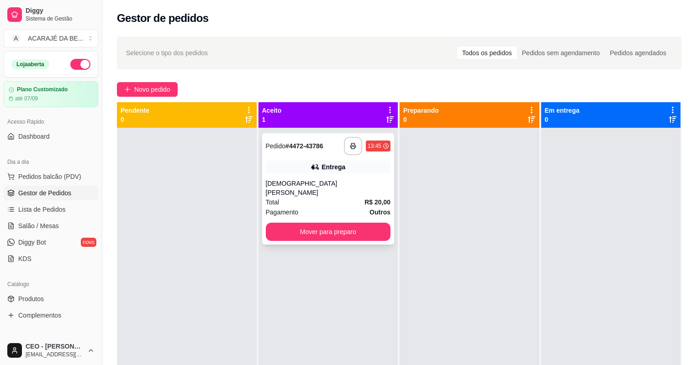
click at [350, 197] on div "Total R$ 20,00" at bounding box center [328, 202] width 125 height 10
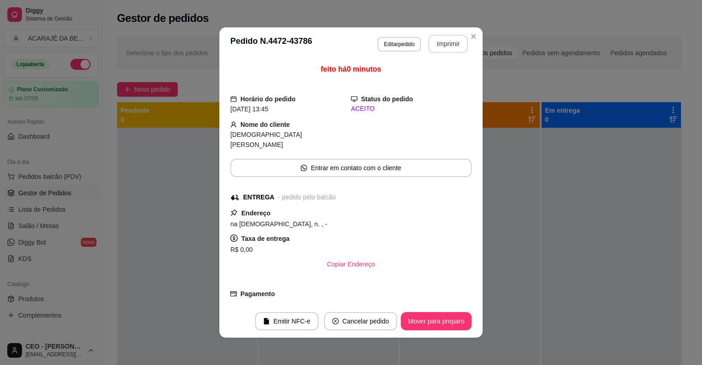
click at [443, 47] on button "Imprimir" at bounding box center [448, 44] width 40 height 18
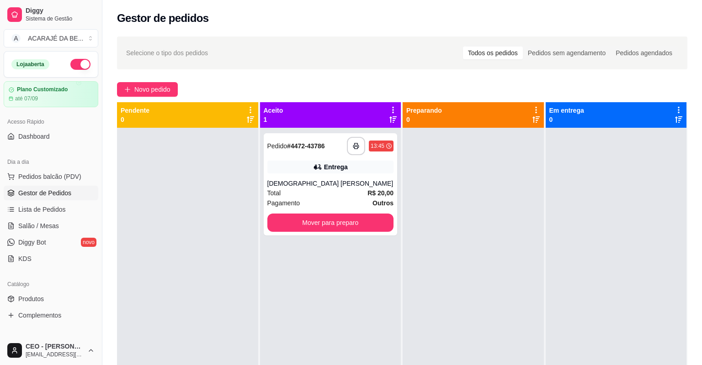
click at [149, 280] on div at bounding box center [187, 310] width 141 height 365
click at [149, 279] on div at bounding box center [187, 310] width 141 height 365
click at [333, 227] on button "Mover para preparo" at bounding box center [330, 223] width 127 height 18
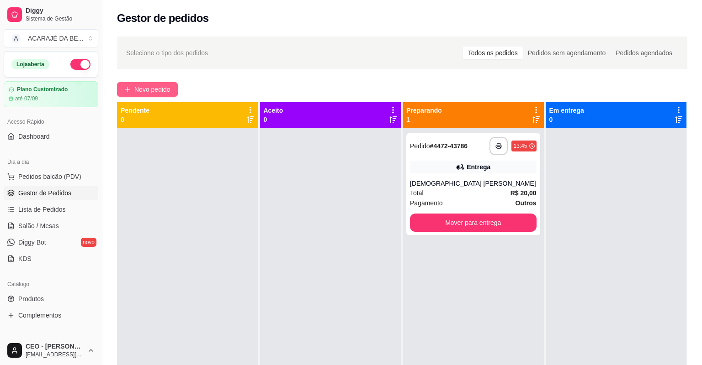
click at [157, 83] on button "Novo pedido" at bounding box center [147, 89] width 61 height 15
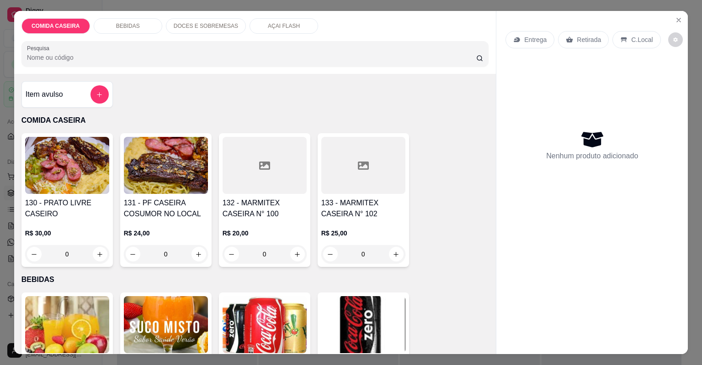
click at [263, 178] on div at bounding box center [264, 165] width 84 height 57
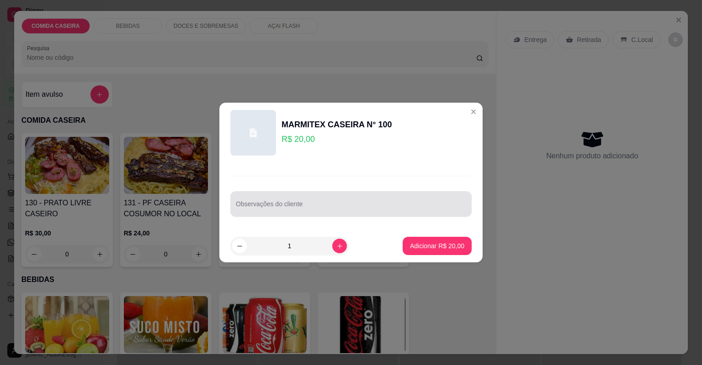
click at [300, 208] on input "Observações do cliente" at bounding box center [351, 207] width 230 height 9
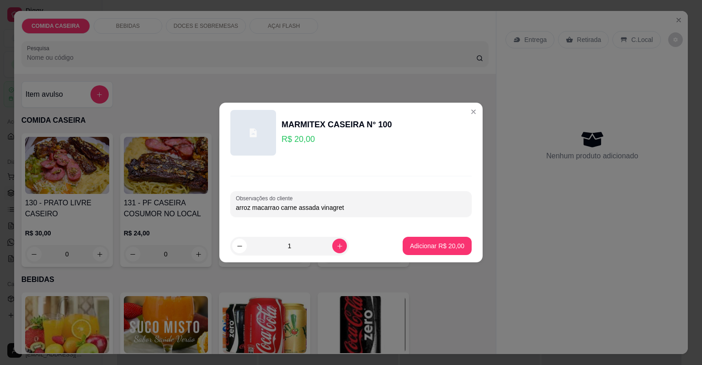
type input "arroz macarrao carne assada vinagrete"
click at [416, 246] on p "Adicionar R$ 20,00" at bounding box center [437, 246] width 54 height 9
click at [416, 246] on div "130 - PRATO LIVRE CASEIRO R$ 30,00 0 131 - PF CASEIRA COSUMOR NO LOCAL R$ 24,00…" at bounding box center [254, 200] width 467 height 134
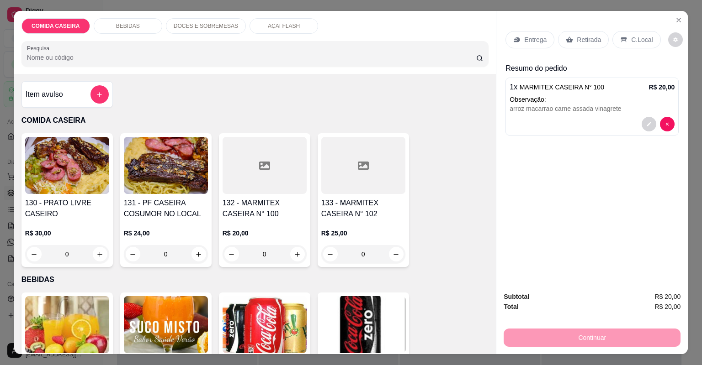
click at [537, 41] on p "Entrega" at bounding box center [535, 39] width 22 height 9
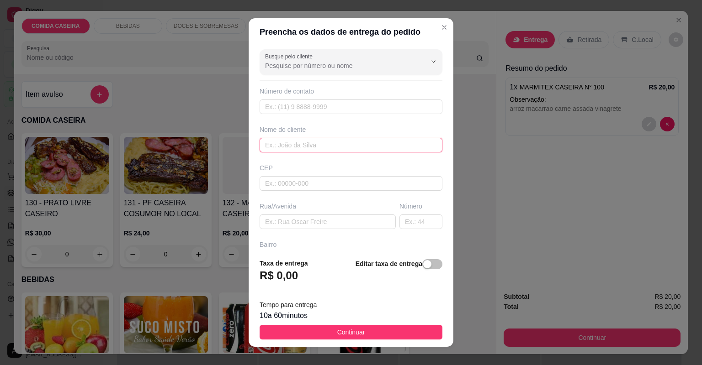
click at [331, 143] on input "text" at bounding box center [350, 145] width 183 height 15
type input "preta"
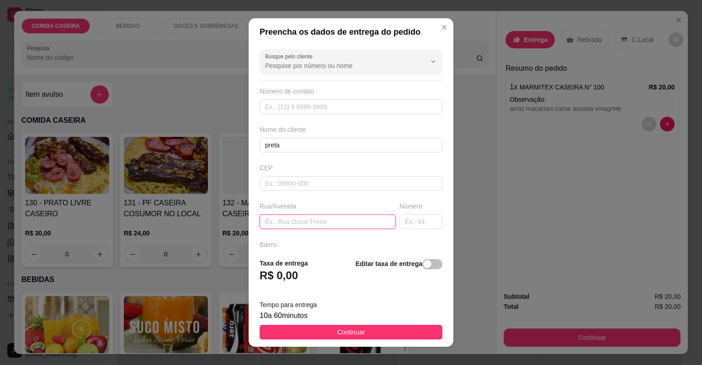
click at [286, 227] on input "text" at bounding box center [327, 222] width 136 height 15
type input "comissao"
click at [399, 221] on input "text" at bounding box center [420, 222] width 43 height 15
type input "16"
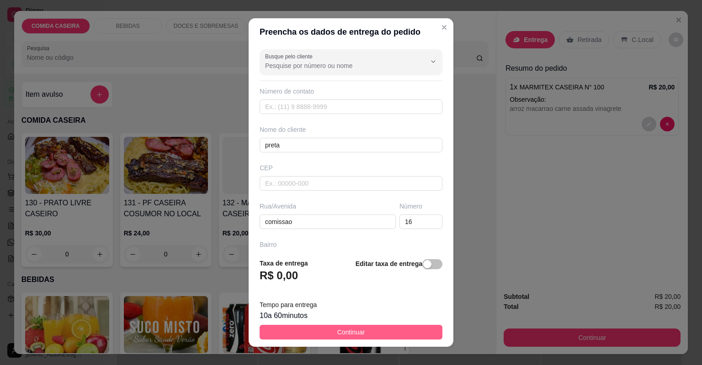
click at [354, 334] on span "Continuar" at bounding box center [351, 332] width 28 height 10
click at [354, 334] on img at bounding box center [363, 324] width 84 height 57
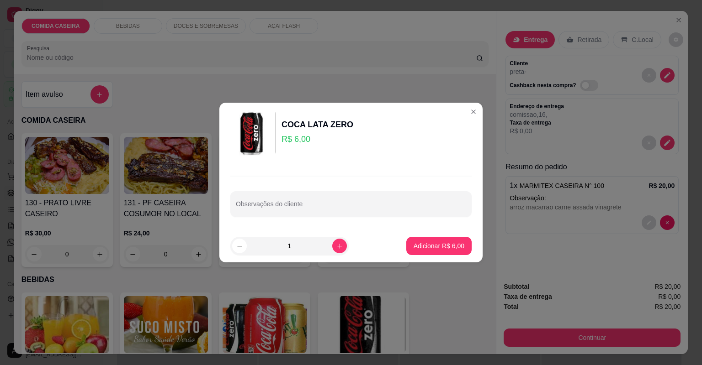
click at [550, 343] on button "Continuar" at bounding box center [591, 338] width 177 height 18
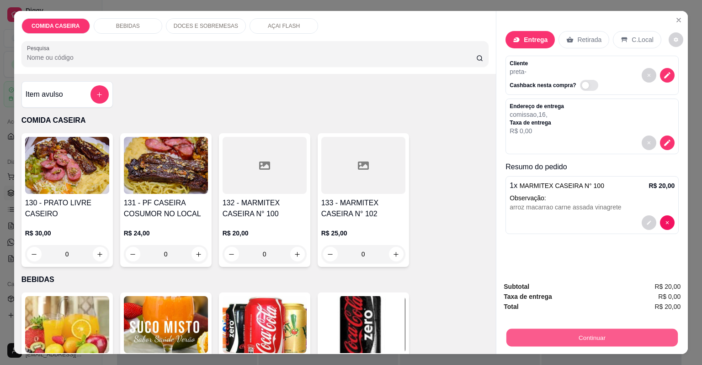
click at [515, 342] on button "Continuar" at bounding box center [591, 338] width 171 height 18
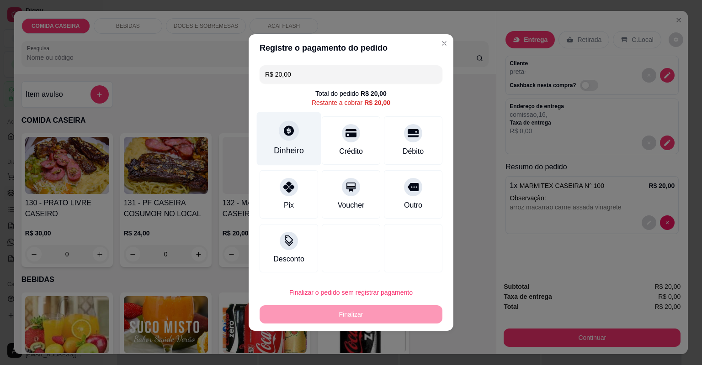
click at [298, 148] on div "Dinheiro" at bounding box center [289, 151] width 30 height 12
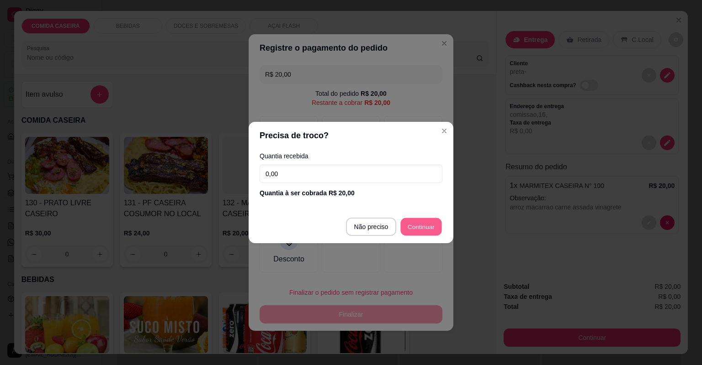
type input "R$ 0,00"
click at [411, 225] on div at bounding box center [413, 248] width 58 height 48
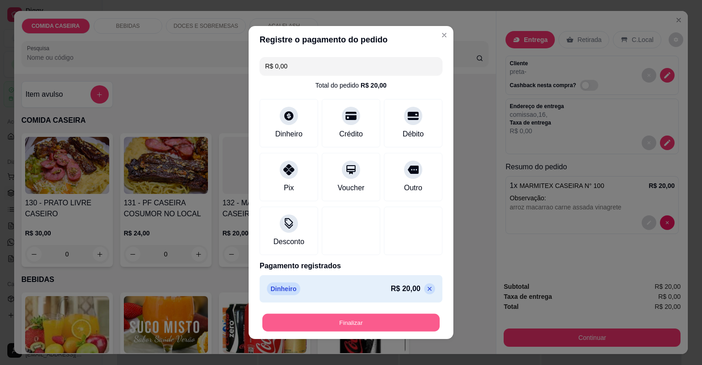
click at [378, 321] on button "Finalizar" at bounding box center [350, 323] width 177 height 18
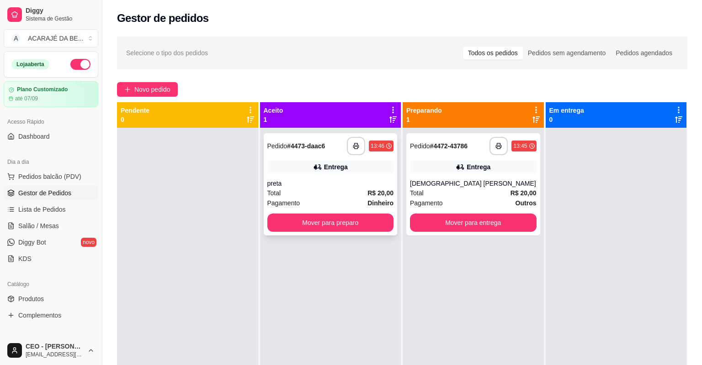
click at [294, 200] on span "Pagamento" at bounding box center [283, 203] width 33 height 10
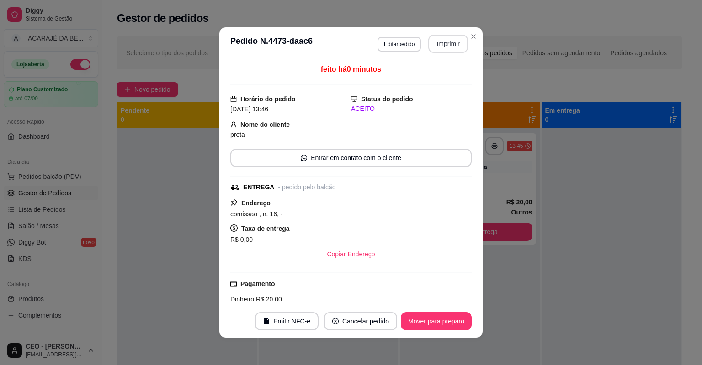
click at [450, 44] on button "Imprimir" at bounding box center [448, 44] width 40 height 18
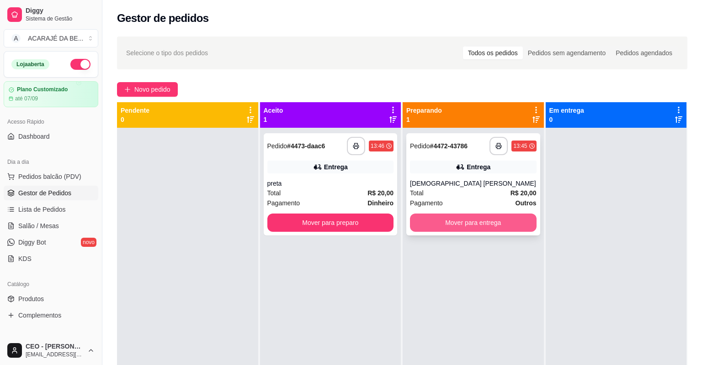
click at [480, 224] on button "Mover para entrega" at bounding box center [473, 223] width 127 height 18
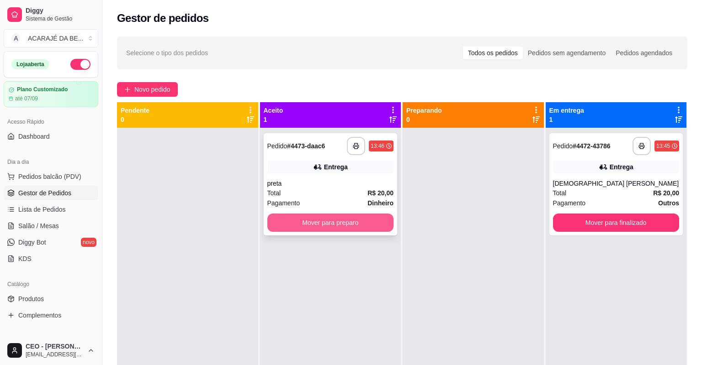
click at [371, 227] on button "Mover para preparo" at bounding box center [330, 223] width 127 height 18
click at [371, 227] on div "Mover para preparo" at bounding box center [330, 223] width 127 height 18
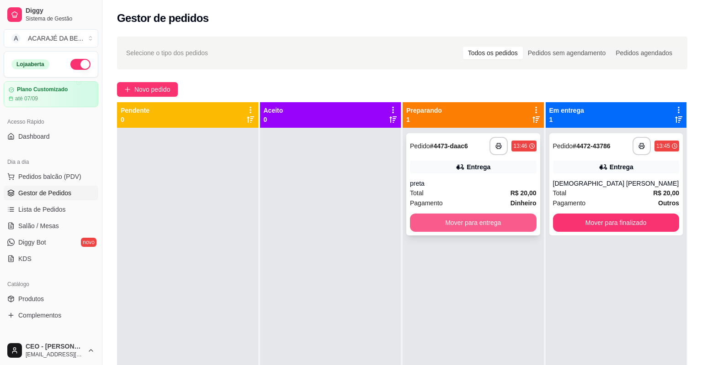
click at [520, 226] on button "Mover para entrega" at bounding box center [473, 223] width 127 height 18
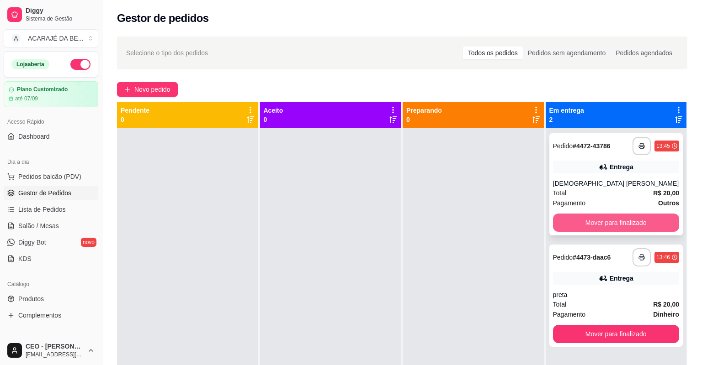
click at [555, 223] on button "Mover para finalizado" at bounding box center [616, 223] width 127 height 18
click at [555, 223] on div "Mover para finalizado" at bounding box center [616, 223] width 127 height 18
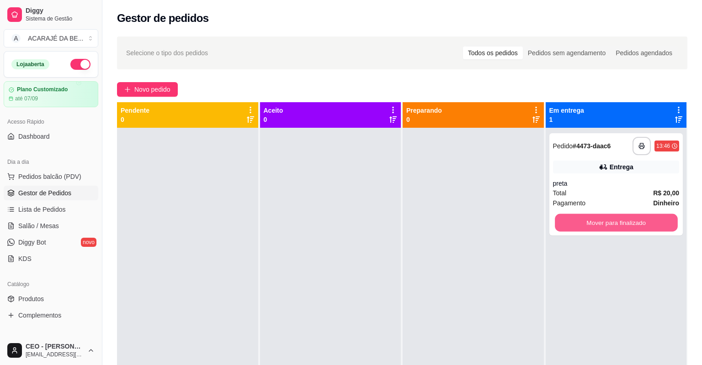
click at [555, 223] on button "Mover para finalizado" at bounding box center [615, 223] width 122 height 18
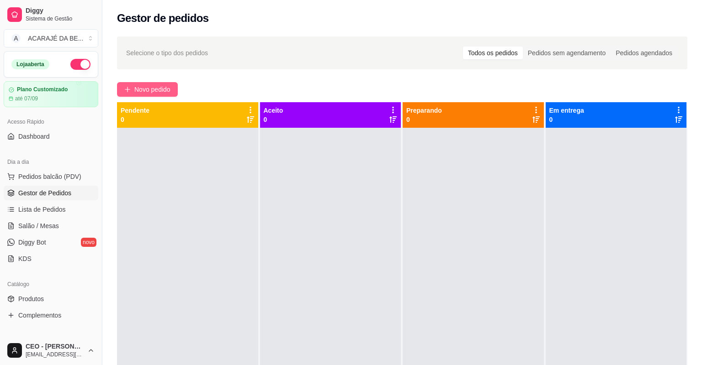
click at [139, 87] on span "Novo pedido" at bounding box center [152, 89] width 36 height 10
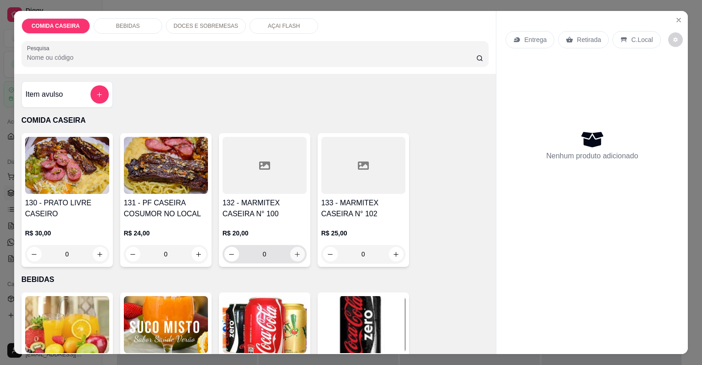
click at [295, 252] on icon "increase-product-quantity" at bounding box center [297, 254] width 7 height 7
type input "1"
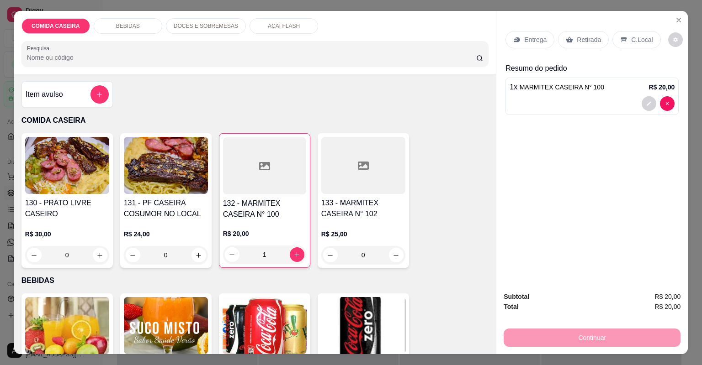
click at [571, 44] on div "Retirada" at bounding box center [583, 39] width 51 height 17
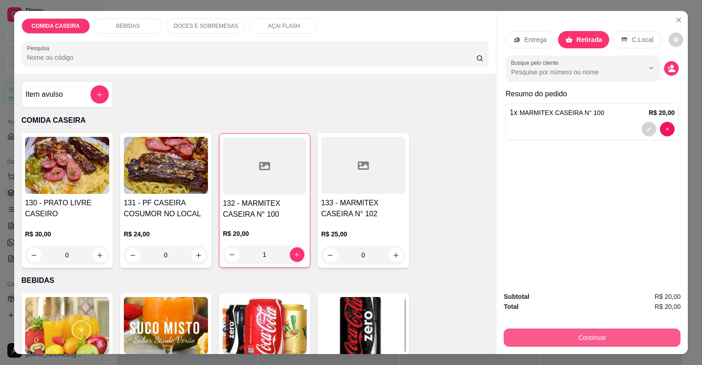
click at [533, 334] on button "Continuar" at bounding box center [591, 338] width 177 height 18
click at [559, 334] on button "Continuar" at bounding box center [591, 338] width 177 height 18
click at [543, 339] on button "Continuar" at bounding box center [591, 338] width 171 height 18
click at [575, 339] on button "Continuar" at bounding box center [591, 338] width 171 height 18
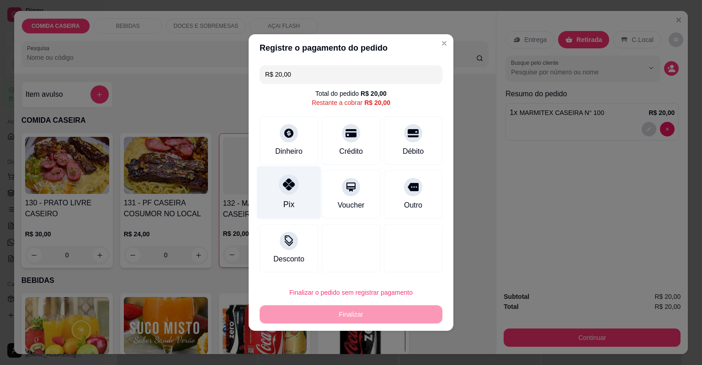
click at [289, 201] on div "Pix" at bounding box center [288, 205] width 11 height 12
type input "R$ 0,00"
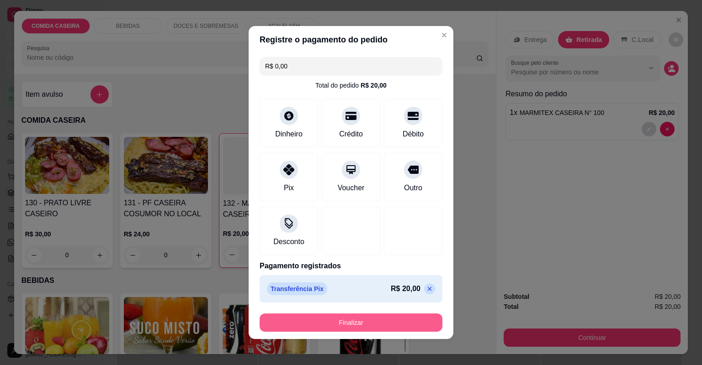
click at [421, 319] on button "Finalizar" at bounding box center [350, 323] width 183 height 18
click at [421, 319] on div "Finalizar" at bounding box center [350, 323] width 183 height 18
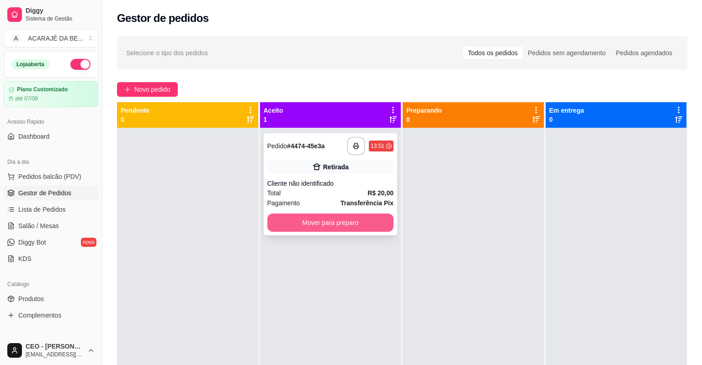
click at [375, 222] on button "Mover para preparo" at bounding box center [330, 223] width 127 height 18
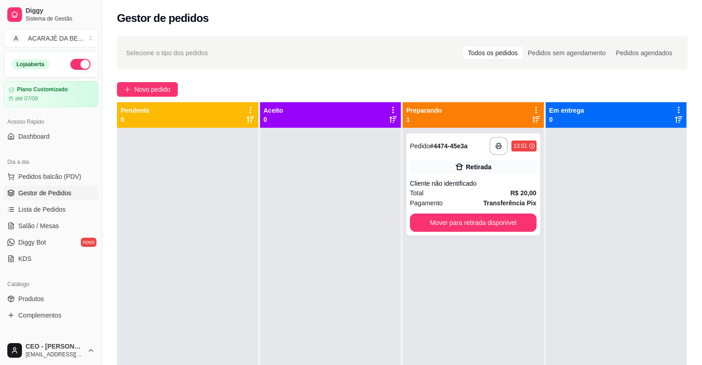
drag, startPoint x: 441, startPoint y: 329, endPoint x: 419, endPoint y: 307, distance: 31.0
click at [440, 325] on div "**********" at bounding box center [472, 310] width 141 height 365
click at [147, 88] on span "Novo pedido" at bounding box center [152, 89] width 36 height 10
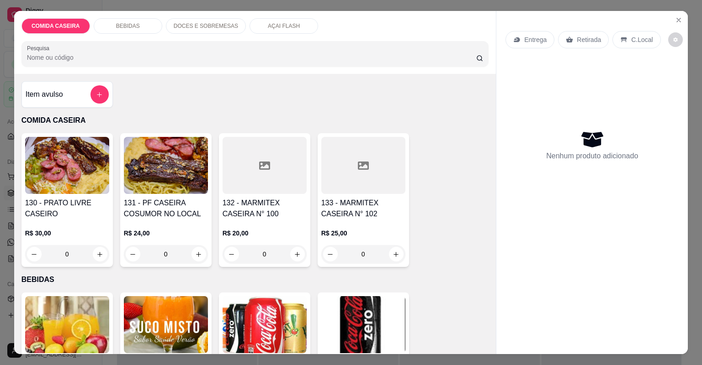
click at [272, 174] on div at bounding box center [264, 165] width 84 height 57
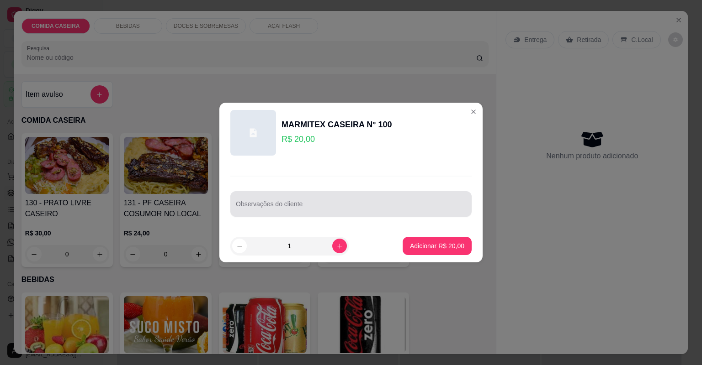
click at [325, 203] on div at bounding box center [351, 204] width 230 height 18
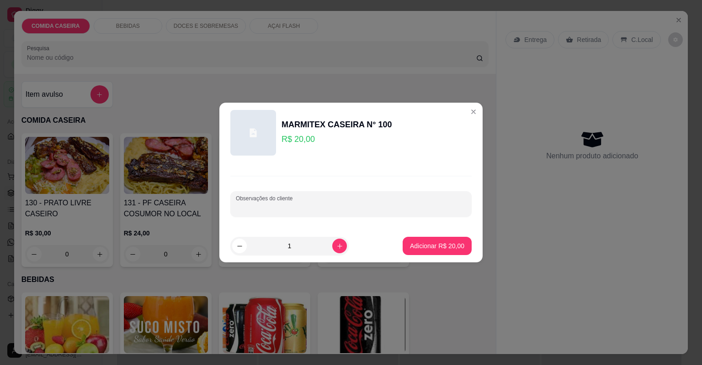
paste input "feijão de caldo, arroz, macarrão, cortando de abóbora,vaca atolada"
type input "feijão de caldo, arroz, macarrão, cortando de abóbora,vaca atolada"
click at [443, 247] on p "Adicionar R$ 20,00" at bounding box center [437, 246] width 54 height 9
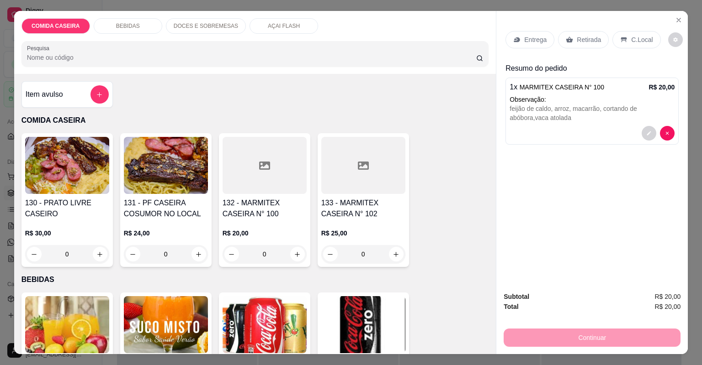
click at [533, 37] on p "Entrega" at bounding box center [535, 39] width 22 height 9
click at [541, 37] on p "Entrega" at bounding box center [535, 39] width 22 height 9
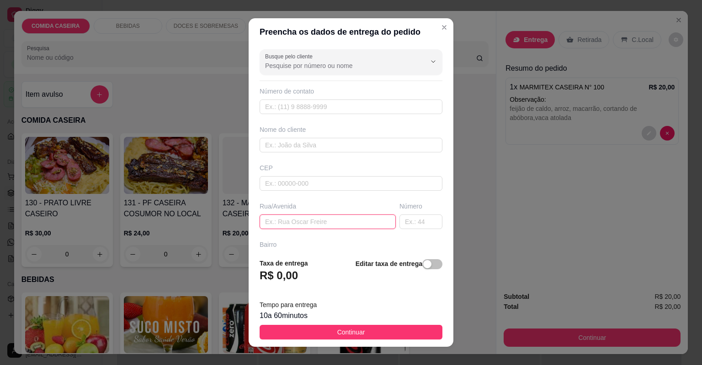
click at [360, 220] on input "text" at bounding box center [327, 222] width 136 height 15
paste input "Rua [PERSON_NAME]"
type input "Rua [PERSON_NAME] [GEOGRAPHIC_DATA]"
click at [401, 230] on div "Busque pelo cliente Número de contato Nome do cliente CEP Rua/[GEOGRAPHIC_DATA]…" at bounding box center [350, 149] width 205 height 206
drag, startPoint x: 401, startPoint y: 230, endPoint x: 406, endPoint y: 221, distance: 10.0
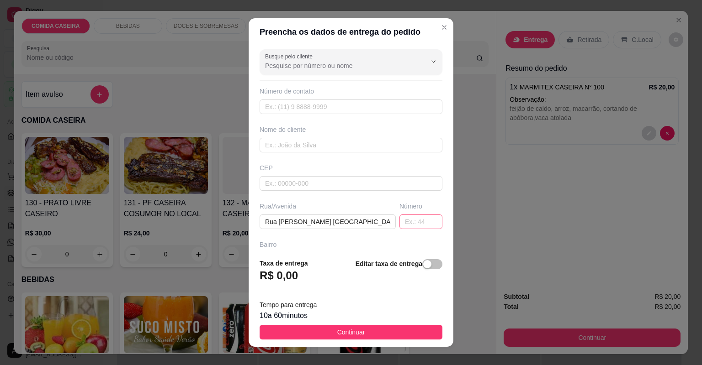
click at [405, 222] on div "Busque pelo cliente Número de contato Nome do cliente CEP Rua/[GEOGRAPHIC_DATA]…" at bounding box center [350, 149] width 205 height 206
click at [406, 221] on input "text" at bounding box center [420, 222] width 43 height 15
type input "170"
drag, startPoint x: 337, startPoint y: 152, endPoint x: 338, endPoint y: 147, distance: 5.1
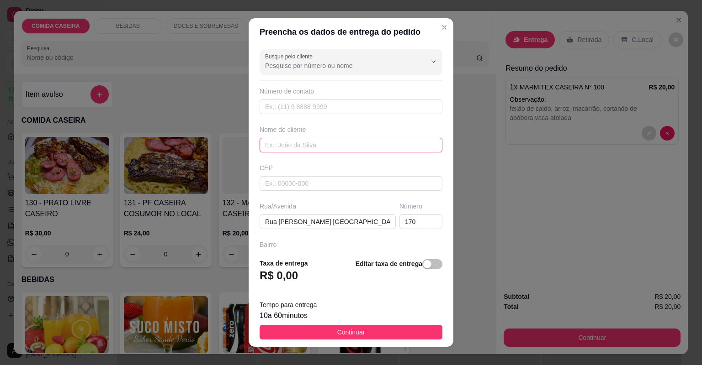
click at [338, 147] on input "text" at bounding box center [350, 145] width 183 height 15
type input "cas"
click at [402, 325] on button "Continuar" at bounding box center [350, 332] width 183 height 15
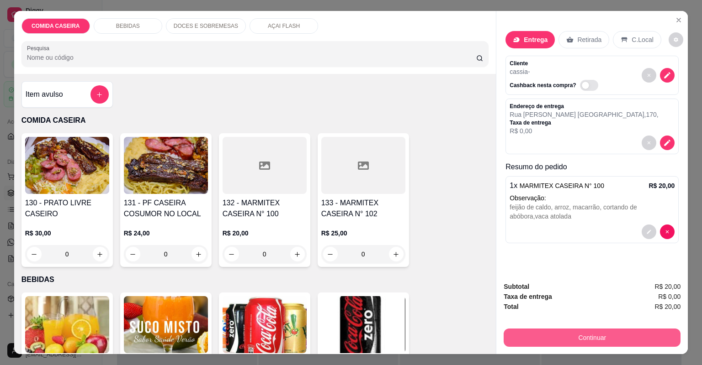
click at [532, 332] on button "Continuar" at bounding box center [591, 338] width 177 height 18
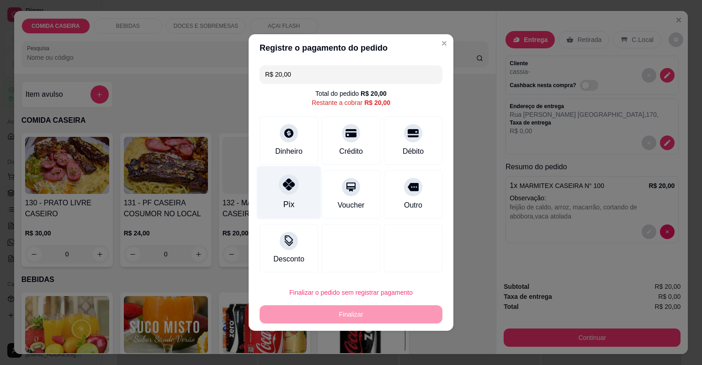
click at [277, 194] on div "Pix" at bounding box center [289, 192] width 64 height 53
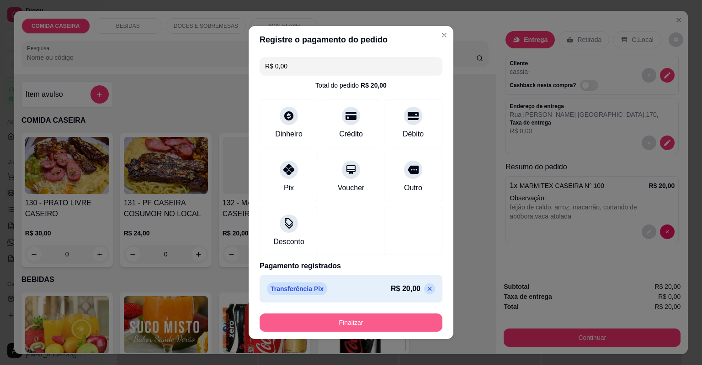
click at [406, 322] on button "Finalizar" at bounding box center [350, 323] width 183 height 18
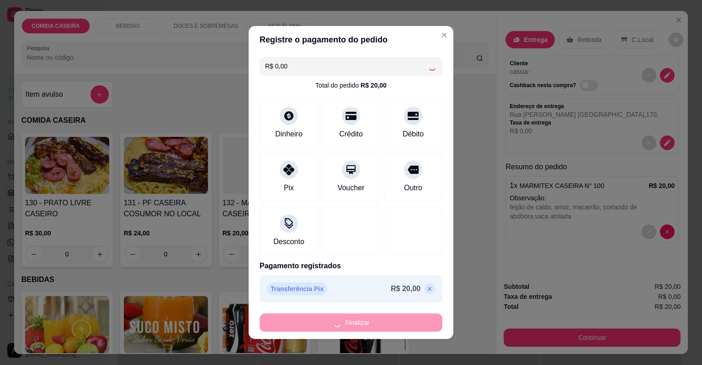
click at [406, 322] on div "Finalizar" at bounding box center [350, 323] width 183 height 18
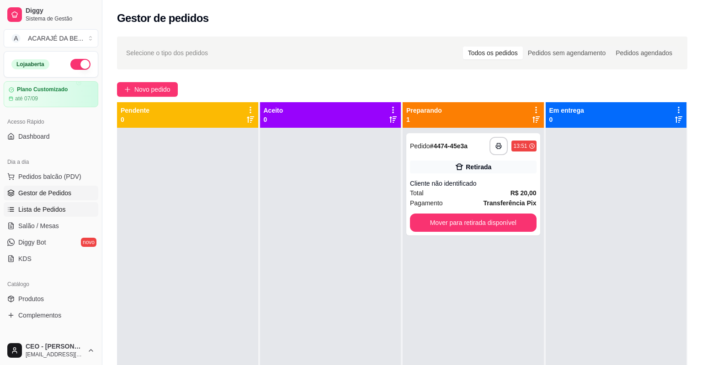
drag, startPoint x: 36, startPoint y: 206, endPoint x: 47, endPoint y: 202, distance: 12.3
click at [37, 206] on span "Lista de Pedidos" at bounding box center [41, 209] width 47 height 9
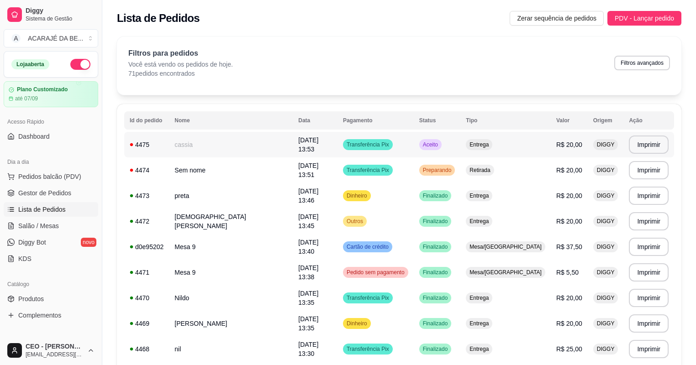
click at [293, 151] on td "[DATE] 13:53" at bounding box center [315, 145] width 45 height 26
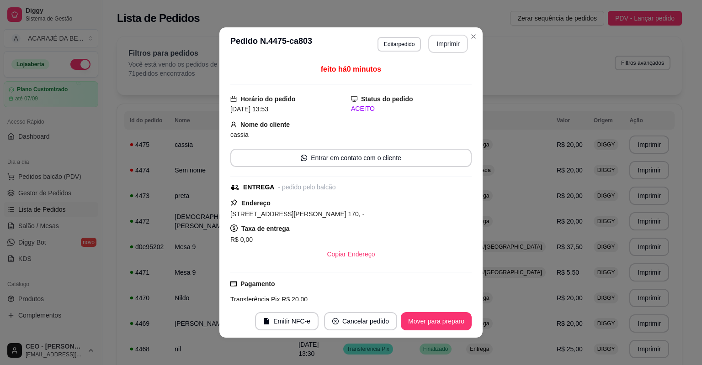
click at [448, 45] on button "Imprimir" at bounding box center [448, 44] width 40 height 18
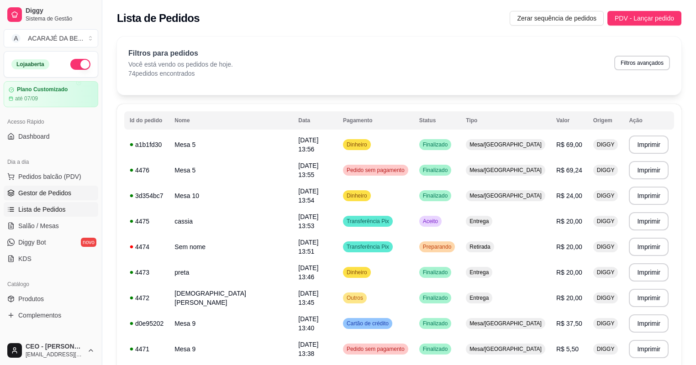
click at [45, 189] on span "Gestor de Pedidos" at bounding box center [44, 193] width 53 height 9
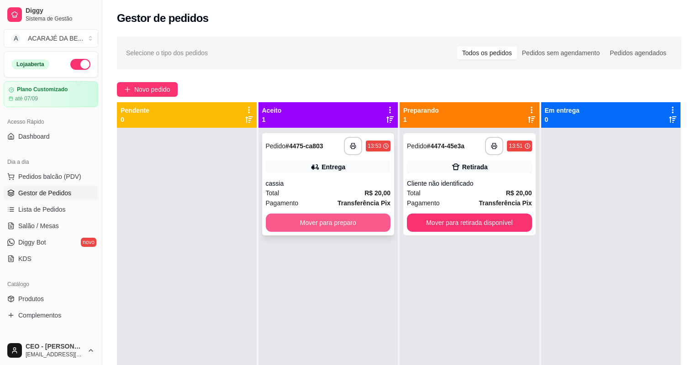
click at [342, 216] on button "Mover para preparo" at bounding box center [328, 223] width 125 height 18
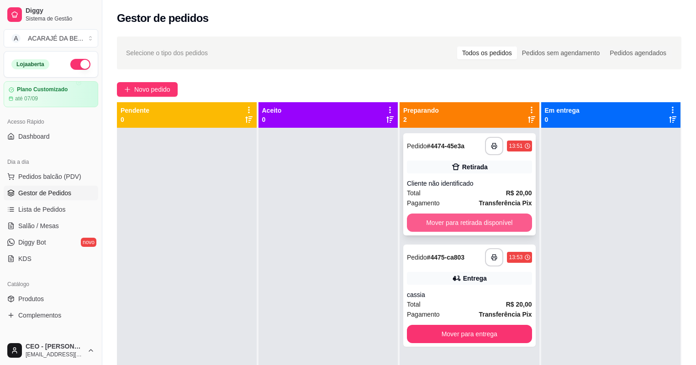
click at [427, 228] on button "Mover para retirada disponível" at bounding box center [469, 223] width 125 height 18
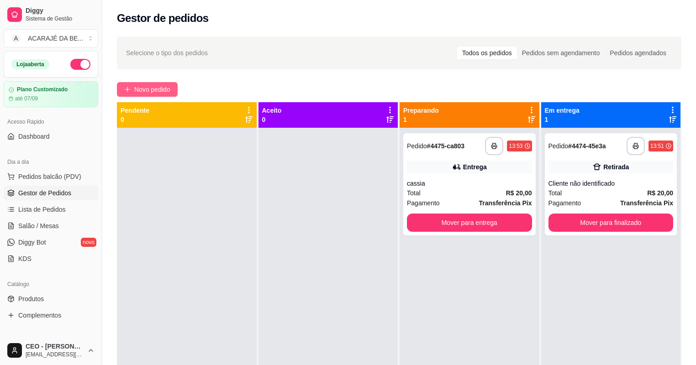
click at [165, 92] on span "Novo pedido" at bounding box center [152, 89] width 36 height 10
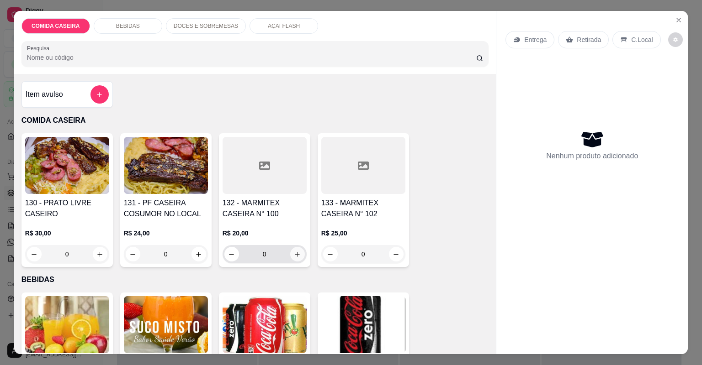
click at [294, 257] on icon "increase-product-quantity" at bounding box center [297, 254] width 7 height 7
type input "1"
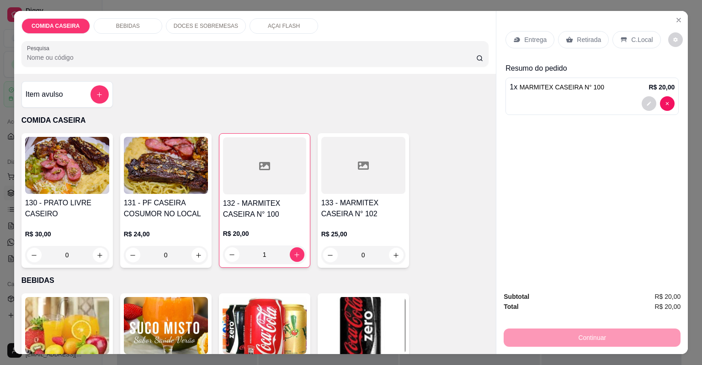
click at [541, 40] on p "Entrega" at bounding box center [535, 39] width 22 height 9
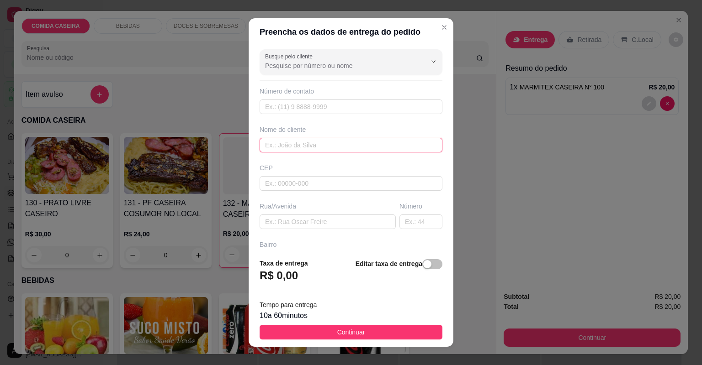
click at [353, 145] on input "text" at bounding box center [350, 145] width 183 height 15
type input "[PERSON_NAME]"
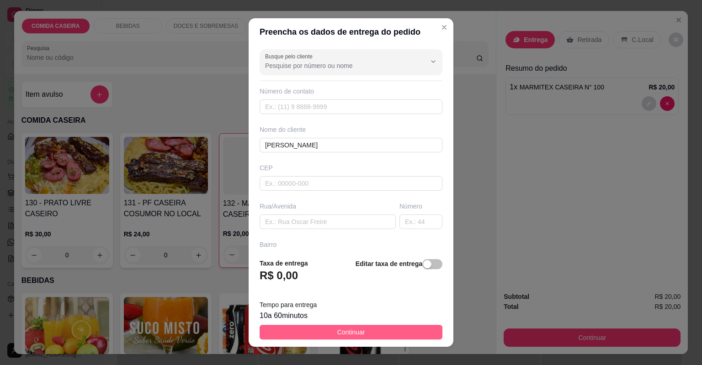
click at [355, 332] on span "Continuar" at bounding box center [351, 332] width 28 height 10
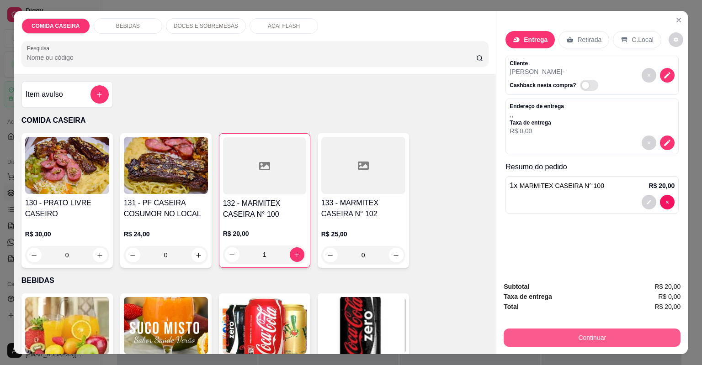
click at [521, 340] on button "Continuar" at bounding box center [591, 338] width 177 height 18
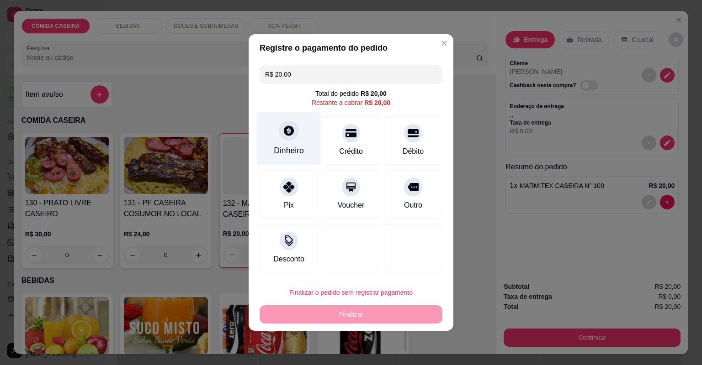
click at [287, 149] on div "Dinheiro" at bounding box center [289, 151] width 30 height 12
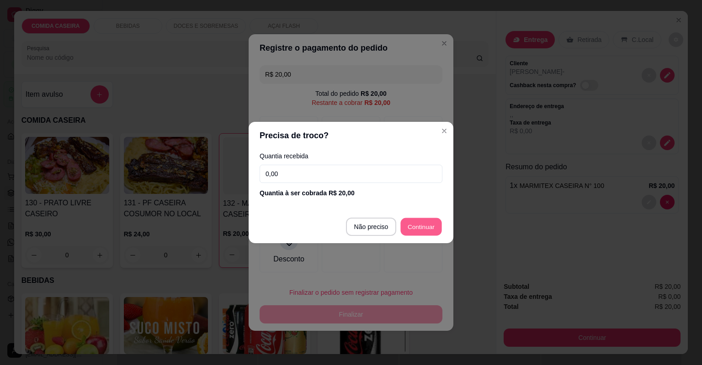
type input "R$ 0,00"
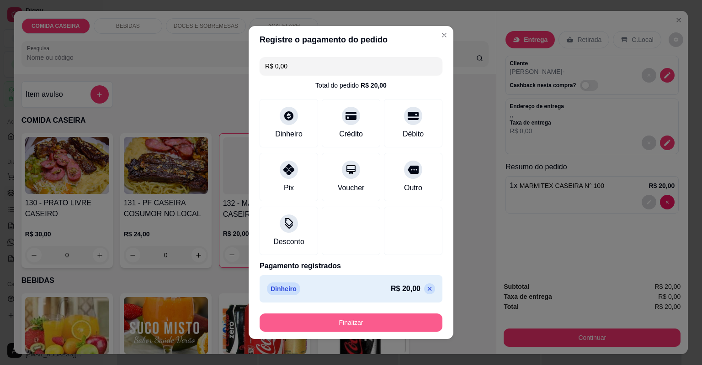
click at [395, 316] on button "Finalizar" at bounding box center [350, 323] width 183 height 18
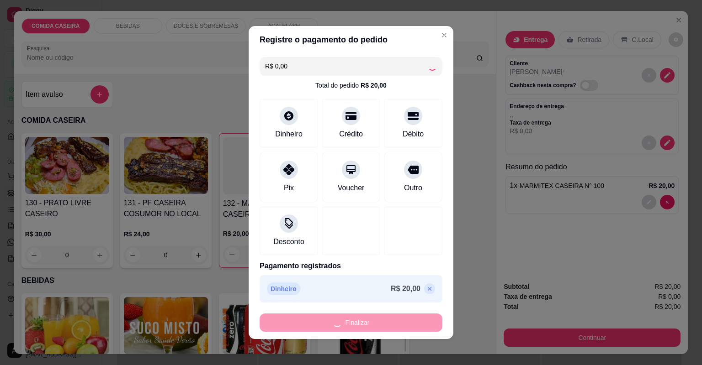
type input "0"
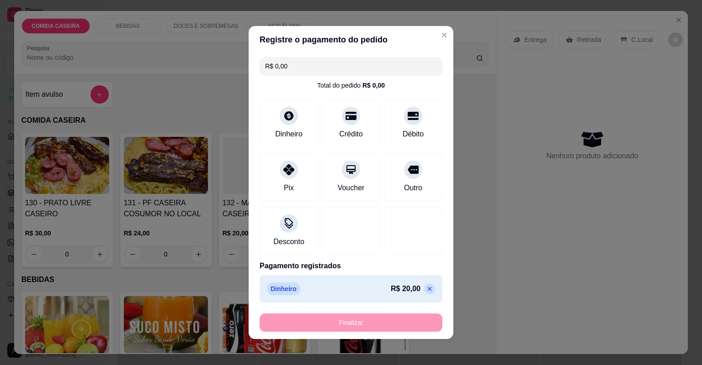
type input "-R$ 20,00"
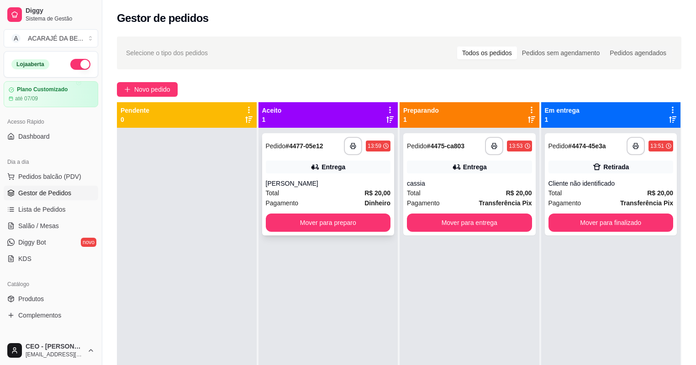
click at [343, 187] on div "[PERSON_NAME]" at bounding box center [328, 183] width 125 height 9
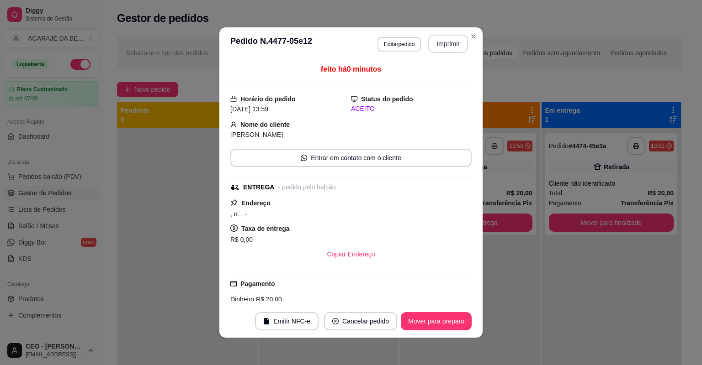
click at [439, 43] on button "Imprimir" at bounding box center [448, 44] width 40 height 18
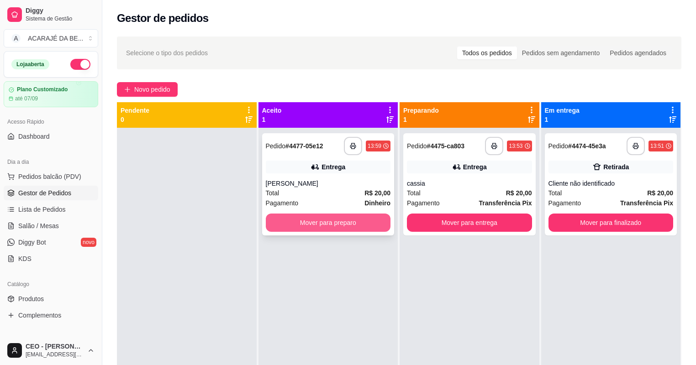
click at [342, 227] on button "Mover para preparo" at bounding box center [328, 223] width 125 height 18
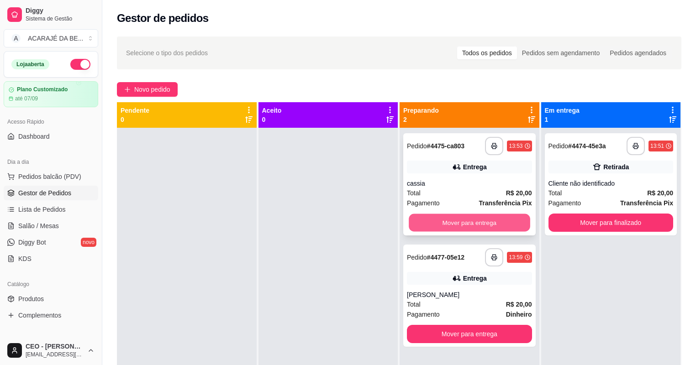
click at [455, 222] on button "Mover para entrega" at bounding box center [469, 223] width 121 height 18
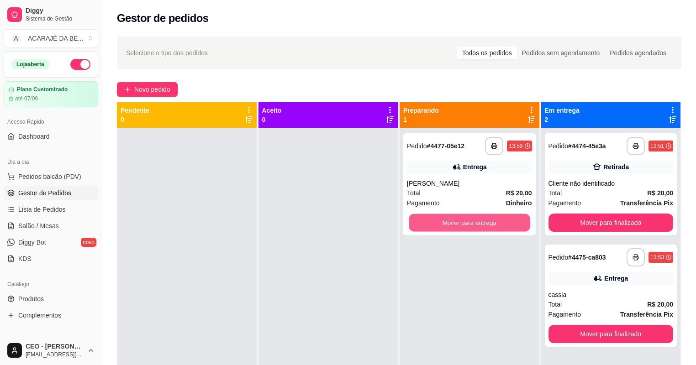
click at [455, 222] on button "Mover para entrega" at bounding box center [469, 223] width 121 height 18
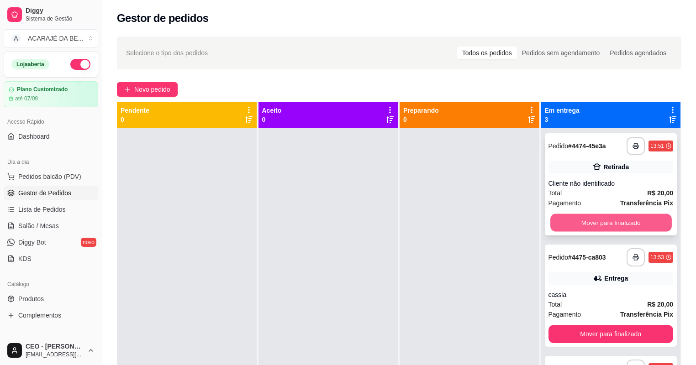
click at [573, 221] on button "Mover para finalizado" at bounding box center [610, 223] width 121 height 18
click at [567, 226] on button "Mover para finalizado" at bounding box center [610, 223] width 121 height 18
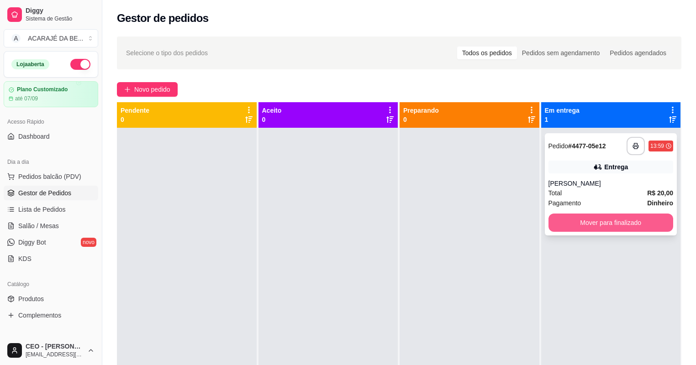
click at [567, 225] on button "Mover para finalizado" at bounding box center [611, 223] width 125 height 18
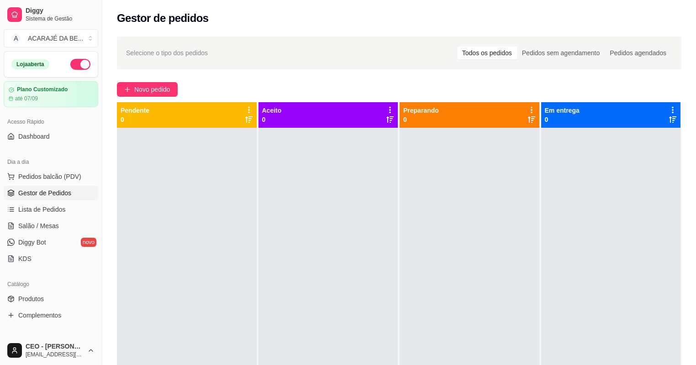
click at [483, 267] on div at bounding box center [470, 310] width 140 height 365
click at [144, 90] on span "Novo pedido" at bounding box center [152, 89] width 36 height 10
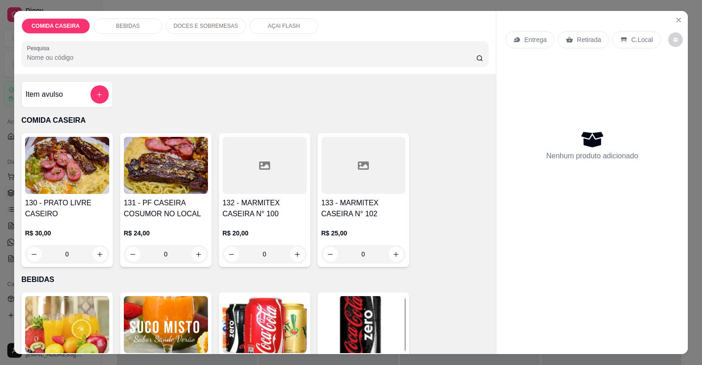
click at [220, 26] on p "DOCES E SOBREMESAS" at bounding box center [206, 25] width 64 height 7
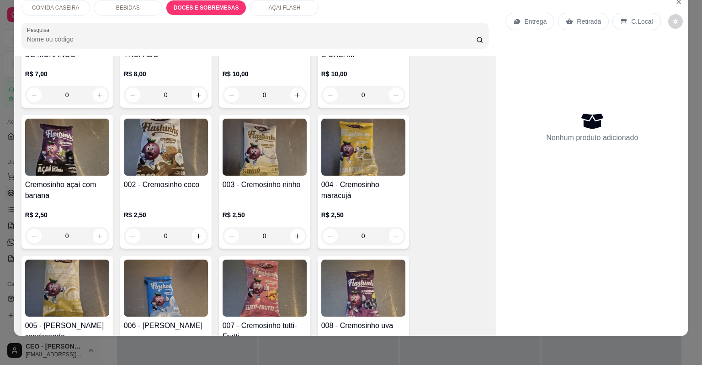
scroll to position [1894, 0]
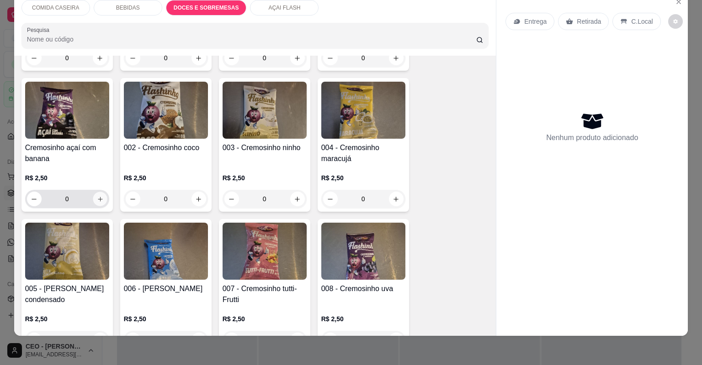
click at [99, 202] on button "increase-product-quantity" at bounding box center [100, 199] width 14 height 14
type input "1"
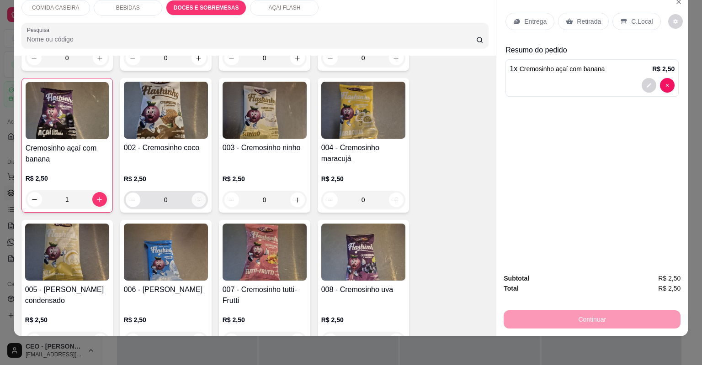
click at [195, 198] on icon "increase-product-quantity" at bounding box center [198, 200] width 7 height 7
type input "1"
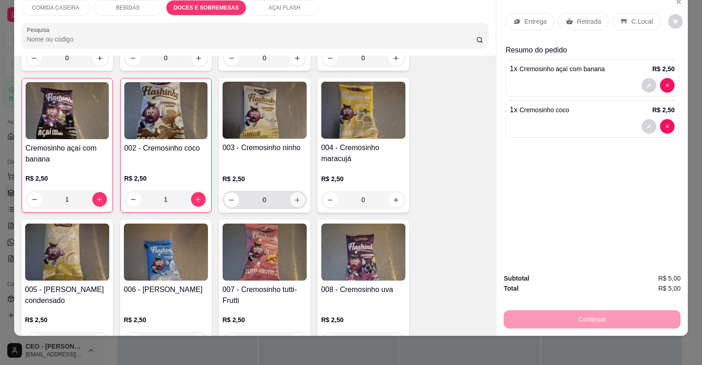
click at [294, 200] on icon "increase-product-quantity" at bounding box center [297, 200] width 7 height 7
type input "1"
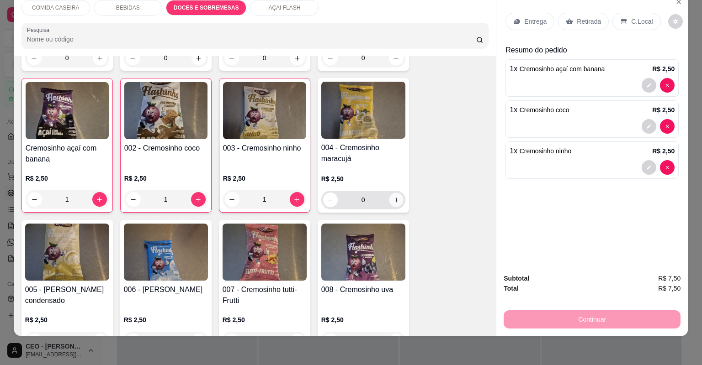
click at [393, 200] on icon "increase-product-quantity" at bounding box center [395, 200] width 7 height 7
type input "1"
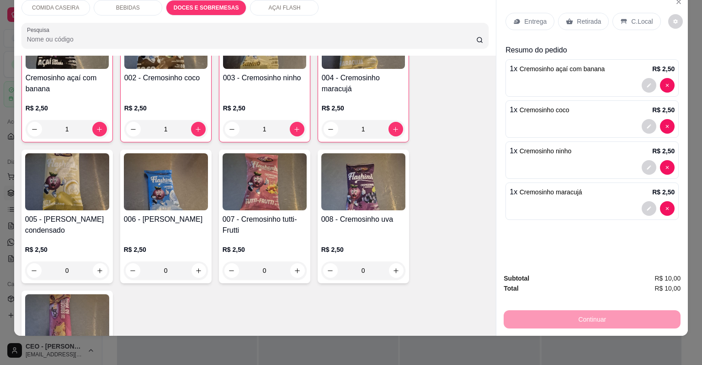
scroll to position [1967, 0]
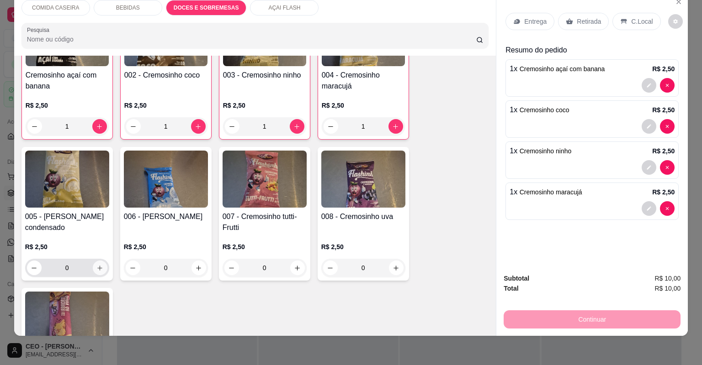
click at [97, 265] on icon "increase-product-quantity" at bounding box center [99, 268] width 7 height 7
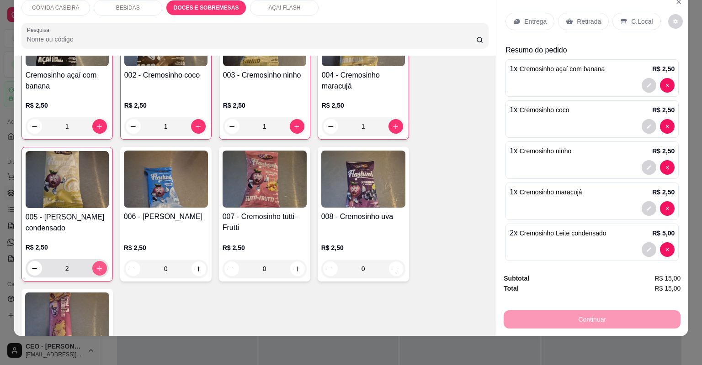
type input "2"
click at [195, 270] on icon "increase-product-quantity" at bounding box center [198, 269] width 7 height 7
type input "1"
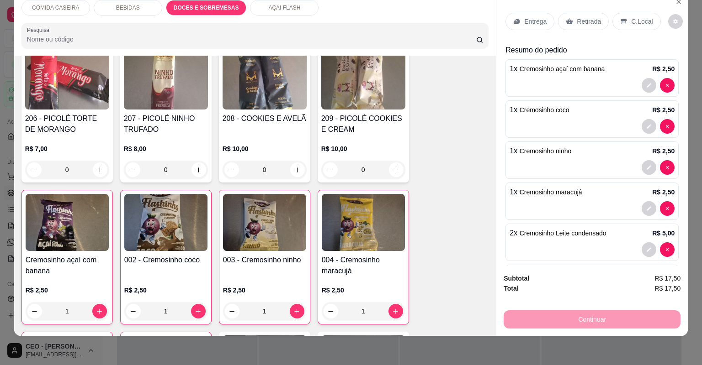
scroll to position [1711, 0]
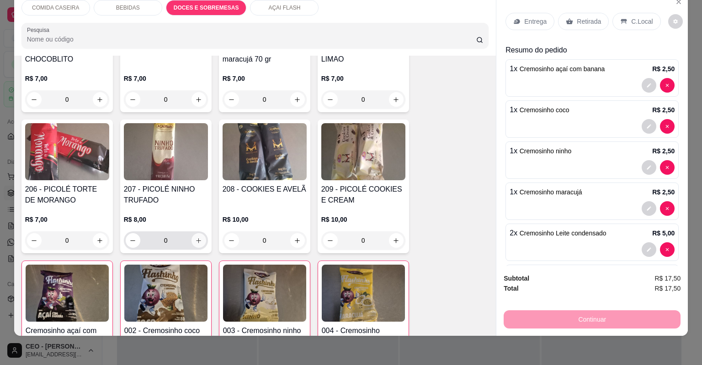
click at [197, 236] on button "increase-product-quantity" at bounding box center [198, 240] width 15 height 15
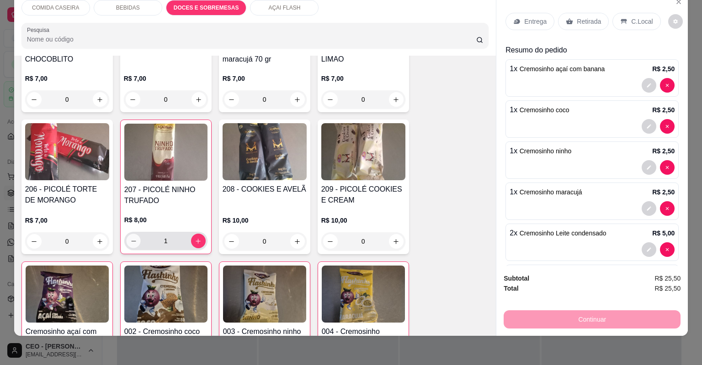
click at [135, 237] on button "decrease-product-quantity" at bounding box center [133, 241] width 14 height 14
type input "0"
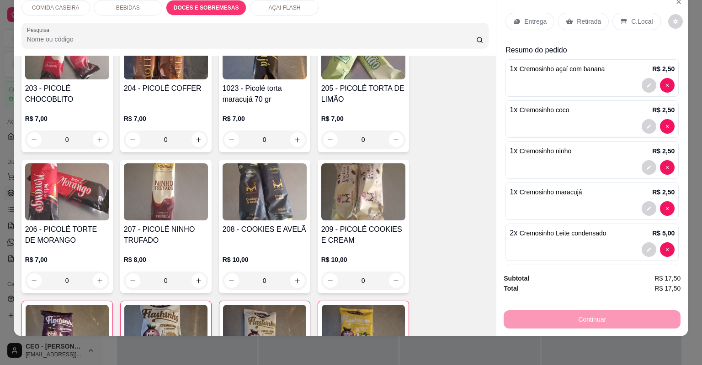
scroll to position [1638, 0]
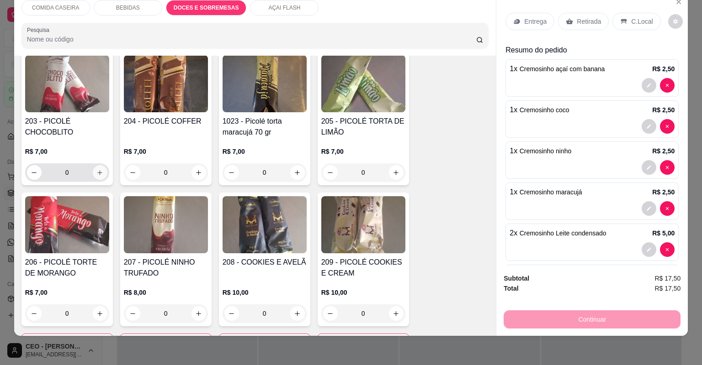
click at [98, 174] on icon "increase-product-quantity" at bounding box center [99, 172] width 7 height 7
type input "1"
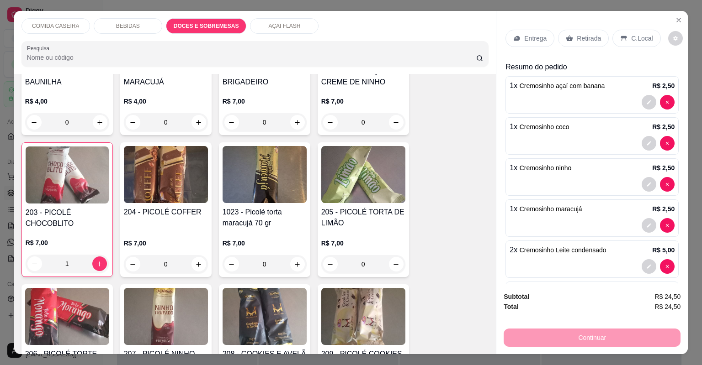
scroll to position [0, 0]
click at [571, 37] on div "Retirada" at bounding box center [583, 39] width 51 height 17
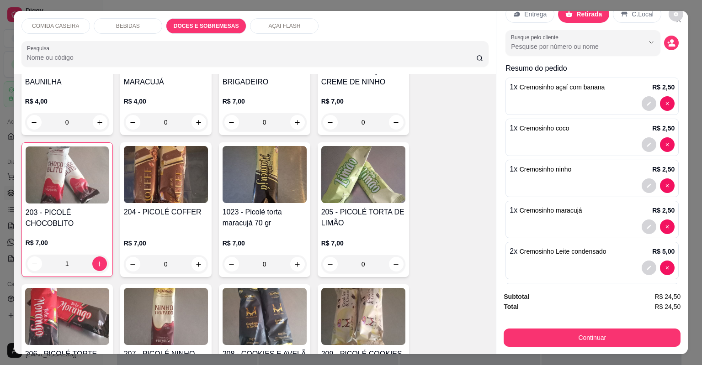
scroll to position [73, 0]
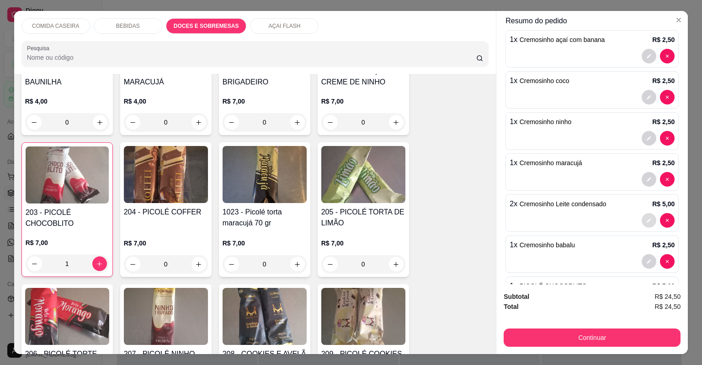
click at [641, 216] on button "decrease-product-quantity" at bounding box center [648, 220] width 15 height 15
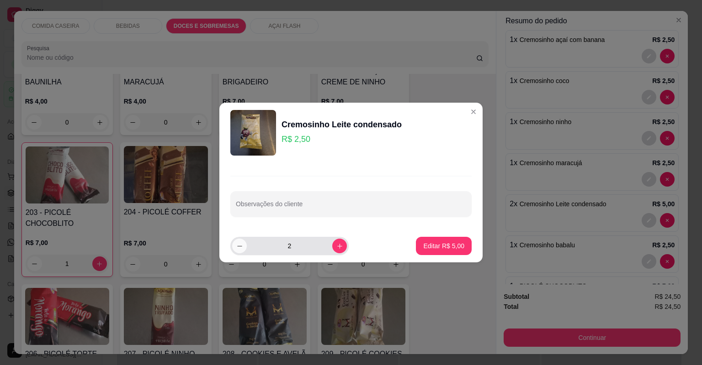
click at [243, 248] on button "decrease-product-quantity" at bounding box center [239, 246] width 15 height 15
type input "1"
click at [455, 243] on p "Editar R$ 2,50" at bounding box center [443, 246] width 41 height 9
type input "1"
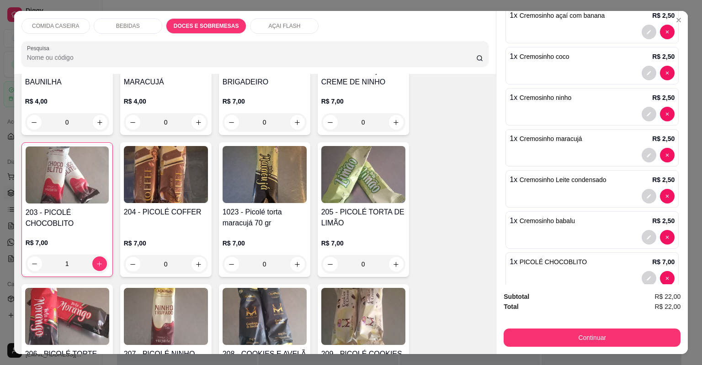
scroll to position [114, 0]
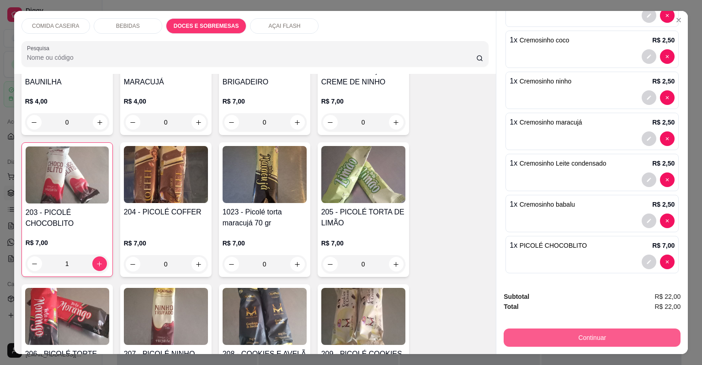
click at [596, 332] on button "Continuar" at bounding box center [591, 338] width 177 height 18
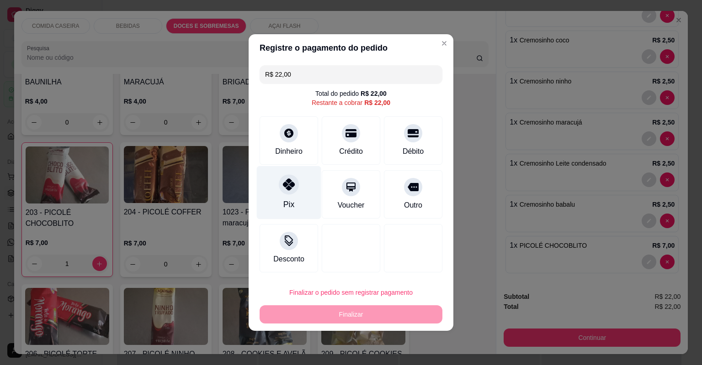
click at [283, 193] on div at bounding box center [289, 184] width 20 height 20
type input "R$ 0,00"
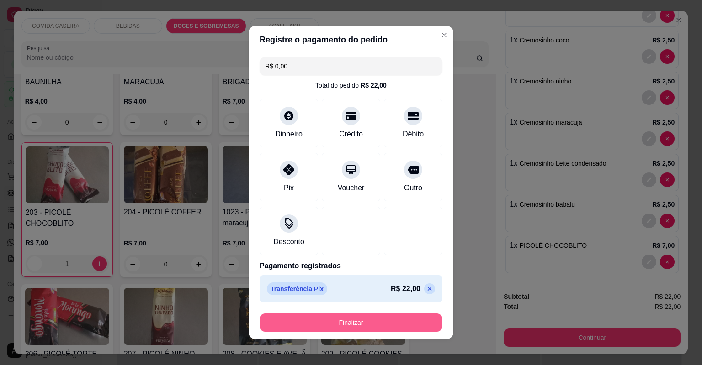
click at [357, 326] on button "Finalizar" at bounding box center [350, 323] width 183 height 18
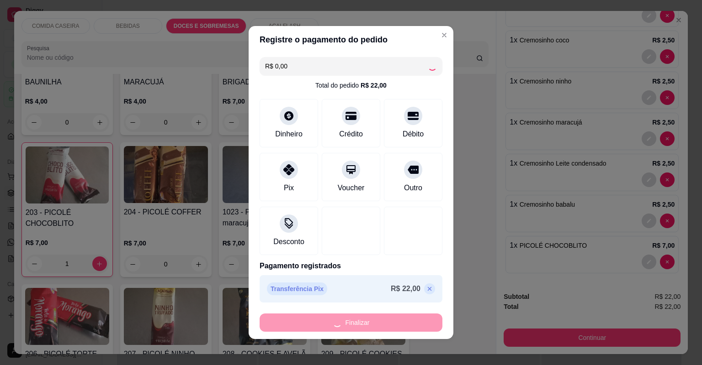
type input "0"
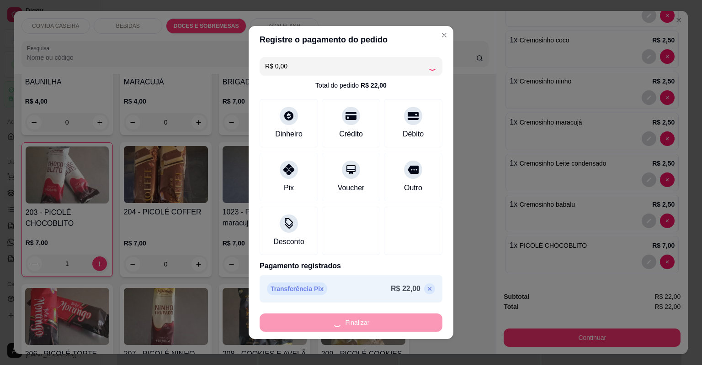
type input "0"
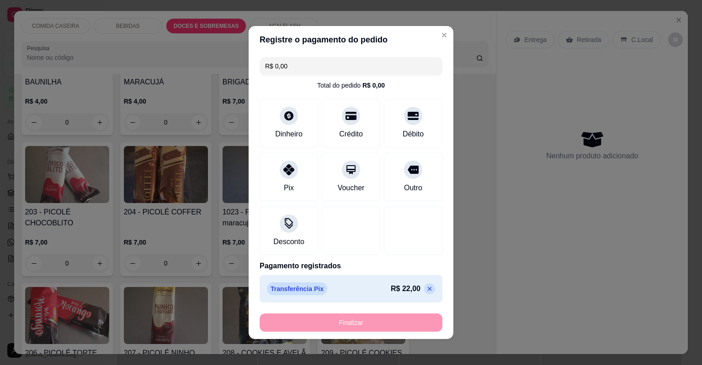
type input "-R$ 22,00"
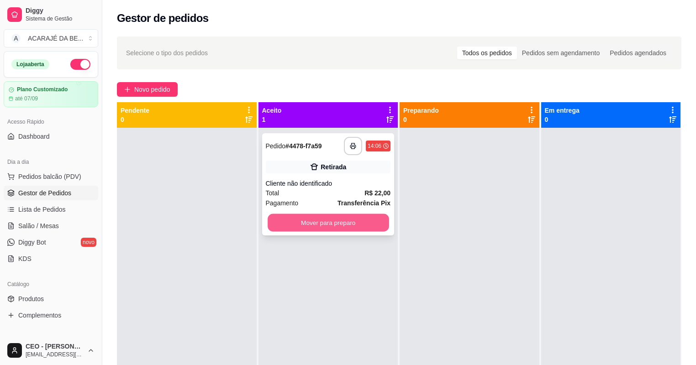
click at [339, 219] on button "Mover para preparo" at bounding box center [328, 223] width 121 height 18
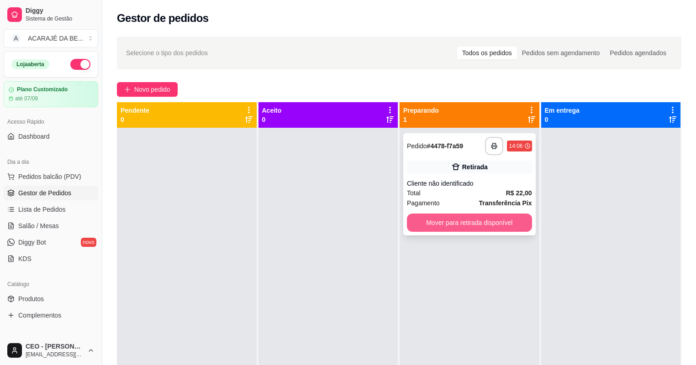
click at [455, 219] on button "Mover para retirada disponível" at bounding box center [469, 223] width 125 height 18
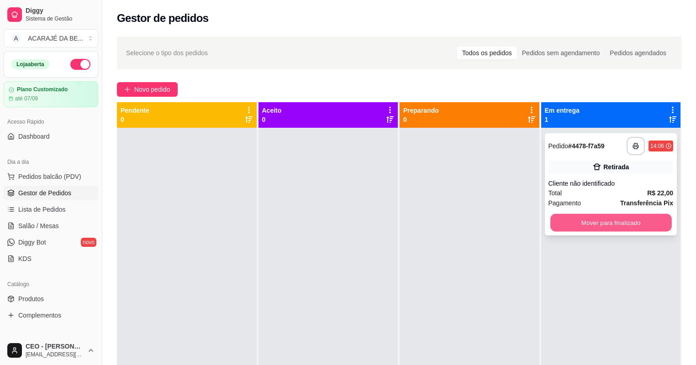
click at [557, 224] on button "Mover para finalizado" at bounding box center [610, 223] width 121 height 18
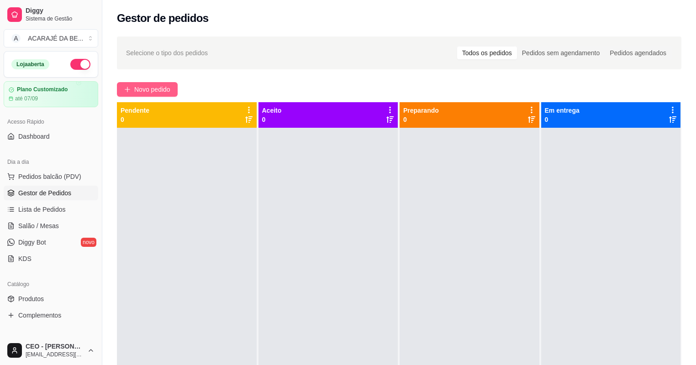
click at [132, 87] on button "Novo pedido" at bounding box center [147, 89] width 61 height 15
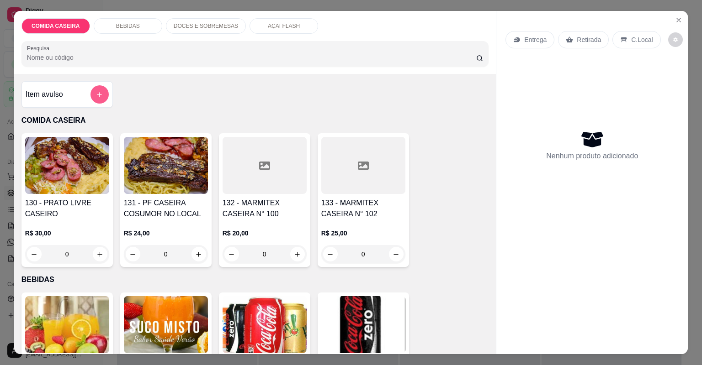
click at [97, 97] on icon "add-separate-item" at bounding box center [99, 94] width 7 height 7
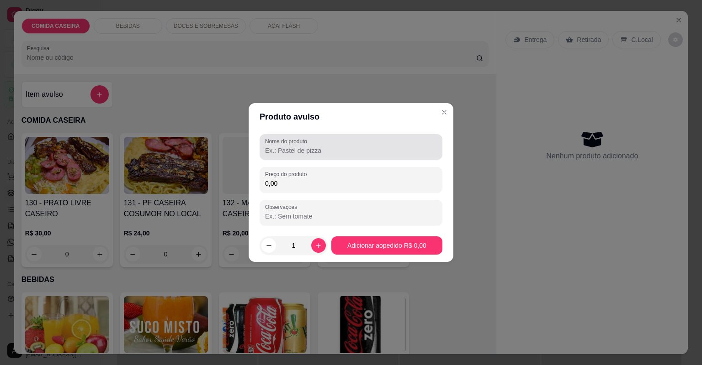
click at [300, 157] on div "Nome do produto" at bounding box center [350, 147] width 183 height 26
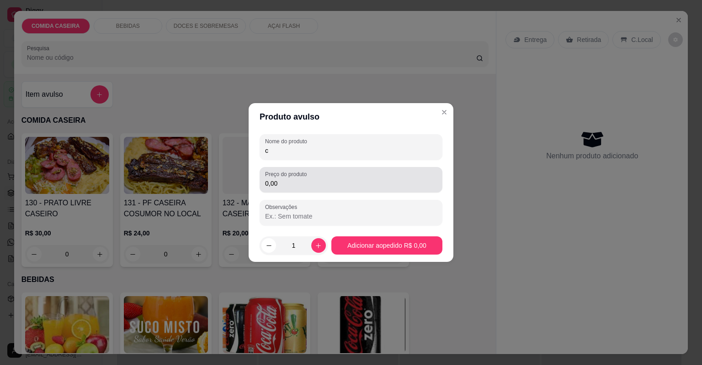
type input "c"
click at [296, 181] on input "0,00" at bounding box center [351, 183] width 172 height 9
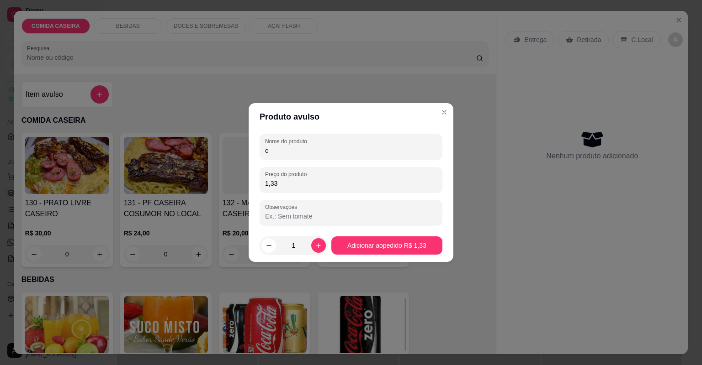
type input "13,32"
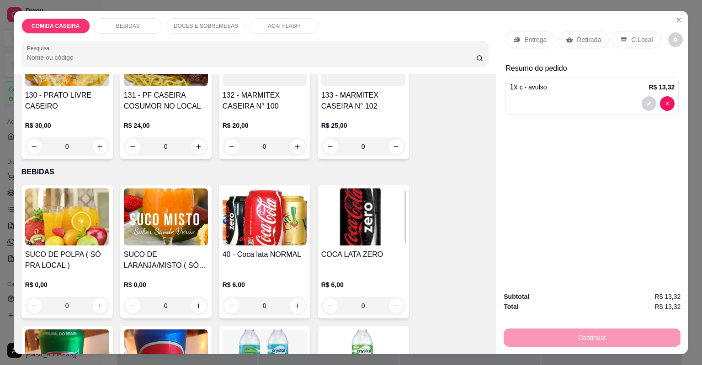
scroll to position [110, 0]
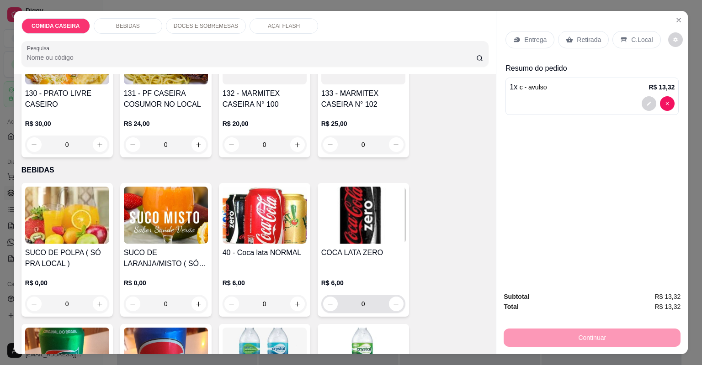
click at [388, 295] on div "0" at bounding box center [363, 304] width 80 height 18
click at [390, 298] on button "increase-product-quantity" at bounding box center [396, 304] width 15 height 15
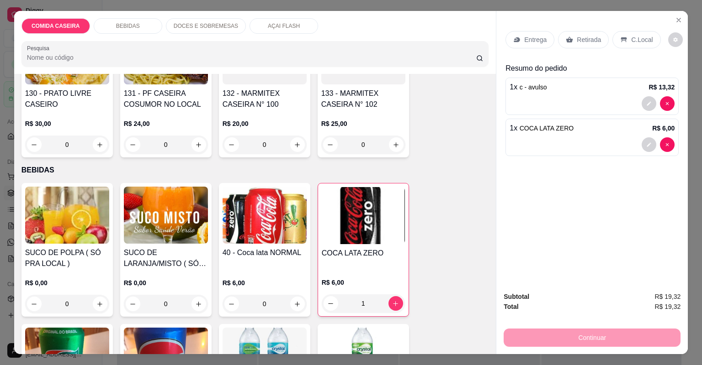
click at [612, 42] on div "C.Local" at bounding box center [636, 39] width 48 height 17
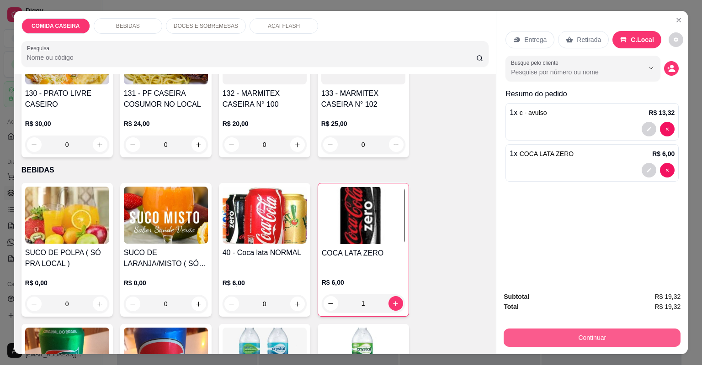
click at [572, 331] on button "Continuar" at bounding box center [591, 338] width 177 height 18
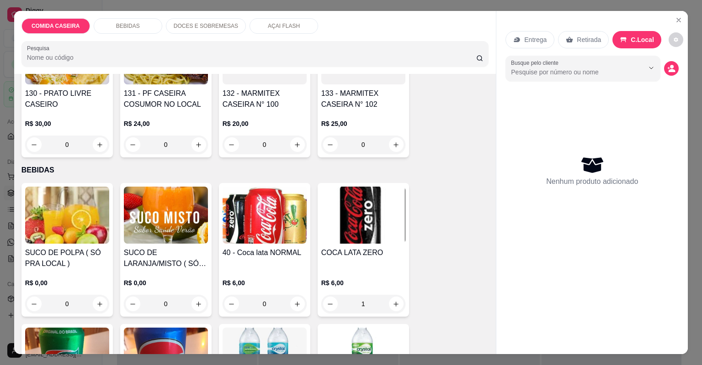
type input "0"
click at [671, 20] on button "Close" at bounding box center [678, 20] width 15 height 15
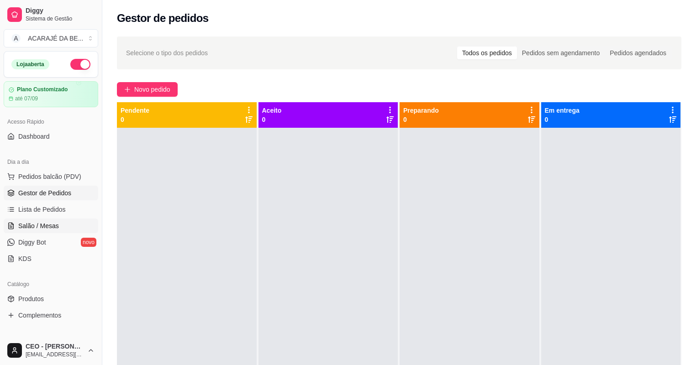
click at [60, 227] on link "Salão / Mesas" at bounding box center [51, 226] width 95 height 15
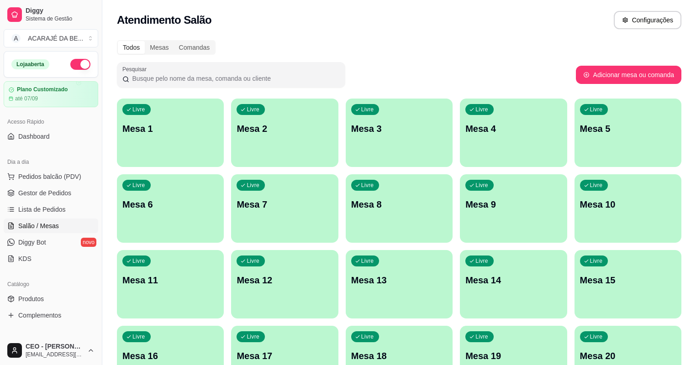
click at [361, 111] on p "Livre" at bounding box center [367, 109] width 13 height 7
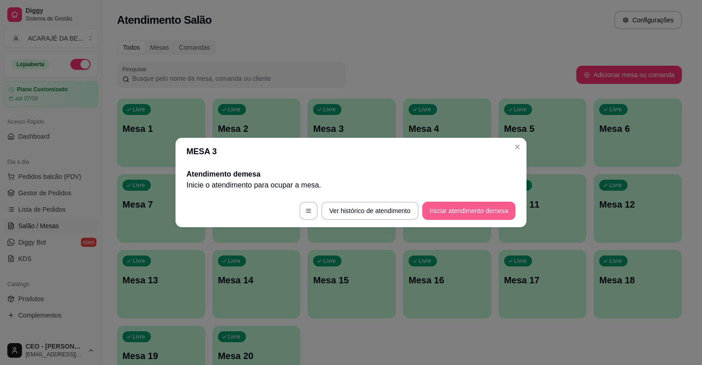
click at [433, 206] on button "Iniciar atendimento de mesa" at bounding box center [468, 211] width 93 height 18
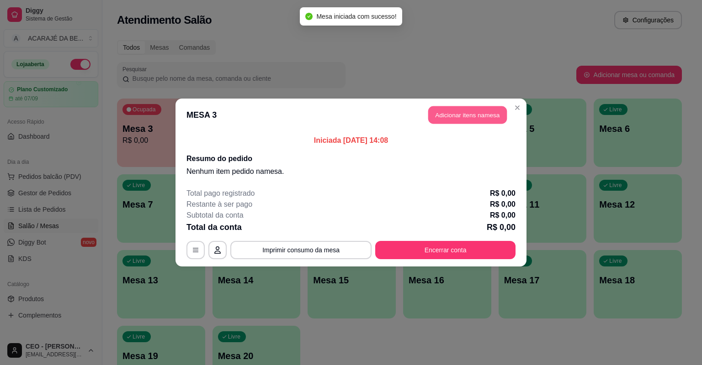
click at [468, 121] on button "Adicionar itens na mesa" at bounding box center [467, 115] width 79 height 18
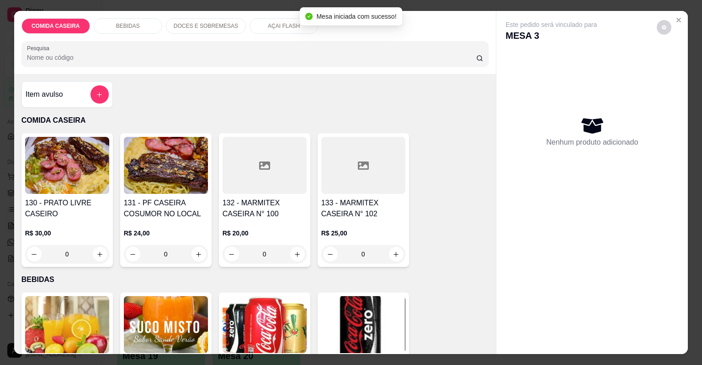
click at [100, 88] on button "add-separate-item" at bounding box center [99, 94] width 18 height 18
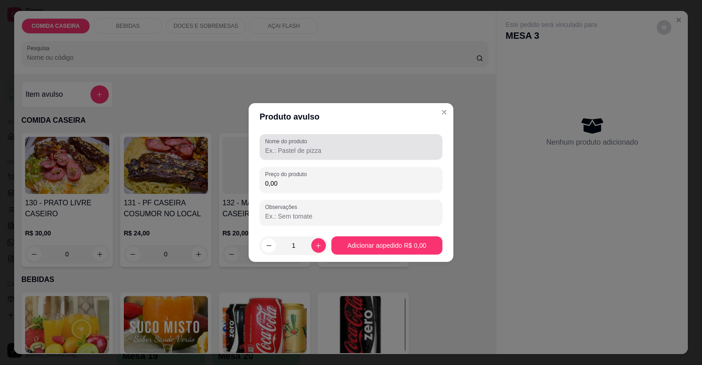
click at [350, 155] on div at bounding box center [351, 147] width 172 height 18
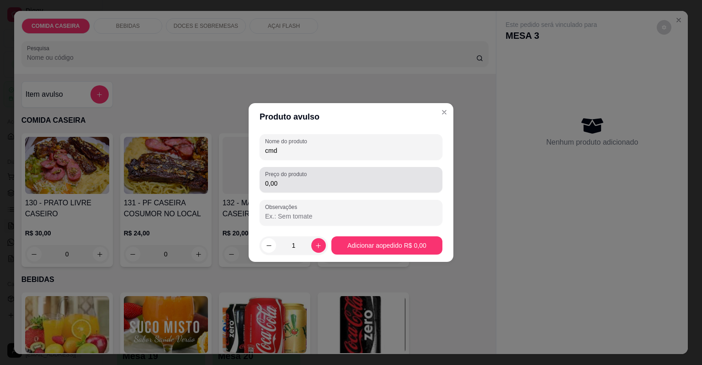
type input "cmd"
click at [337, 179] on input "0,00" at bounding box center [351, 183] width 172 height 9
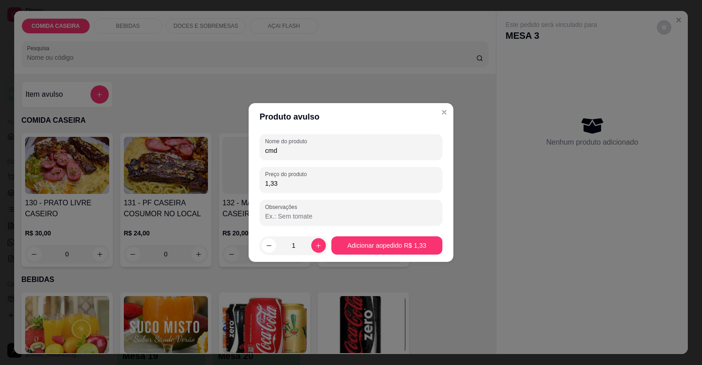
type input "13,32"
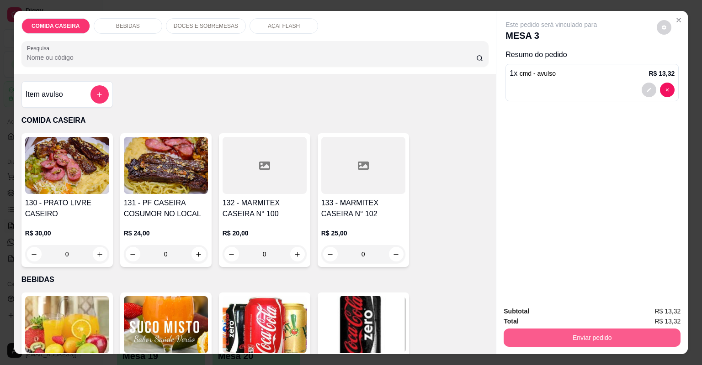
click at [539, 341] on button "Enviar pedido" at bounding box center [591, 338] width 177 height 18
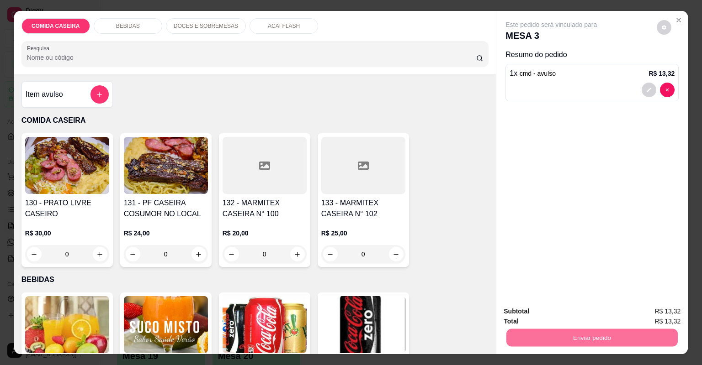
click at [572, 311] on button "Não registrar e enviar pedido" at bounding box center [562, 315] width 95 height 17
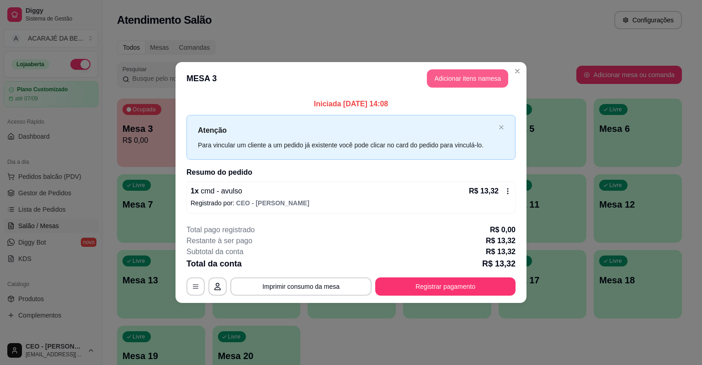
click at [481, 84] on button "Adicionar itens na mesa" at bounding box center [467, 78] width 81 height 18
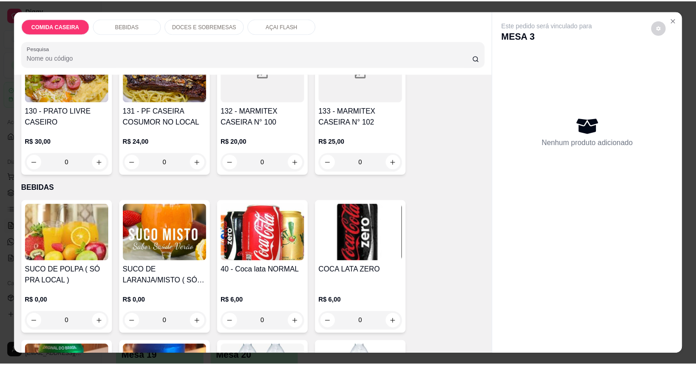
scroll to position [110, 0]
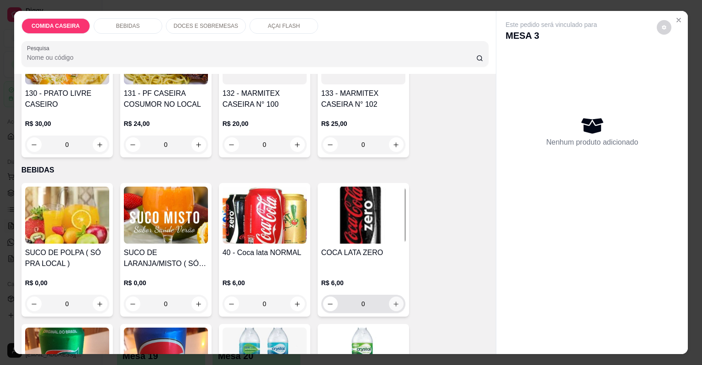
click at [391, 298] on button "increase-product-quantity" at bounding box center [396, 304] width 15 height 15
type input "1"
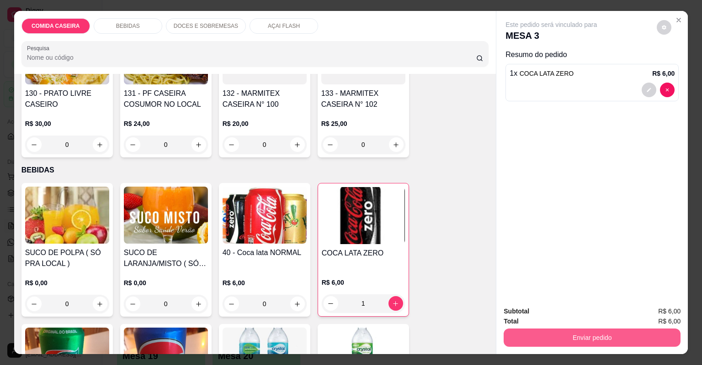
click at [534, 334] on button "Enviar pedido" at bounding box center [591, 338] width 177 height 18
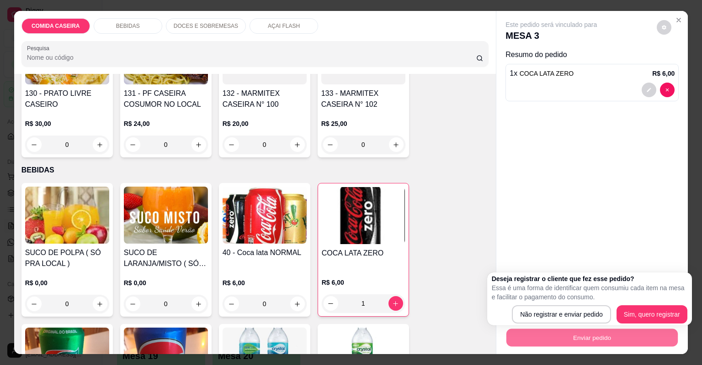
click at [547, 305] on div "Deseja registrar o cliente que fez esse pedido? Essa é uma forma de identificar…" at bounding box center [588, 298] width 195 height 49
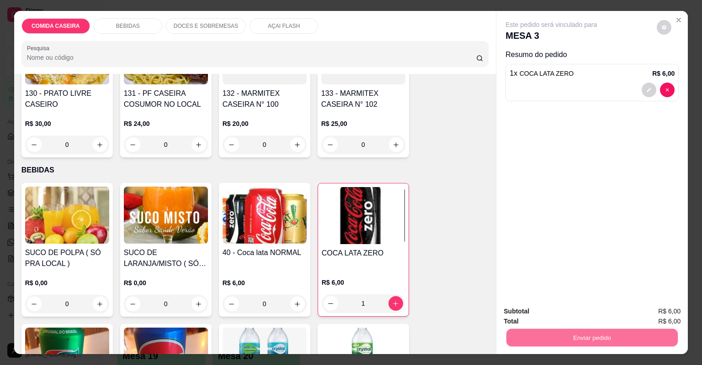
click at [548, 308] on button "Não registrar e enviar pedido" at bounding box center [562, 314] width 95 height 17
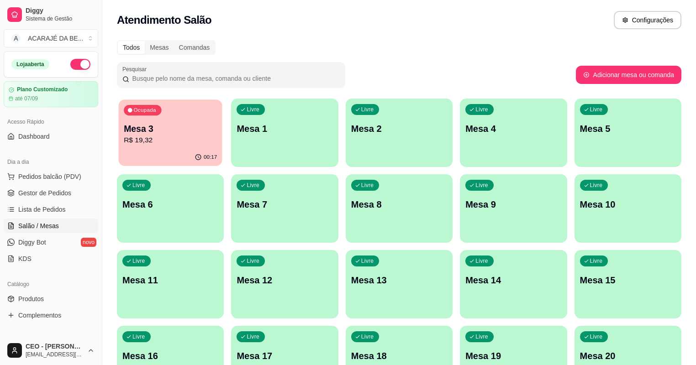
click at [163, 127] on p "Mesa 3" at bounding box center [170, 129] width 93 height 12
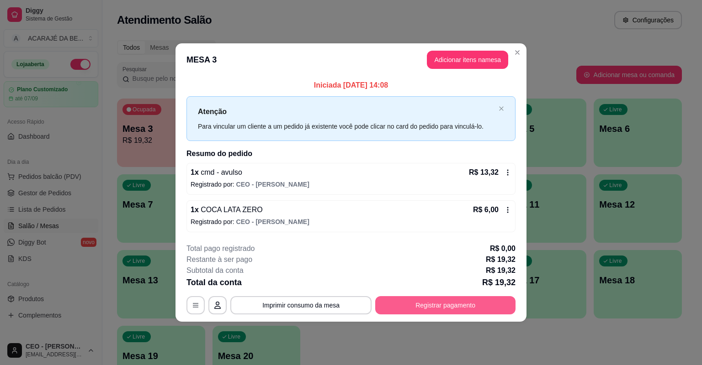
click at [490, 306] on button "Registrar pagamento" at bounding box center [445, 305] width 140 height 18
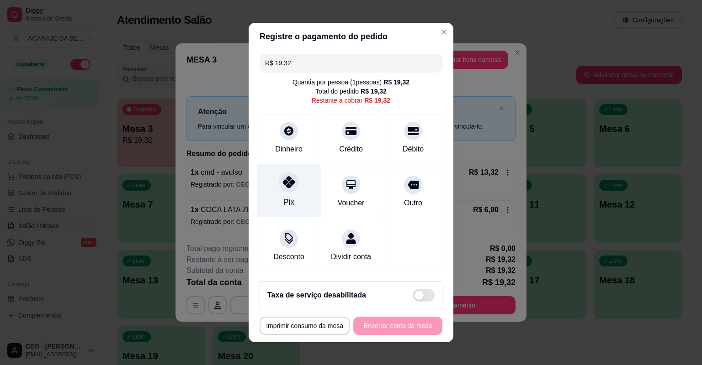
click at [297, 179] on div "Pix" at bounding box center [289, 190] width 64 height 53
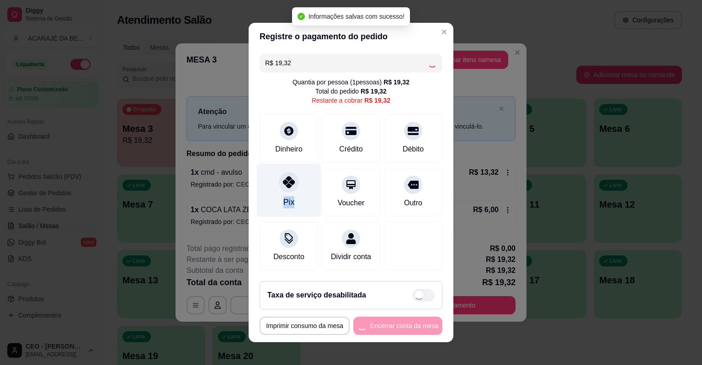
type input "R$ 0,00"
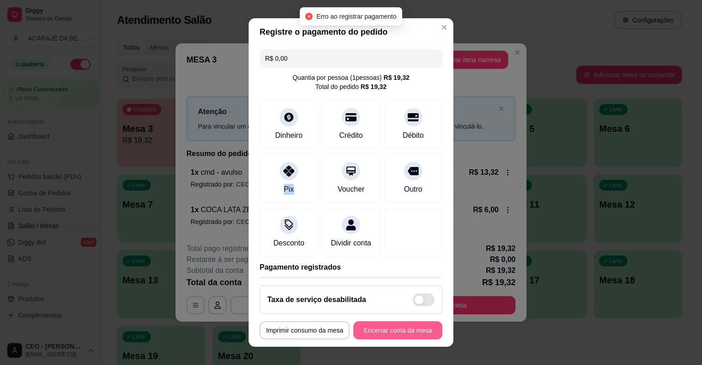
click at [397, 323] on button "Encerrar conta da mesa" at bounding box center [397, 331] width 89 height 18
click at [397, 323] on div "**********" at bounding box center [350, 331] width 183 height 18
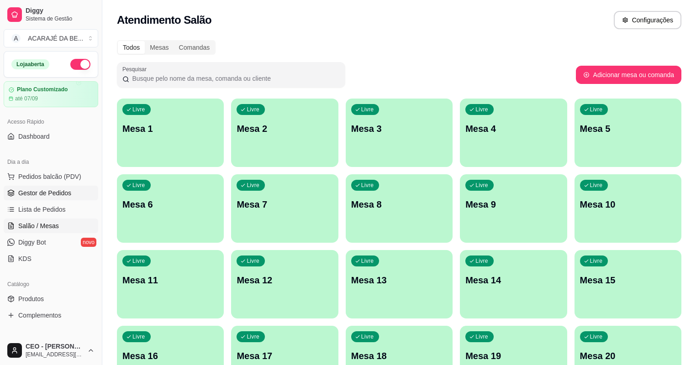
click at [20, 195] on span "Gestor de Pedidos" at bounding box center [44, 193] width 53 height 9
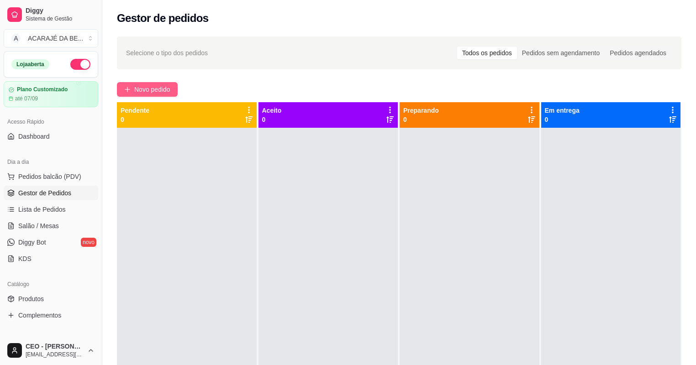
click at [152, 85] on span "Novo pedido" at bounding box center [152, 89] width 36 height 10
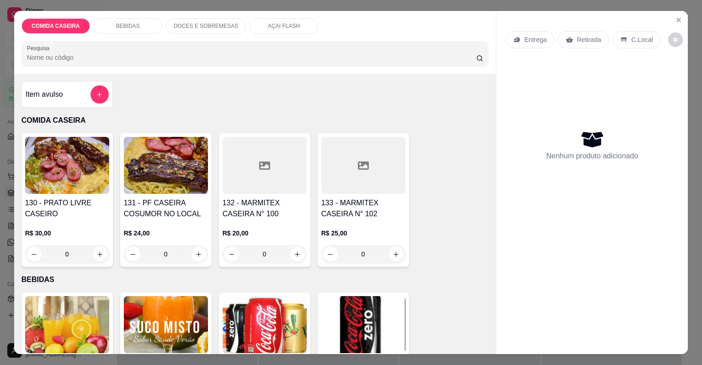
click at [225, 24] on p "DOCES E SOBREMESAS" at bounding box center [206, 25] width 64 height 7
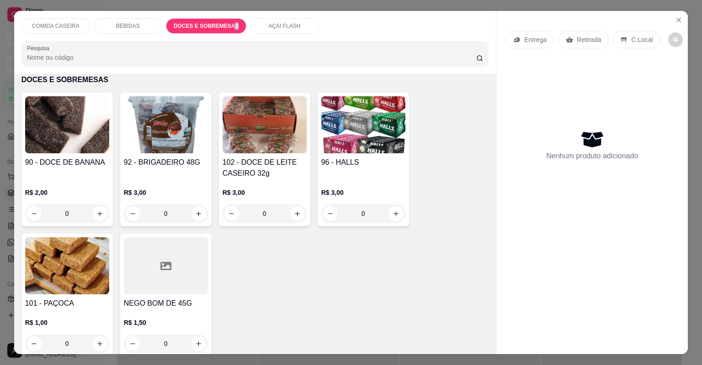
scroll to position [18, 0]
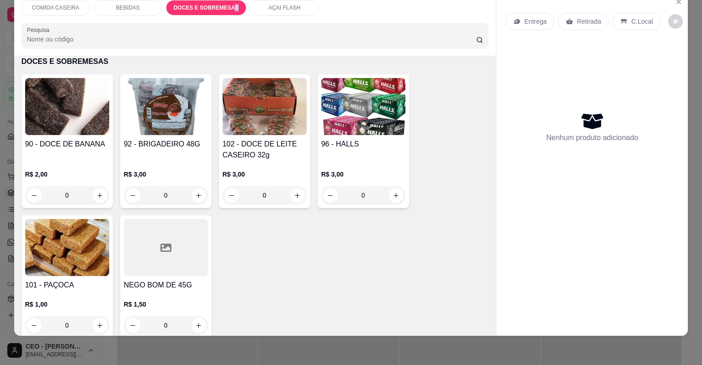
drag, startPoint x: 225, startPoint y: 24, endPoint x: 273, endPoint y: 8, distance: 50.4
click at [273, 8] on p "AÇAI FLASH" at bounding box center [284, 7] width 32 height 7
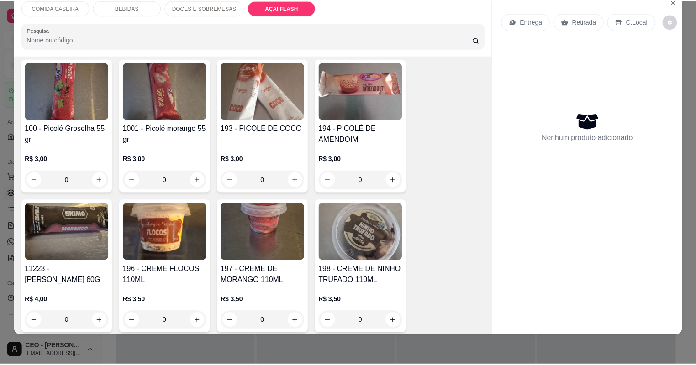
scroll to position [1218, 0]
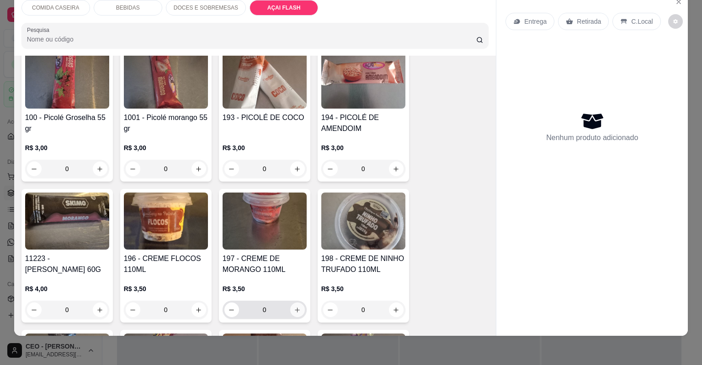
click at [295, 305] on button "increase-product-quantity" at bounding box center [297, 310] width 15 height 15
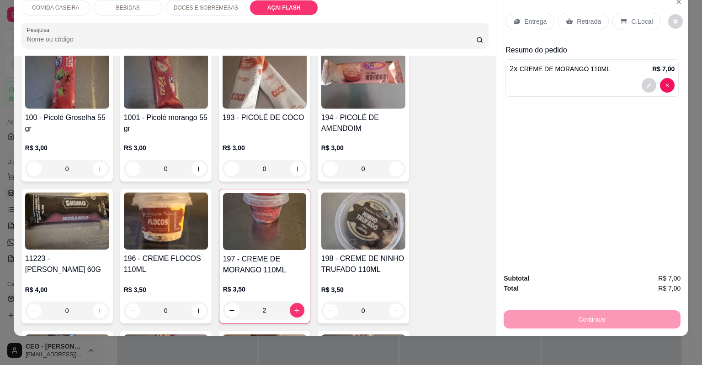
click at [586, 23] on p "Retirada" at bounding box center [588, 21] width 24 height 9
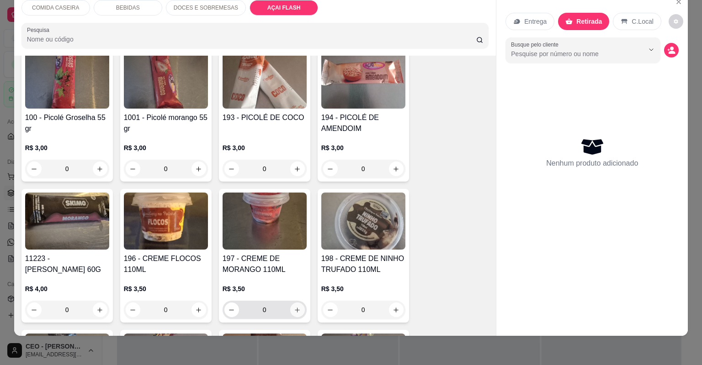
click at [294, 311] on icon "increase-product-quantity" at bounding box center [297, 310] width 7 height 7
type input "1"
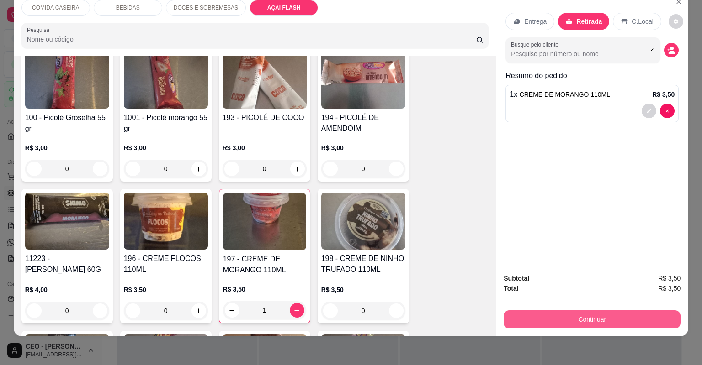
click at [518, 326] on button "Continuar" at bounding box center [591, 320] width 177 height 18
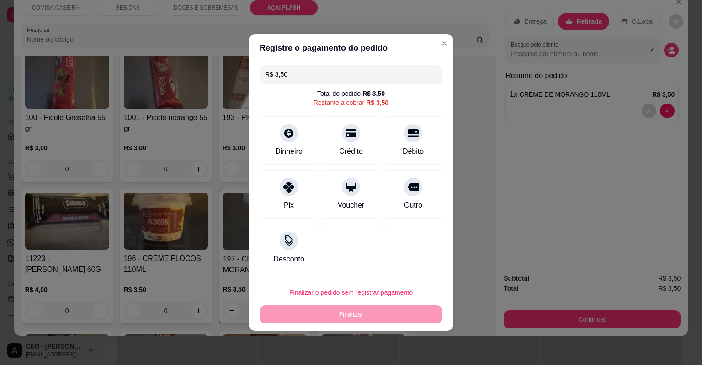
click at [332, 48] on header "Registre o pagamento do pedido" at bounding box center [350, 47] width 205 height 27
click at [333, 58] on header "Registre o pagamento do pedido" at bounding box center [350, 47] width 205 height 27
click at [395, 59] on header "Registre o pagamento do pedido" at bounding box center [350, 47] width 205 height 27
click at [368, 80] on input "R$ 3,50" at bounding box center [351, 74] width 172 height 18
click at [403, 105] on div "Total do pedido R$ 3,50 Restante a cobrar R$ 3,50" at bounding box center [350, 98] width 183 height 18
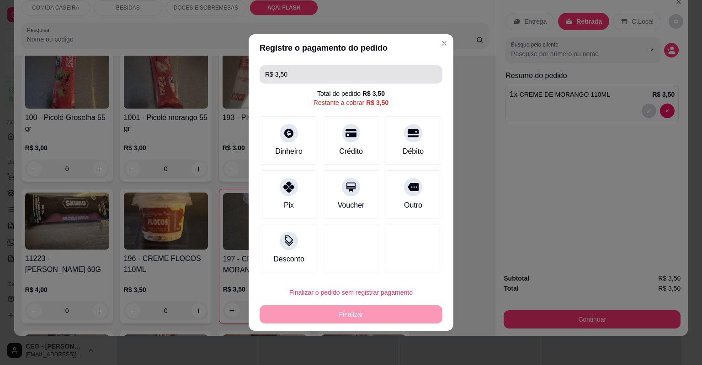
click at [350, 72] on input "R$ 3,50" at bounding box center [351, 74] width 172 height 18
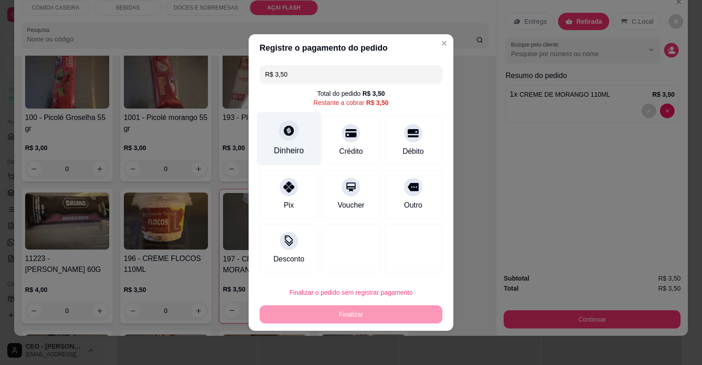
click at [280, 130] on div at bounding box center [289, 131] width 20 height 20
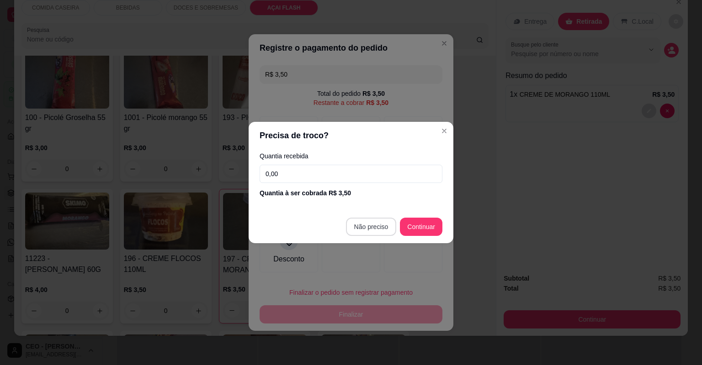
type input "R$ 0,00"
click at [375, 231] on div "Desconto" at bounding box center [350, 248] width 183 height 48
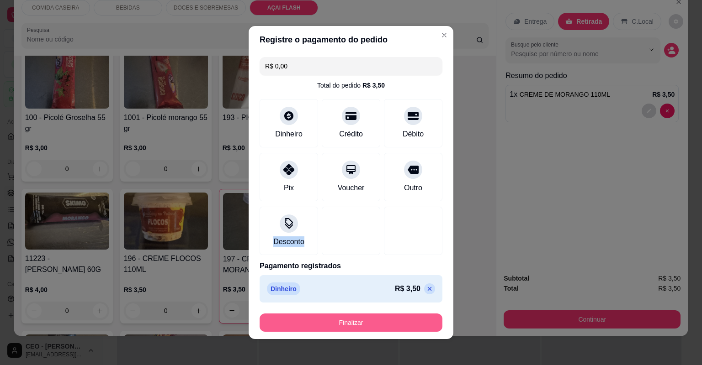
click at [350, 320] on button "Finalizar" at bounding box center [350, 323] width 183 height 18
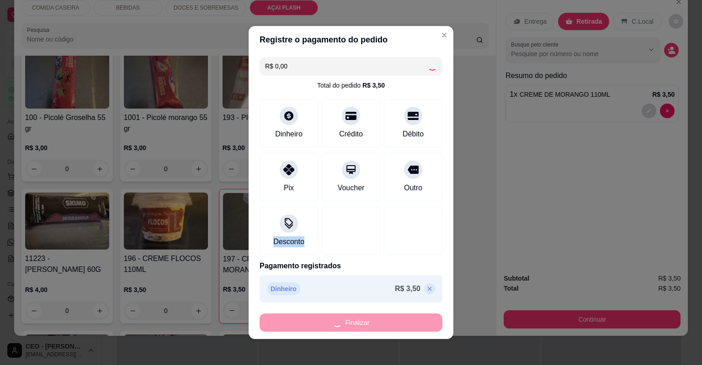
type input "0"
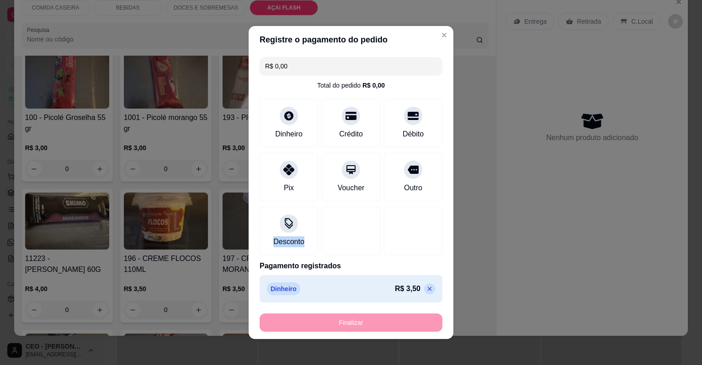
type input "-R$ 3,50"
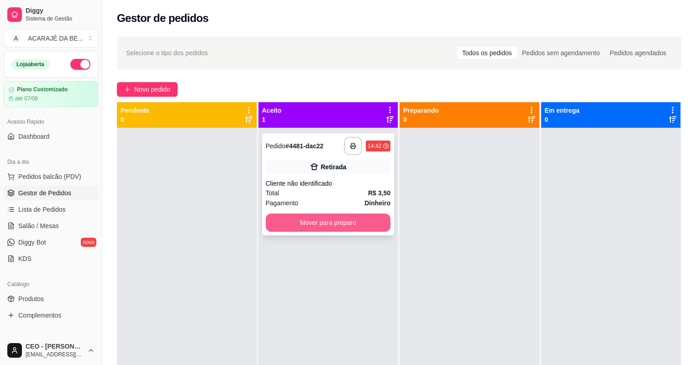
click at [349, 222] on button "Mover para preparo" at bounding box center [328, 223] width 125 height 18
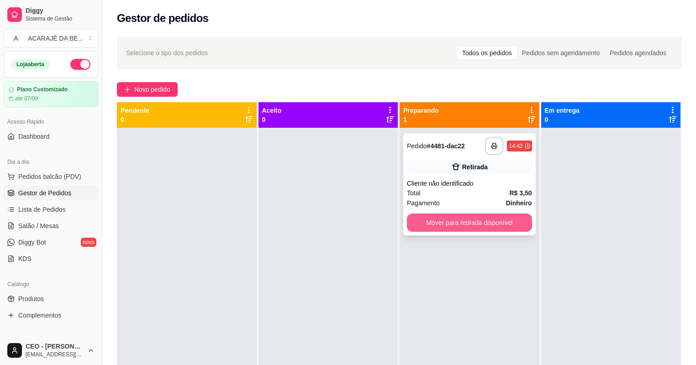
click at [438, 214] on button "Mover para retirada disponível" at bounding box center [469, 223] width 125 height 18
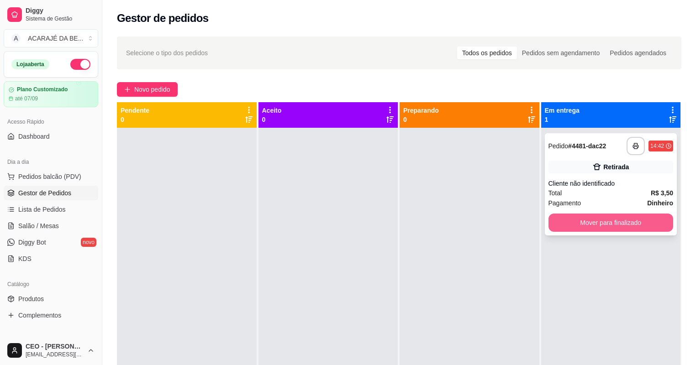
click at [564, 215] on button "Mover para finalizado" at bounding box center [611, 223] width 125 height 18
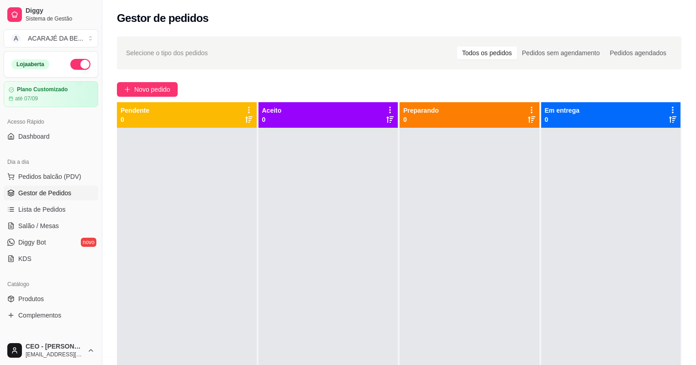
click at [579, 234] on div at bounding box center [611, 310] width 140 height 365
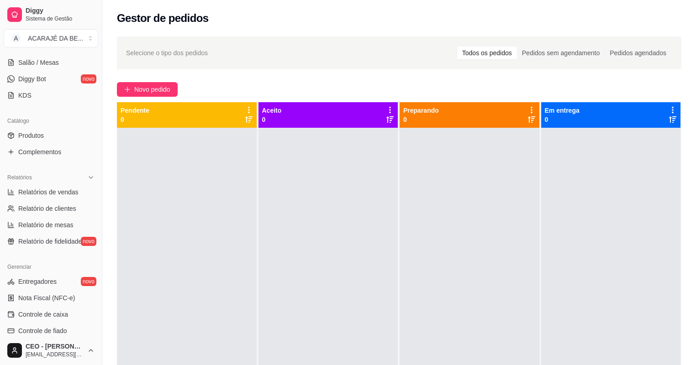
scroll to position [183, 0]
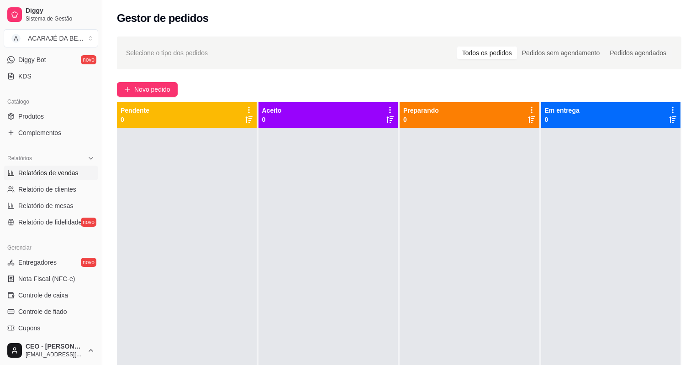
click at [49, 175] on span "Relatórios de vendas" at bounding box center [48, 173] width 60 height 9
select select "ALL"
select select "0"
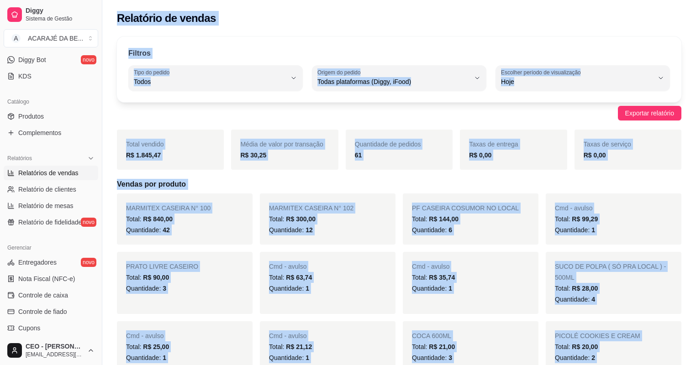
click at [163, 164] on div "Total vendido R$ 1.845,47" at bounding box center [170, 150] width 107 height 40
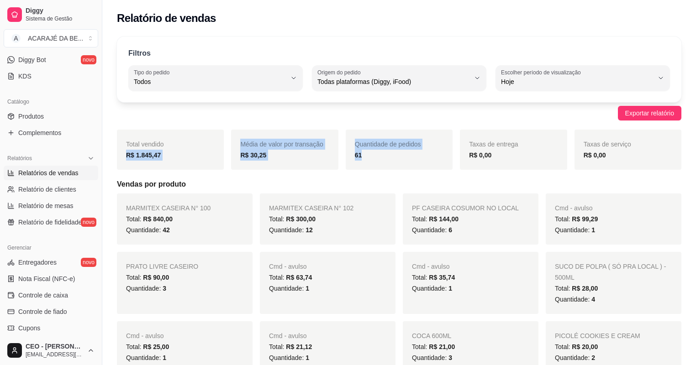
drag, startPoint x: 122, startPoint y: 156, endPoint x: 396, endPoint y: 153, distance: 273.1
click at [396, 153] on div "Total vendido R$ 1.845,47 Média de valor por transação R$ 30,25 Quantidade de p…" at bounding box center [399, 150] width 565 height 40
copy div "R$ 1.845,47 Média de valor por transação R$ 30,25 Quantidade de pedidos 61"
click at [58, 298] on span "Controle de caixa" at bounding box center [43, 295] width 50 height 9
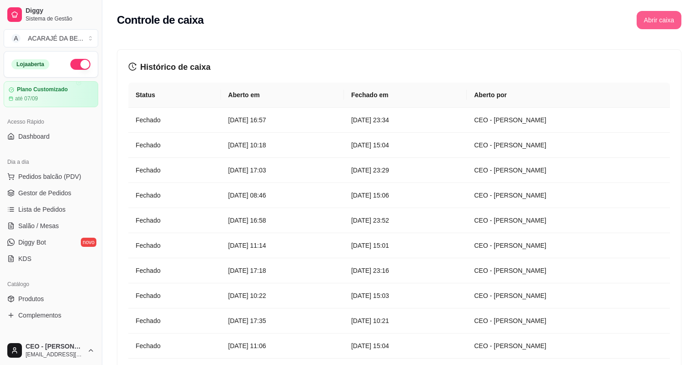
click at [658, 24] on button "Abrir caixa" at bounding box center [659, 20] width 45 height 18
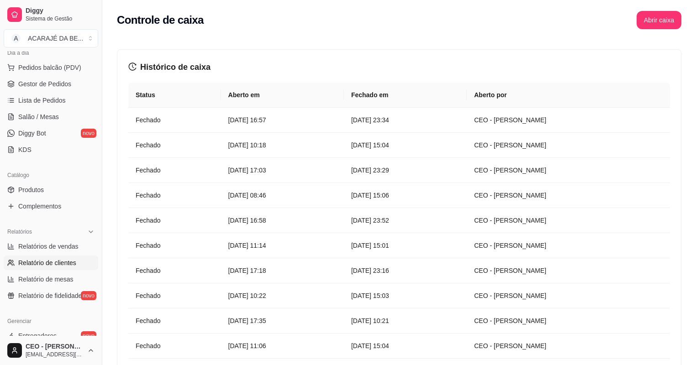
scroll to position [110, 0]
click at [56, 243] on span "Relatórios de vendas" at bounding box center [48, 246] width 60 height 9
select select "ALL"
select select "0"
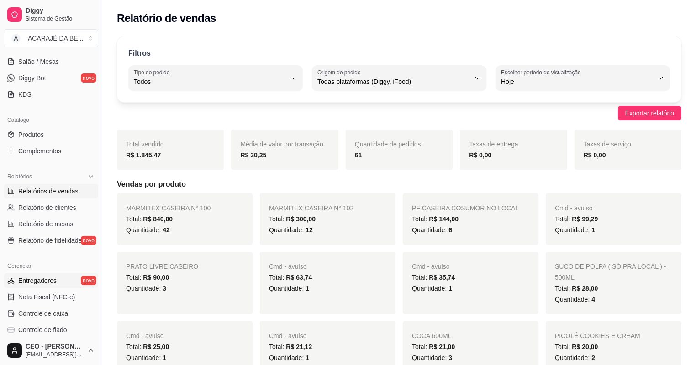
scroll to position [219, 0]
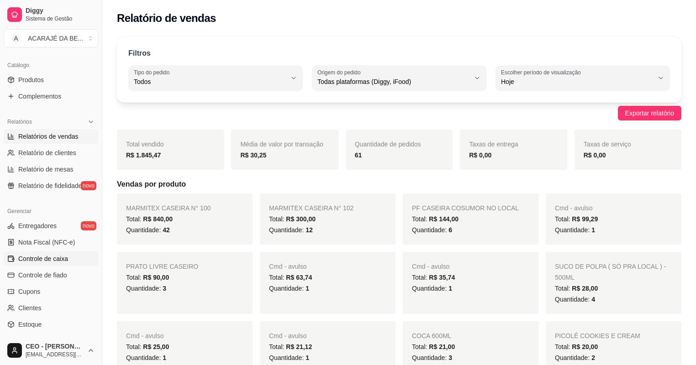
click at [45, 256] on span "Controle de caixa" at bounding box center [43, 258] width 50 height 9
drag, startPoint x: 45, startPoint y: 256, endPoint x: 99, endPoint y: 239, distance: 56.9
click at [45, 256] on span "Controle de caixa" at bounding box center [43, 258] width 50 height 9
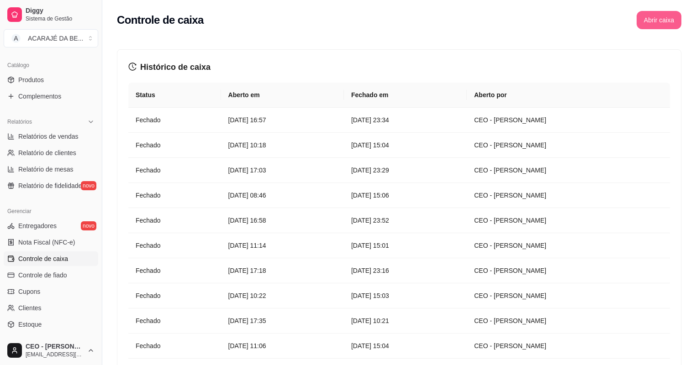
click at [645, 20] on button "Abrir caixa" at bounding box center [659, 20] width 45 height 18
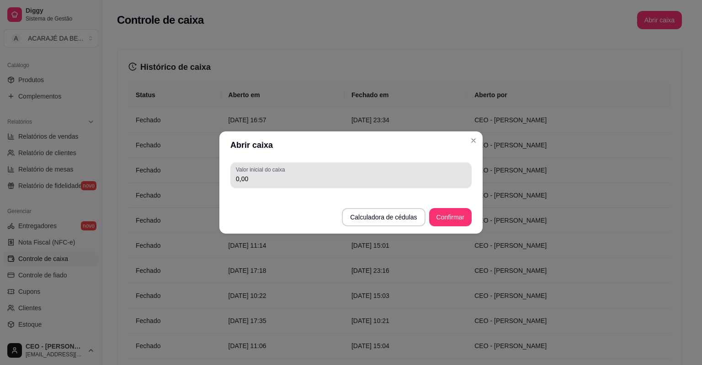
click at [327, 180] on input "0,00" at bounding box center [351, 178] width 230 height 9
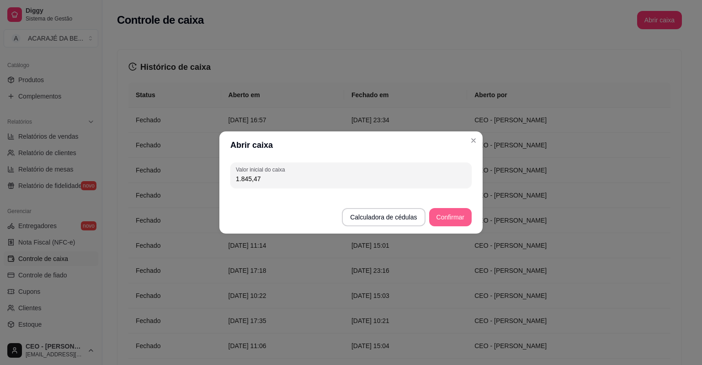
type input "1.845,47"
click at [453, 221] on button "Confirmar" at bounding box center [450, 218] width 42 height 18
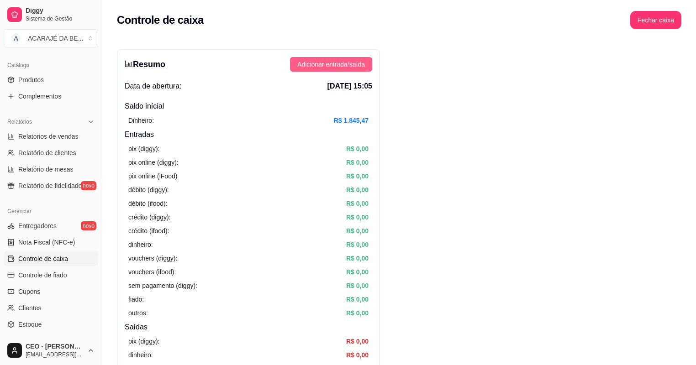
click at [340, 63] on span "Adicionar entrada/saída" at bounding box center [331, 64] width 68 height 10
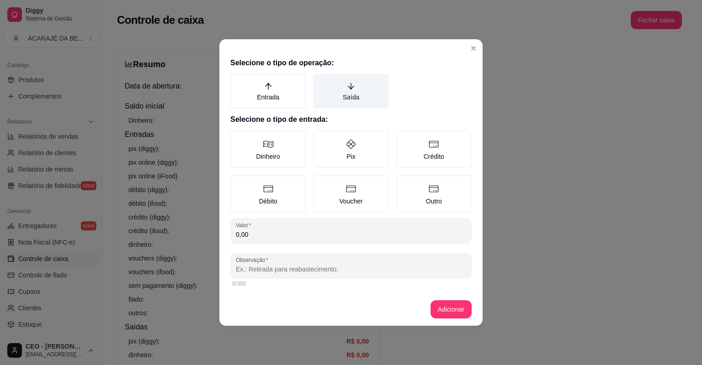
click at [367, 93] on label "Saída" at bounding box center [350, 91] width 75 height 35
click at [320, 81] on button "Saída" at bounding box center [315, 77] width 7 height 7
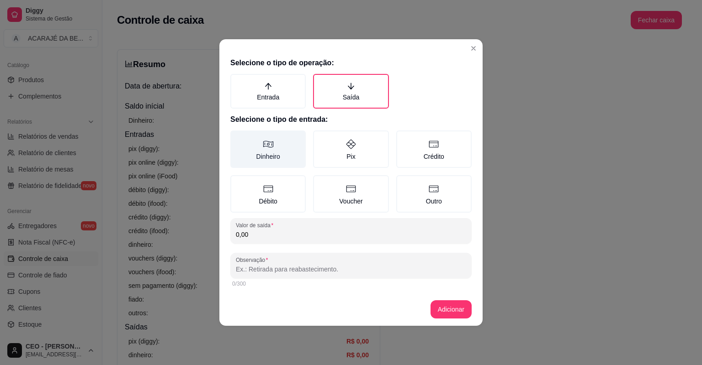
click at [296, 151] on label "Dinheiro" at bounding box center [267, 149] width 75 height 37
click at [237, 137] on button "Dinheiro" at bounding box center [233, 133] width 7 height 7
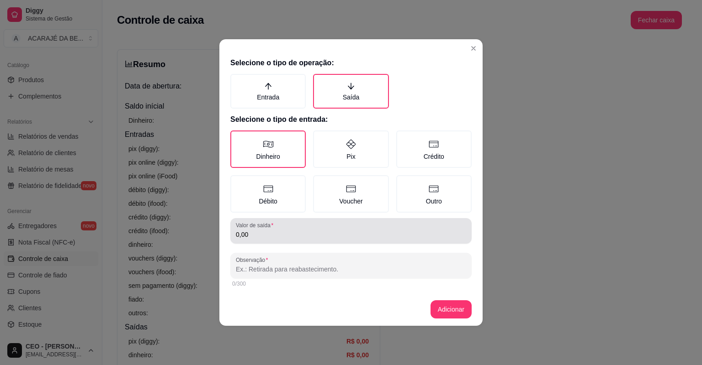
click at [284, 242] on div "Valor de saída 0,00" at bounding box center [350, 231] width 241 height 26
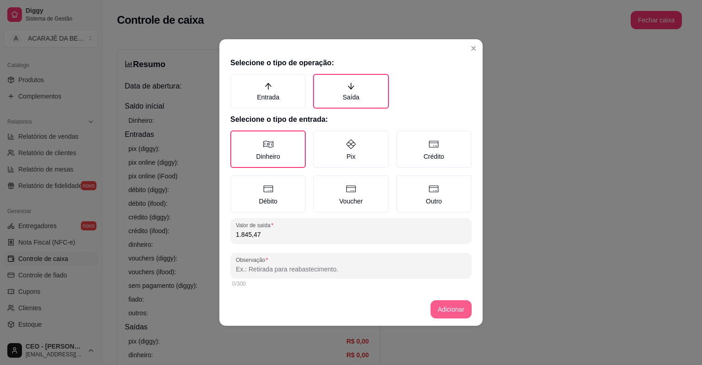
type input "1.845,47"
click at [443, 310] on button "Adicionar" at bounding box center [450, 310] width 41 height 18
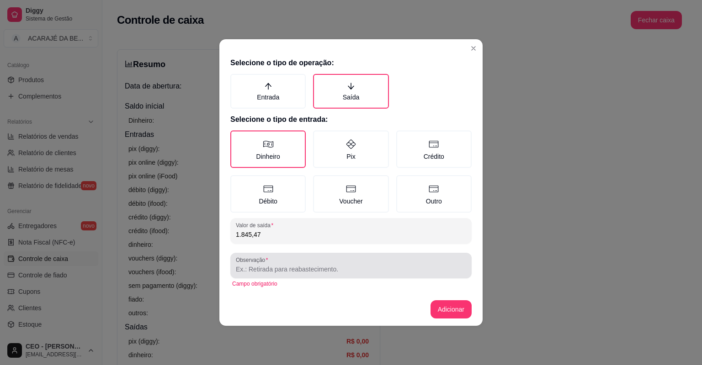
click at [278, 269] on input "Observação" at bounding box center [351, 269] width 230 height 9
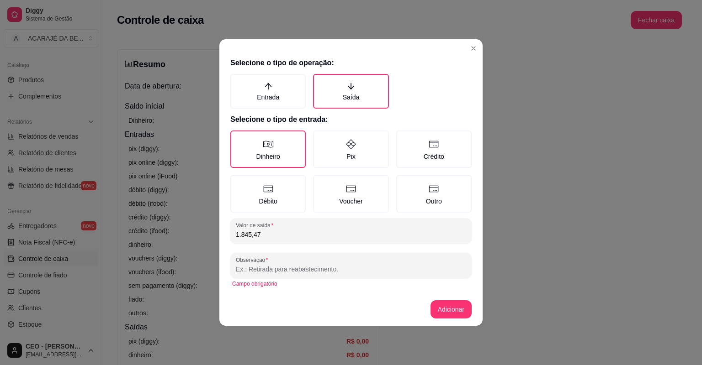
click at [278, 269] on input "Observação" at bounding box center [351, 269] width 230 height 9
click at [244, 268] on input "verda" at bounding box center [351, 269] width 230 height 9
type input "venda"
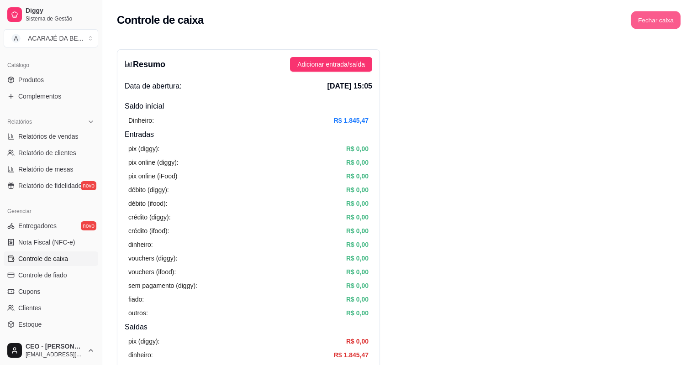
click at [658, 20] on button "Fechar caixa" at bounding box center [656, 20] width 50 height 18
click at [337, 63] on span "Adicionar entrada/saída" at bounding box center [331, 64] width 68 height 10
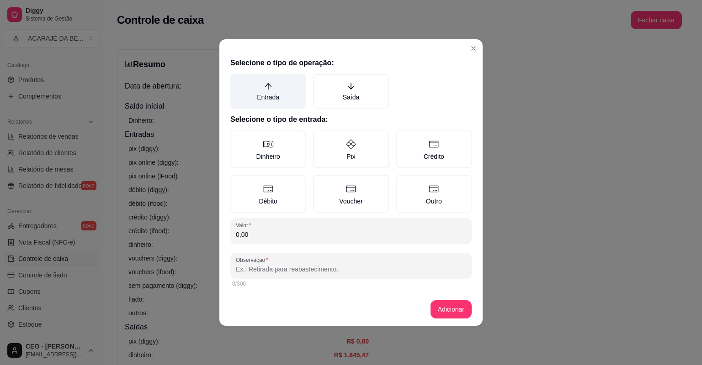
click at [283, 102] on label "Entrada" at bounding box center [267, 91] width 75 height 35
click at [237, 81] on button "Entrada" at bounding box center [233, 77] width 7 height 7
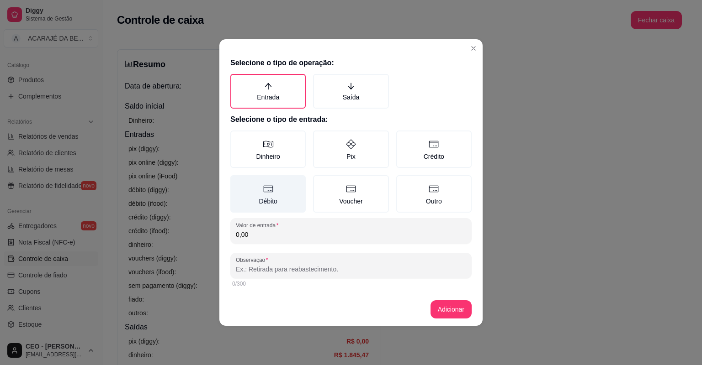
click at [290, 188] on label "Débito" at bounding box center [267, 193] width 75 height 37
click at [237, 182] on button "Débito" at bounding box center [233, 178] width 7 height 7
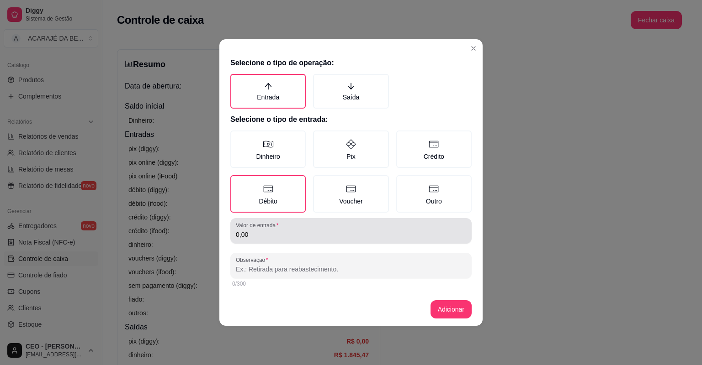
click at [270, 238] on div "0,00" at bounding box center [351, 231] width 230 height 18
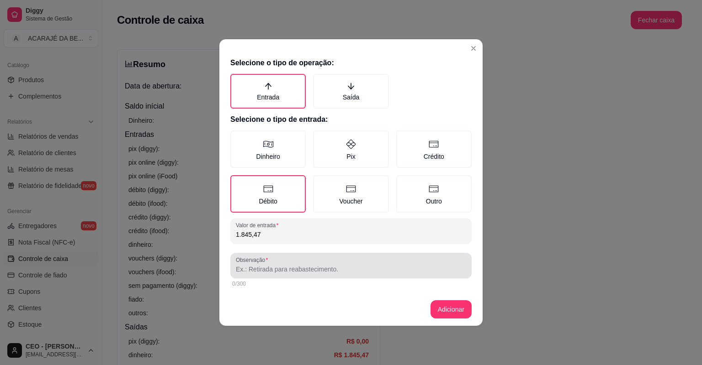
type input "1.845,47"
click at [307, 269] on input "Observação" at bounding box center [351, 269] width 230 height 9
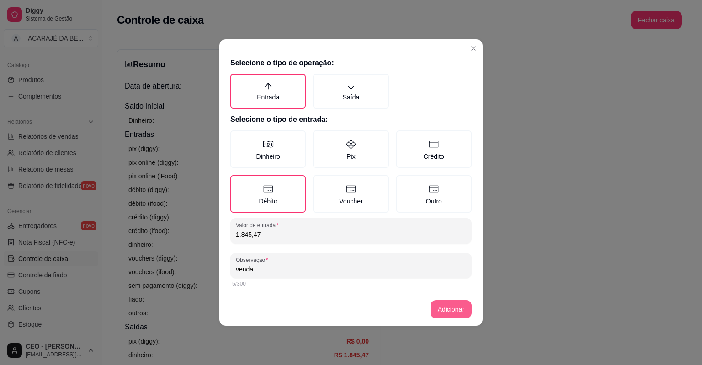
type input "venda"
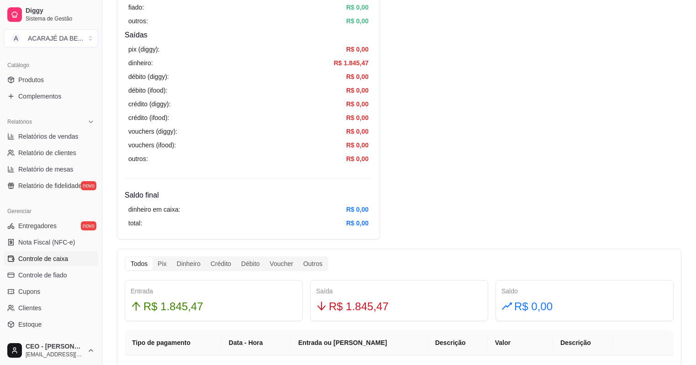
scroll to position [438, 0]
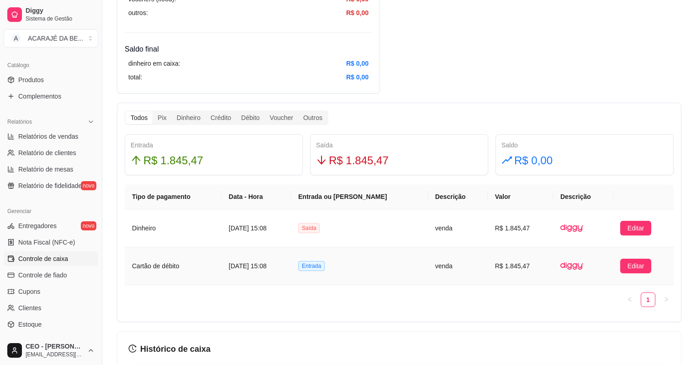
click at [515, 266] on article "R$ 1.845,47" at bounding box center [520, 266] width 51 height 10
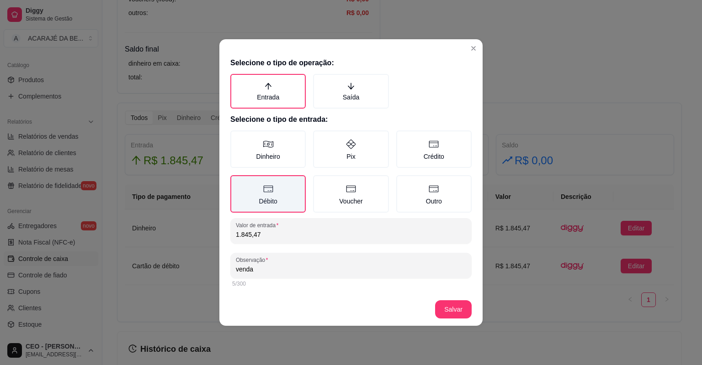
click at [282, 196] on label "Débito" at bounding box center [267, 193] width 75 height 37
click at [237, 182] on button "Débito" at bounding box center [233, 178] width 7 height 7
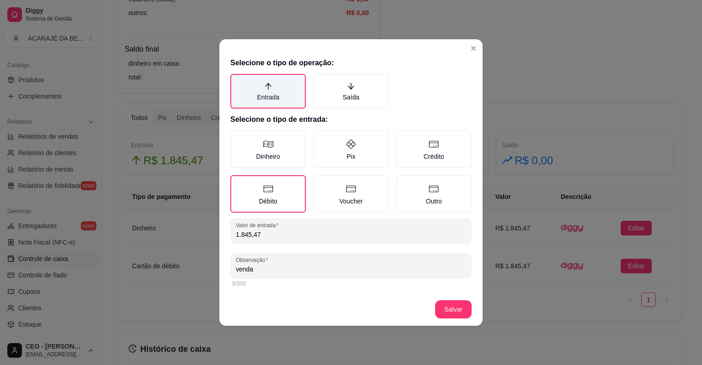
click at [287, 82] on label "Entrada" at bounding box center [267, 91] width 75 height 35
click at [237, 81] on button "Entrada" at bounding box center [233, 77] width 7 height 7
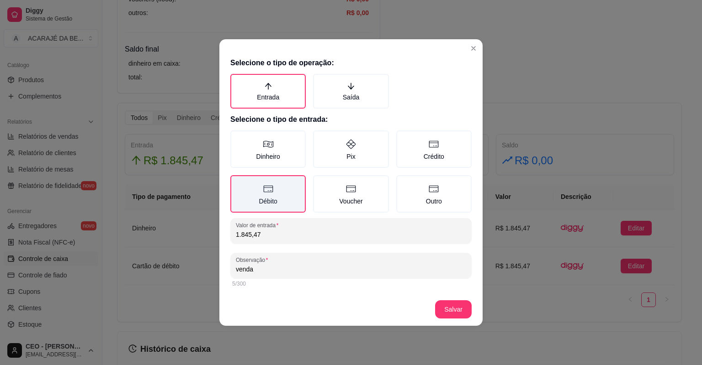
click at [270, 194] on icon at bounding box center [268, 189] width 11 height 11
click at [237, 182] on button "Débito" at bounding box center [233, 178] width 7 height 7
click at [272, 204] on label "Débito" at bounding box center [267, 193] width 75 height 37
click at [237, 182] on button "Débito" at bounding box center [233, 178] width 7 height 7
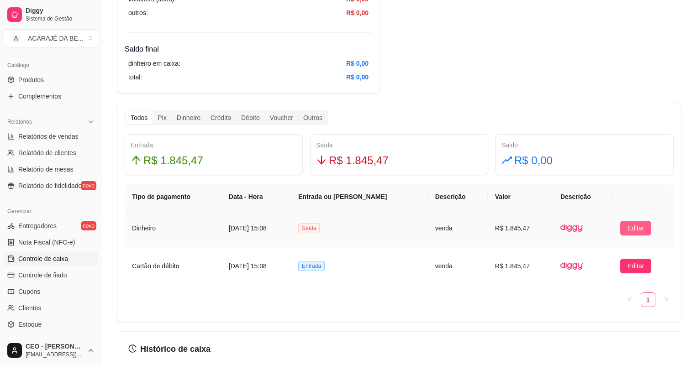
click at [634, 231] on span "Editar" at bounding box center [636, 228] width 17 height 10
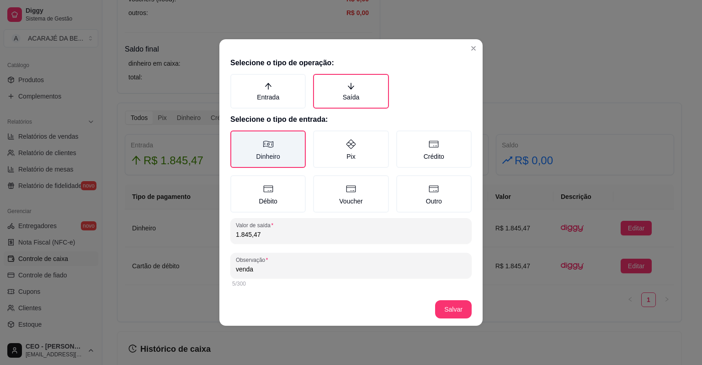
click at [295, 155] on label "Dinheiro" at bounding box center [267, 149] width 75 height 37
click at [237, 137] on button "Dinheiro" at bounding box center [233, 133] width 7 height 7
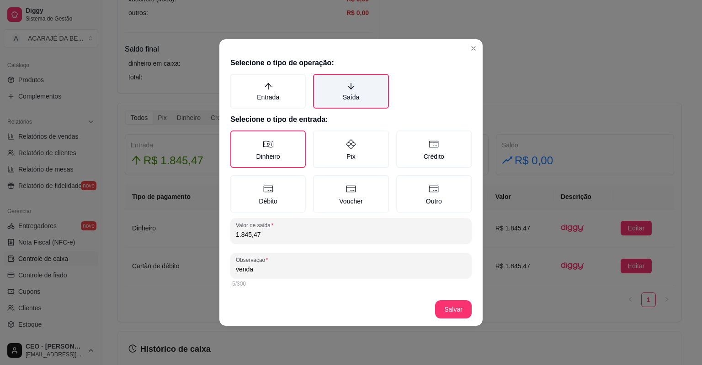
click at [337, 107] on label "Saída" at bounding box center [350, 91] width 75 height 35
click at [320, 81] on button "Saída" at bounding box center [315, 77] width 7 height 7
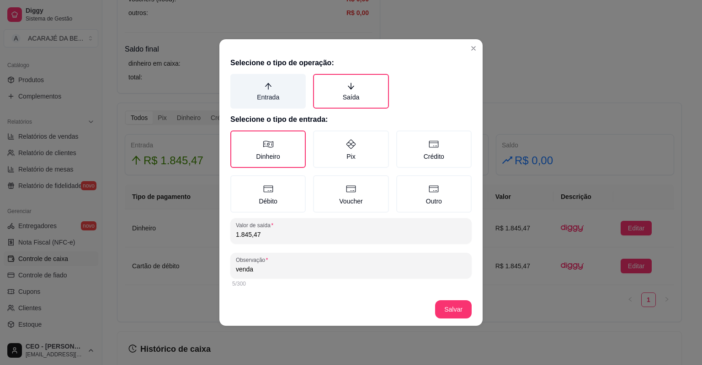
click at [286, 92] on label "Entrada" at bounding box center [267, 91] width 75 height 35
click at [237, 81] on button "Entrada" at bounding box center [233, 77] width 7 height 7
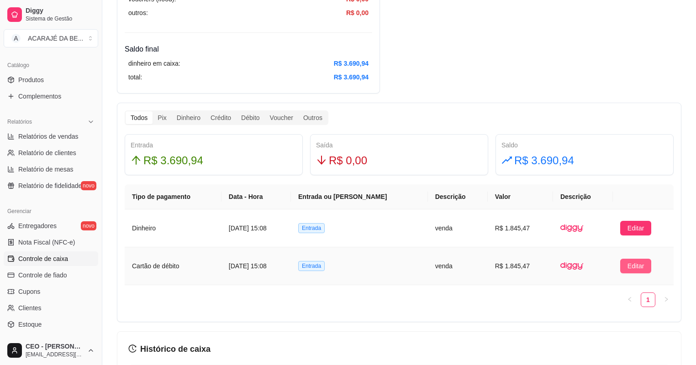
click at [634, 265] on span "Editar" at bounding box center [636, 266] width 17 height 10
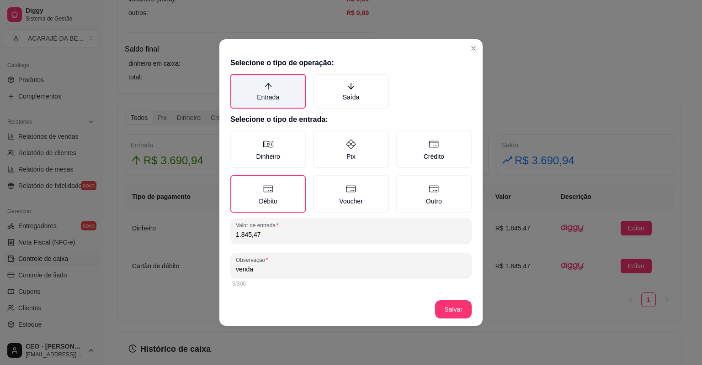
click at [281, 97] on label "Entrada" at bounding box center [267, 91] width 75 height 35
click at [237, 81] on button "Entrada" at bounding box center [233, 77] width 7 height 7
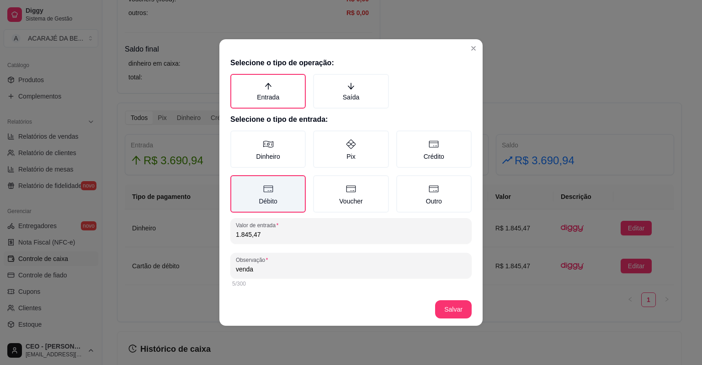
click at [267, 187] on icon at bounding box center [268, 189] width 11 height 11
click at [237, 182] on button "Débito" at bounding box center [233, 178] width 7 height 7
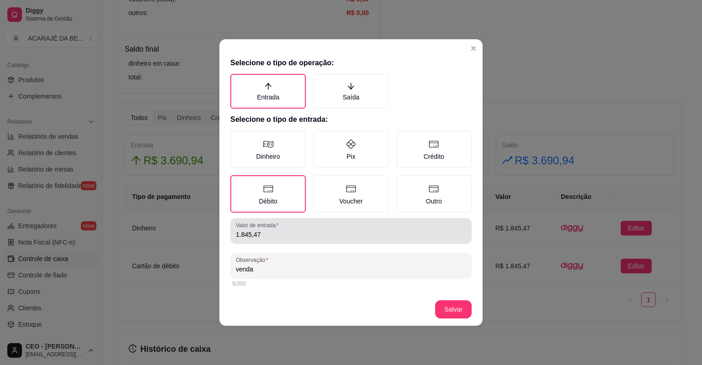
drag, startPoint x: 265, startPoint y: 235, endPoint x: 227, endPoint y: 233, distance: 38.8
click at [231, 233] on div "Valor de entrada 1.845,47" at bounding box center [350, 231] width 241 height 26
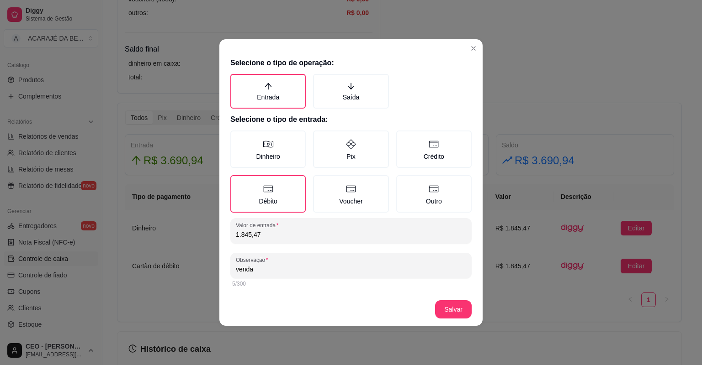
click at [224, 233] on div "Selecione o tipo de operação: Entrada Saída Selecione o tipo de entrada: Dinhei…" at bounding box center [350, 173] width 263 height 239
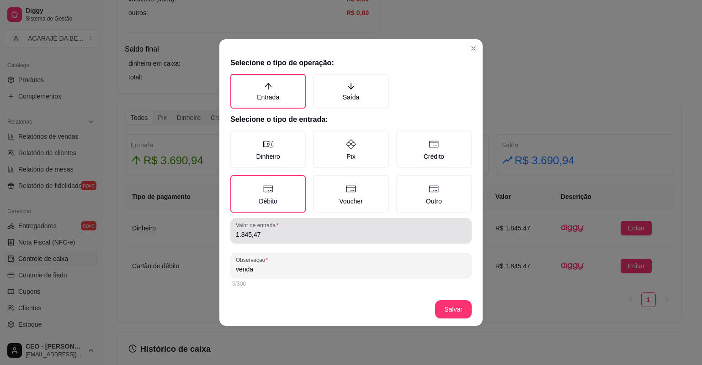
drag, startPoint x: 227, startPoint y: 233, endPoint x: 267, endPoint y: 241, distance: 40.9
click at [267, 241] on div "Selecione o tipo de operação: Entrada Saída Selecione o tipo de entrada: Dinhei…" at bounding box center [350, 173] width 263 height 239
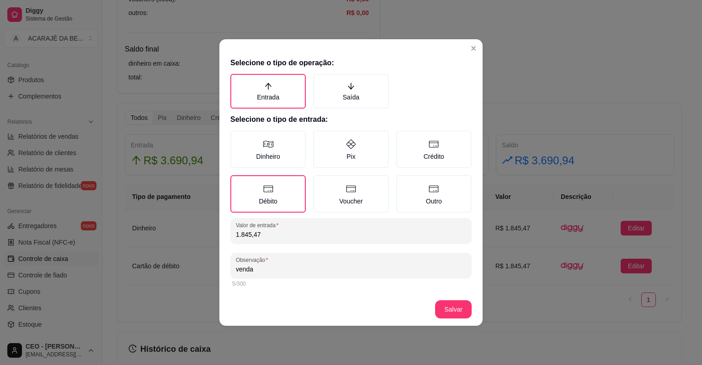
drag, startPoint x: 267, startPoint y: 235, endPoint x: 234, endPoint y: 237, distance: 33.4
click at [234, 237] on div "Valor de entrada 1.845,47" at bounding box center [350, 231] width 241 height 26
type input "0,01"
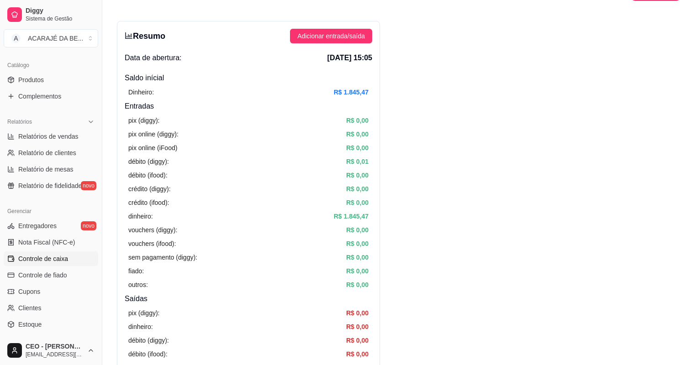
scroll to position [0, 0]
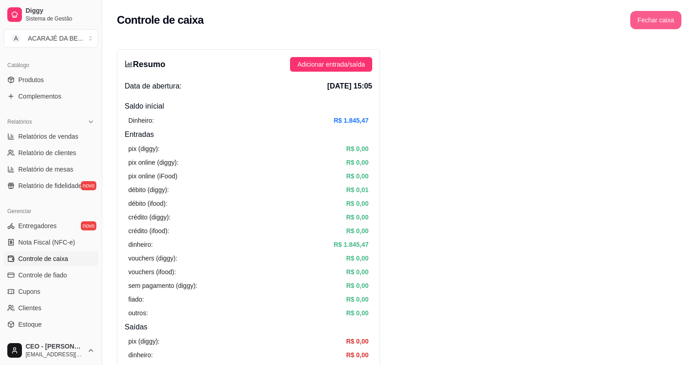
click at [659, 20] on button "Fechar caixa" at bounding box center [655, 20] width 51 height 18
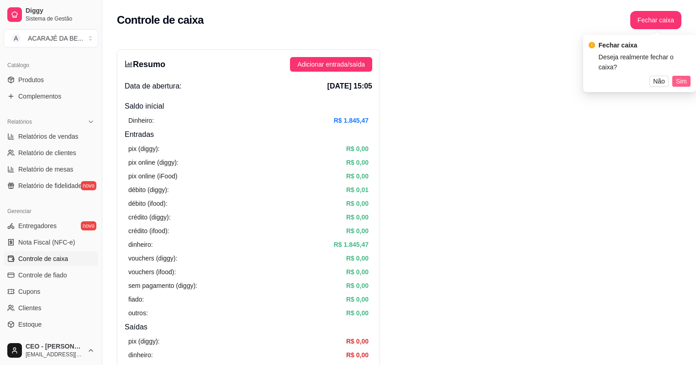
click at [689, 76] on button "Sim" at bounding box center [681, 81] width 18 height 11
